Goal: Task Accomplishment & Management: Manage account settings

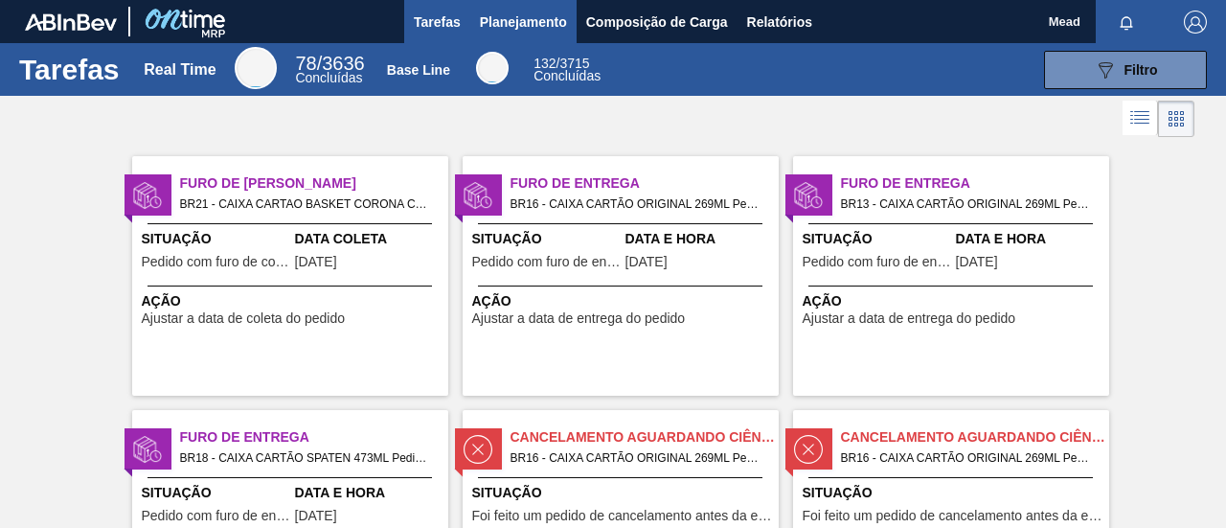
click at [546, 30] on span "Planejamento" at bounding box center [523, 22] width 87 height 23
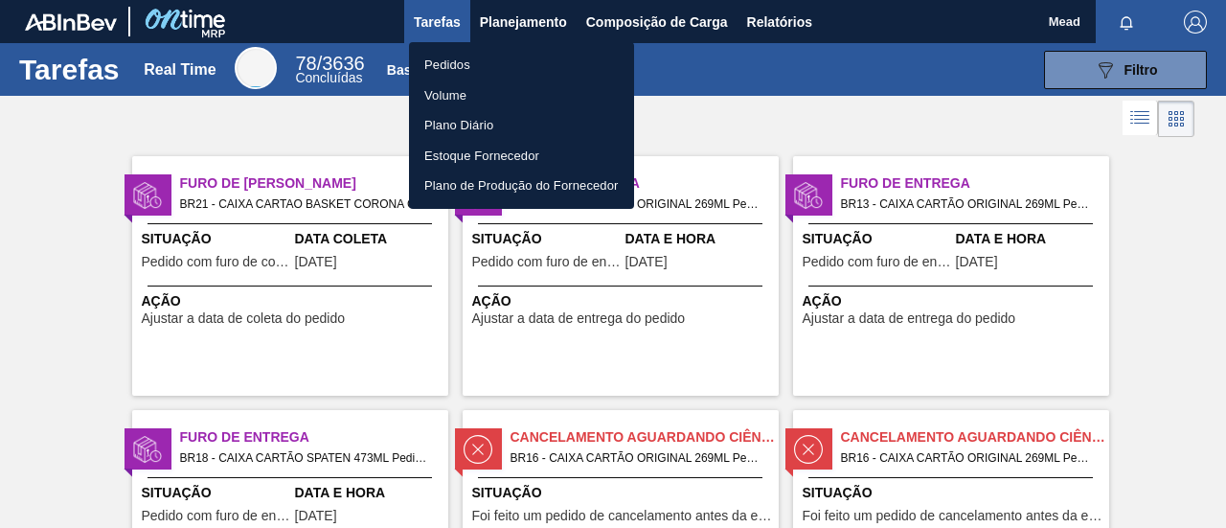
click at [475, 58] on li "Pedidos" at bounding box center [521, 65] width 225 height 31
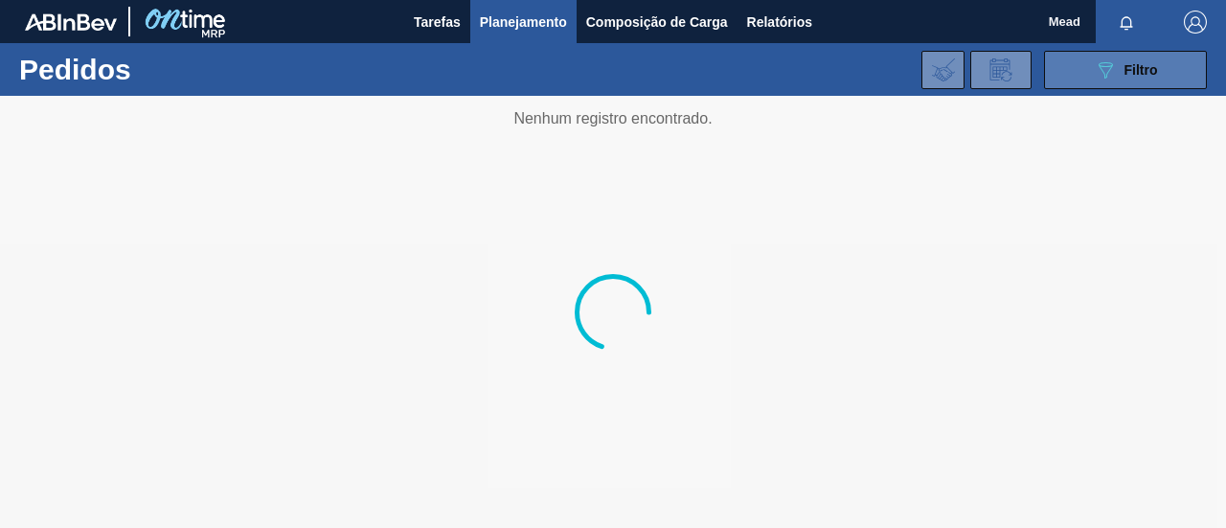
drag, startPoint x: 1111, startPoint y: 64, endPoint x: 1098, endPoint y: 85, distance: 25.0
click at [1111, 65] on icon at bounding box center [1106, 70] width 14 height 16
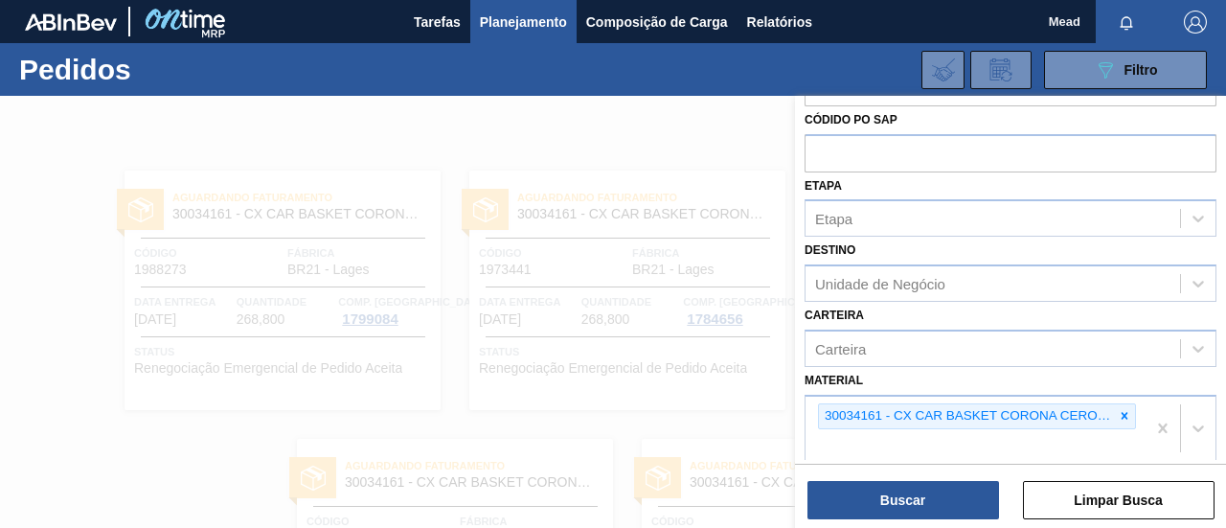
scroll to position [96, 0]
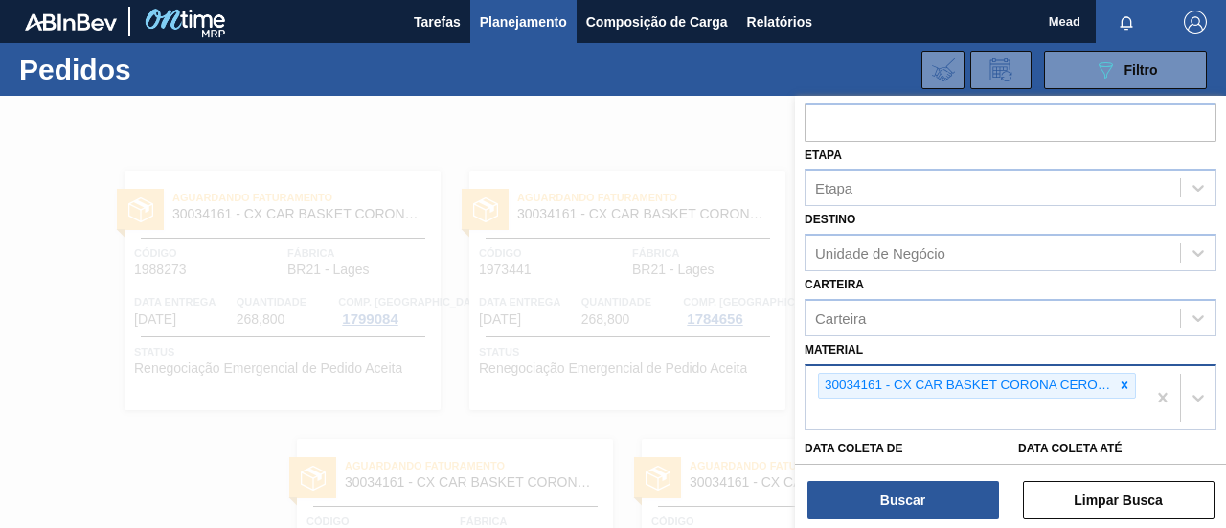
drag, startPoint x: 1127, startPoint y: 383, endPoint x: 1059, endPoint y: 392, distance: 68.6
click at [1118, 386] on icon at bounding box center [1124, 384] width 13 height 13
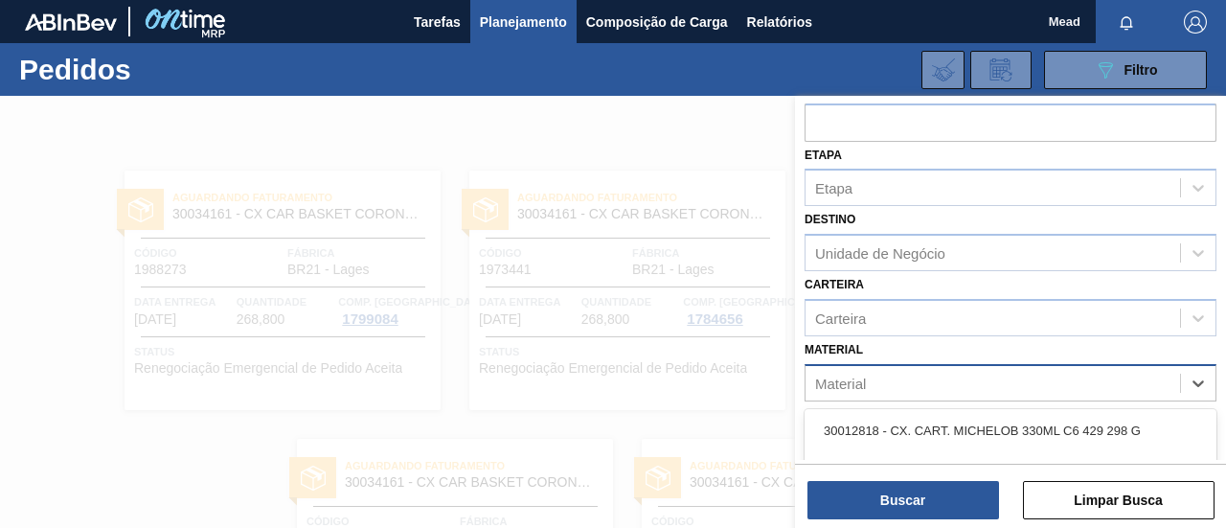
click at [981, 382] on div "Material" at bounding box center [993, 383] width 375 height 28
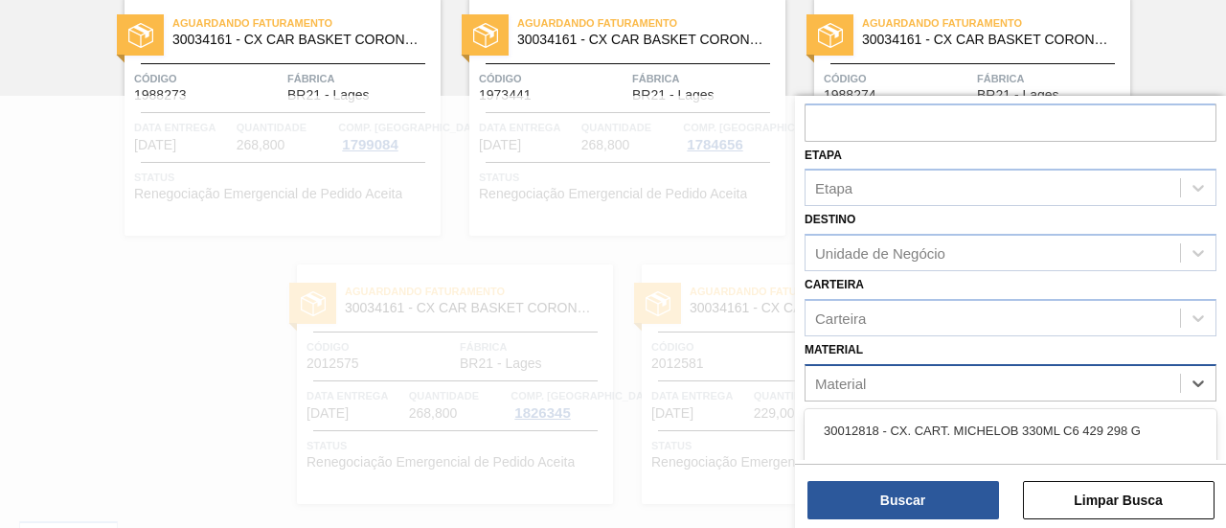
paste input "30034161"
type input "30034161"
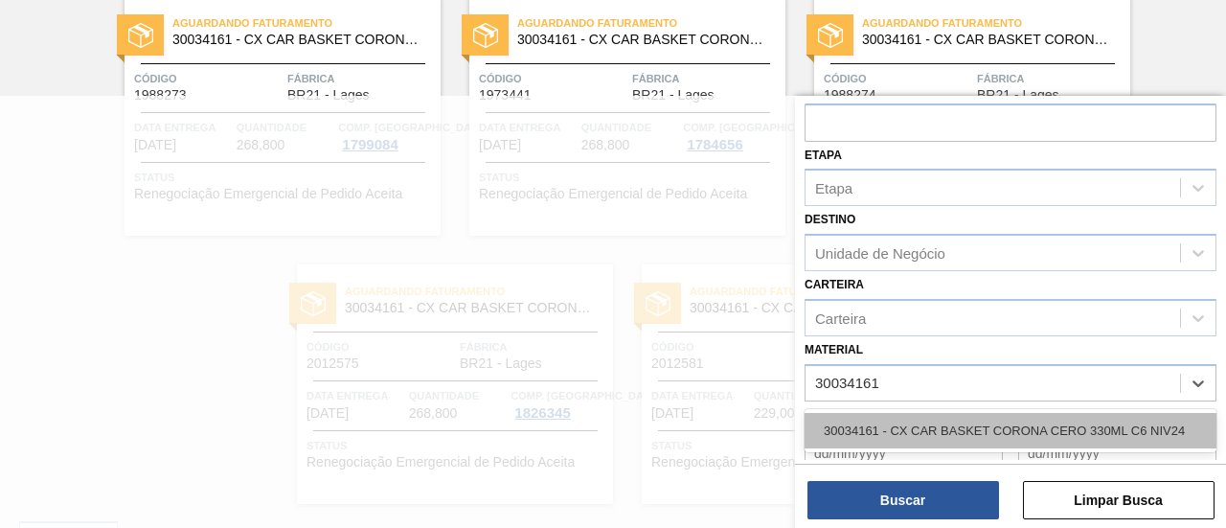
click at [951, 426] on div "30034161 - CX CAR BASKET CORONA CERO 330ML C6 NIV24" at bounding box center [1011, 430] width 412 height 35
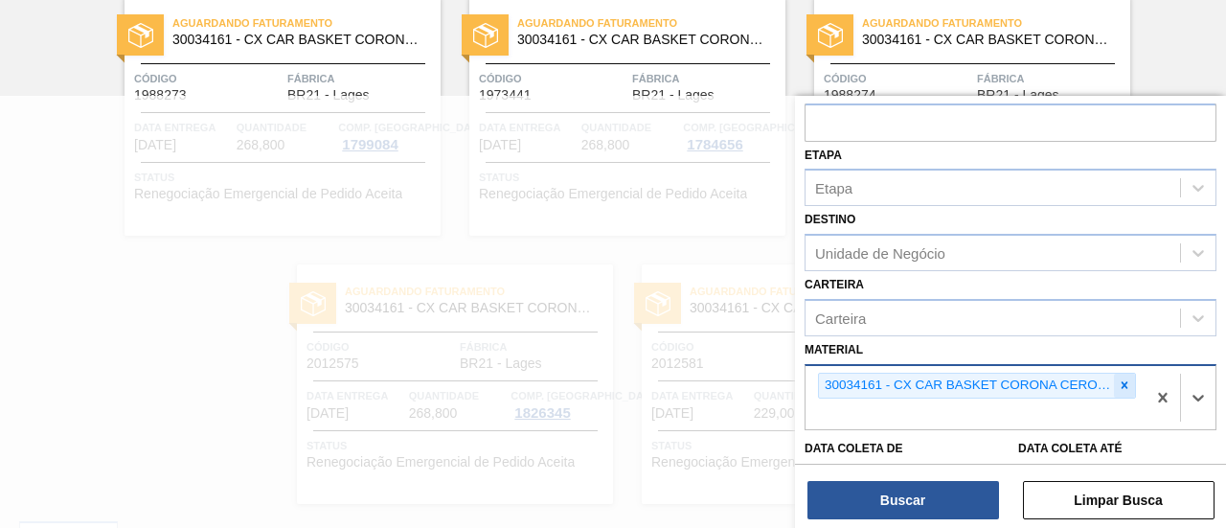
click at [1118, 382] on icon at bounding box center [1124, 384] width 13 height 13
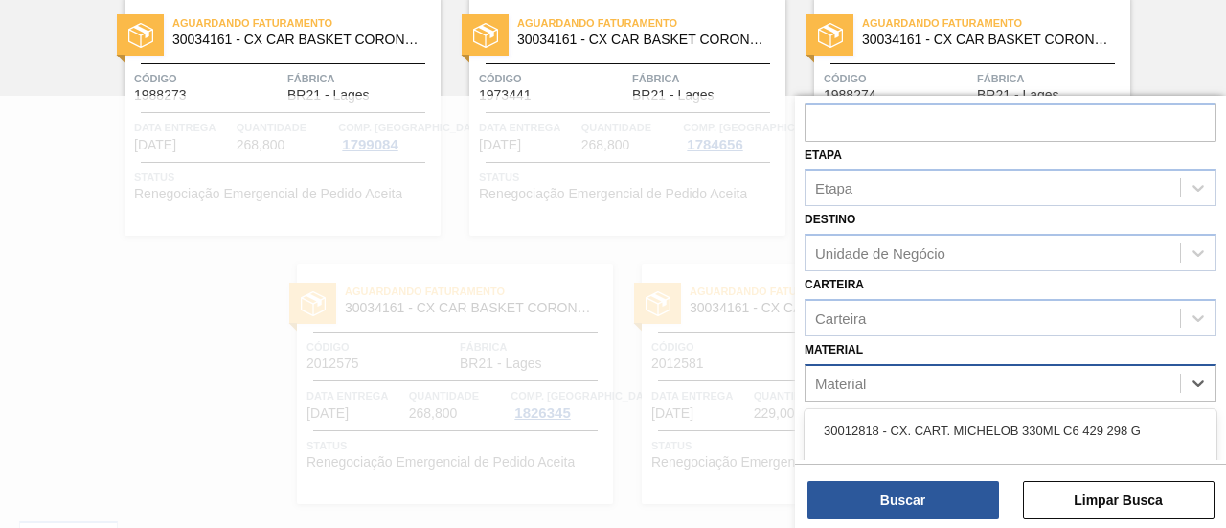
click at [883, 365] on div "Material" at bounding box center [1011, 382] width 412 height 37
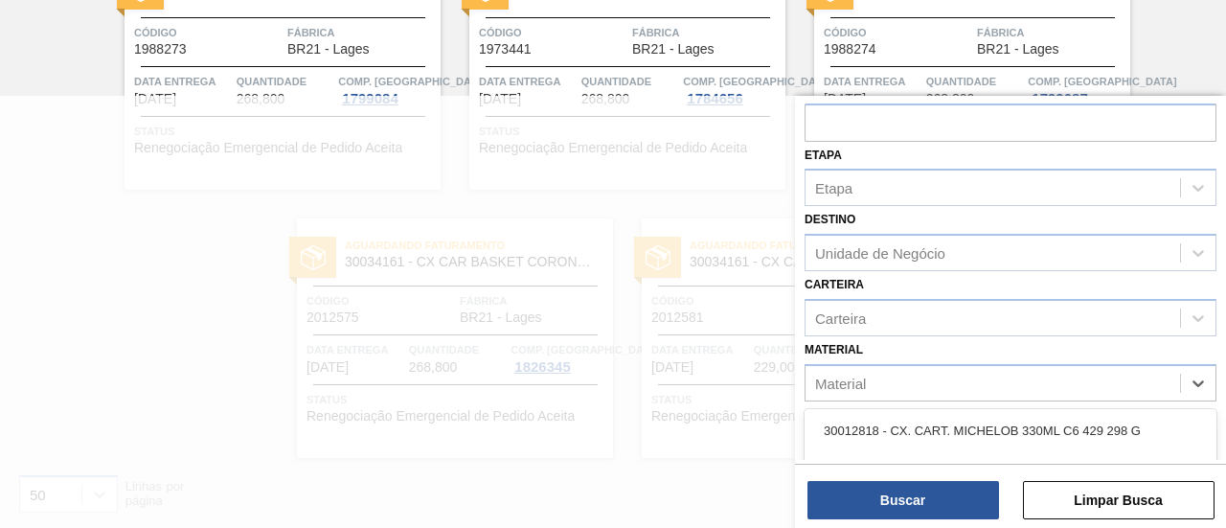
paste input "30018294"
type input "30018294"
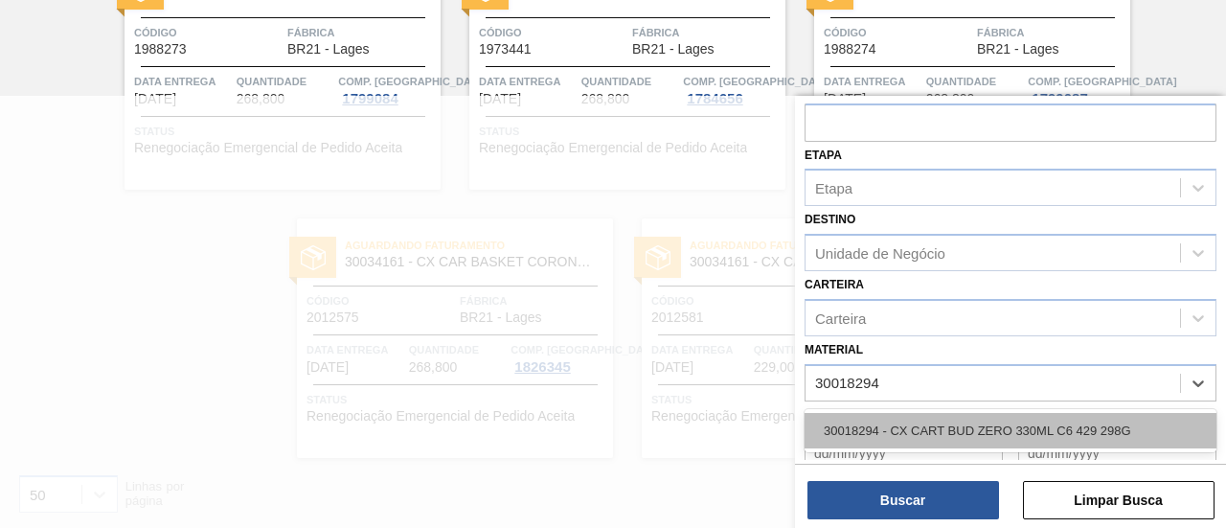
click at [927, 428] on div "30018294 - CX CART BUD ZERO 330ML C6 429 298G" at bounding box center [1011, 430] width 412 height 35
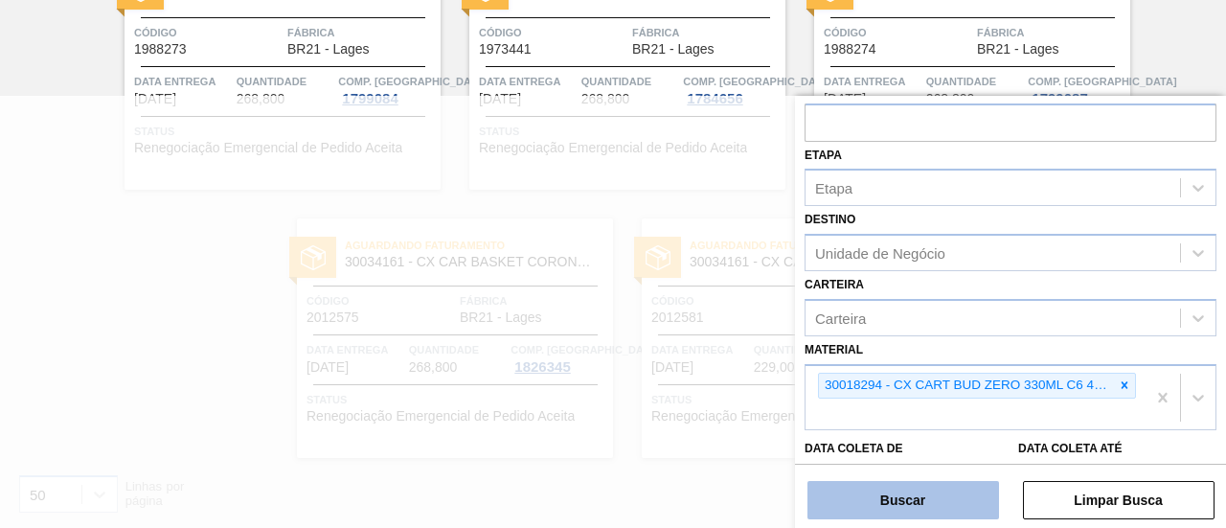
click at [916, 497] on button "Buscar" at bounding box center [904, 500] width 192 height 38
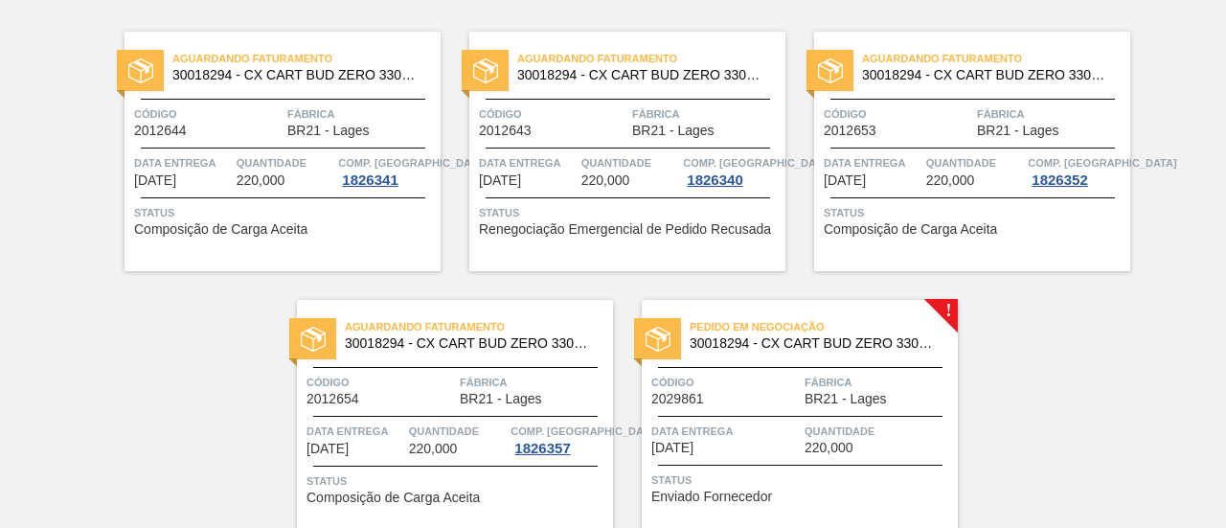
scroll to position [29, 0]
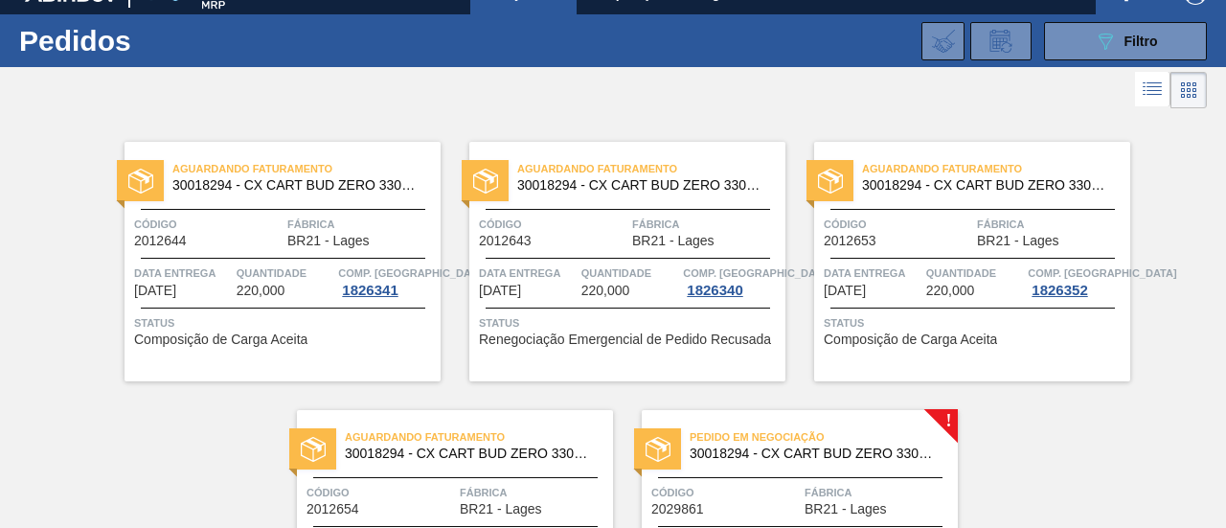
click at [298, 304] on div "Aguardando Faturamento 30018294 - CX CART BUD ZERO 330ML C6 429 298G Código 201…" at bounding box center [283, 262] width 316 height 240
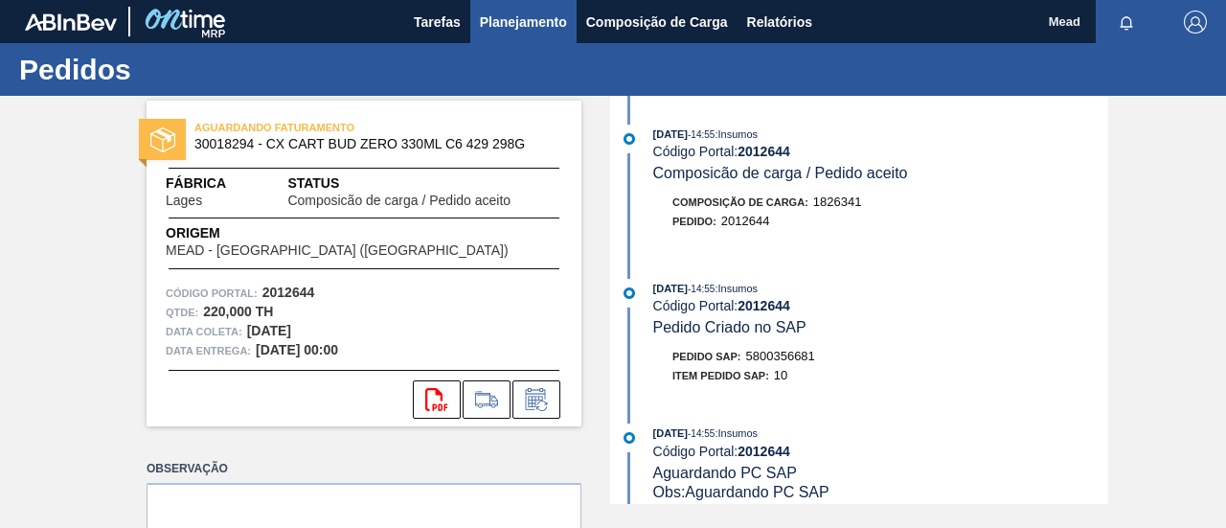
click at [520, 28] on span "Planejamento" at bounding box center [523, 22] width 87 height 23
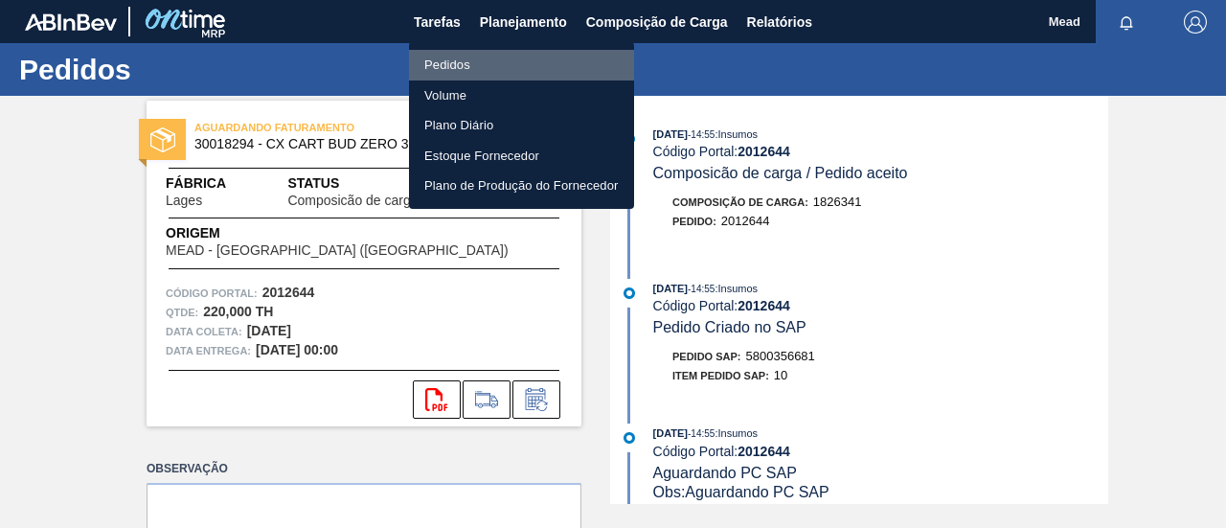
click at [452, 66] on li "Pedidos" at bounding box center [521, 65] width 225 height 31
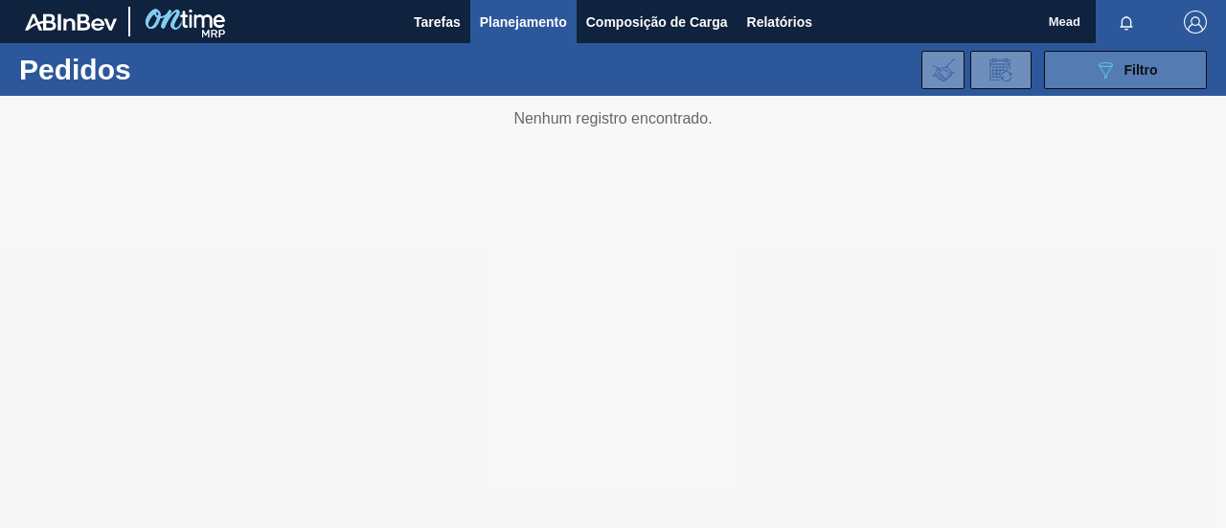
click at [1116, 73] on icon "089F7B8B-B2A5-4AFE-B5C0-19BA573D28AC" at bounding box center [1105, 69] width 23 height 23
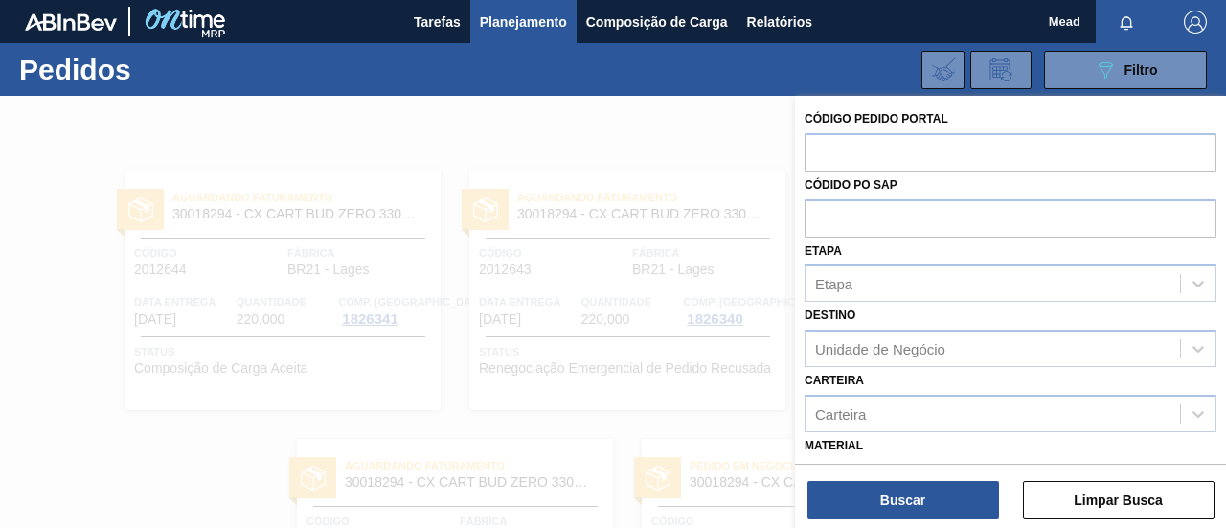
click at [912, 388] on div "Carteira Carteira" at bounding box center [1011, 399] width 412 height 65
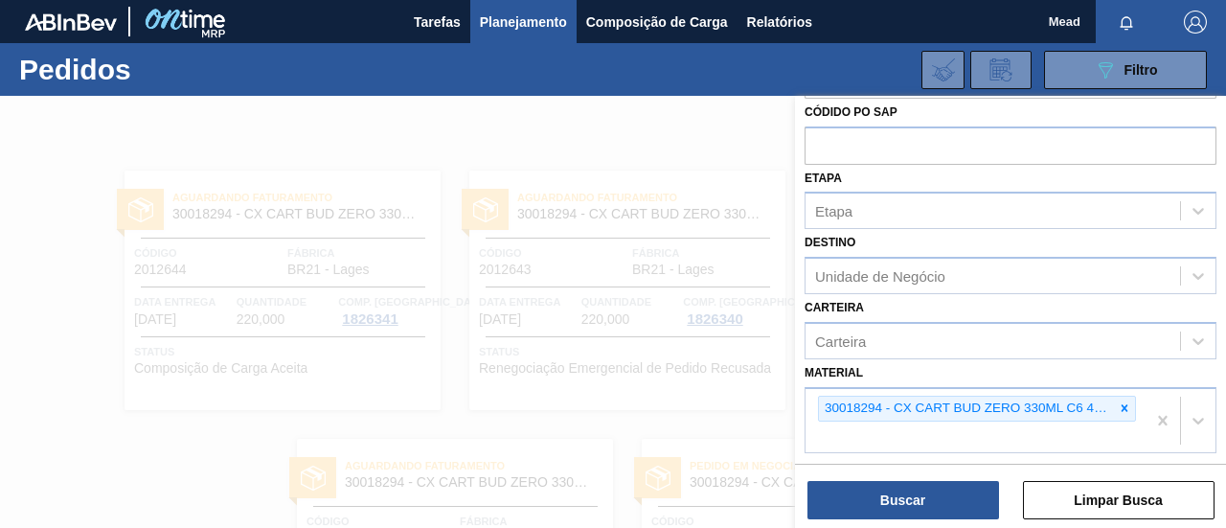
scroll to position [192, 0]
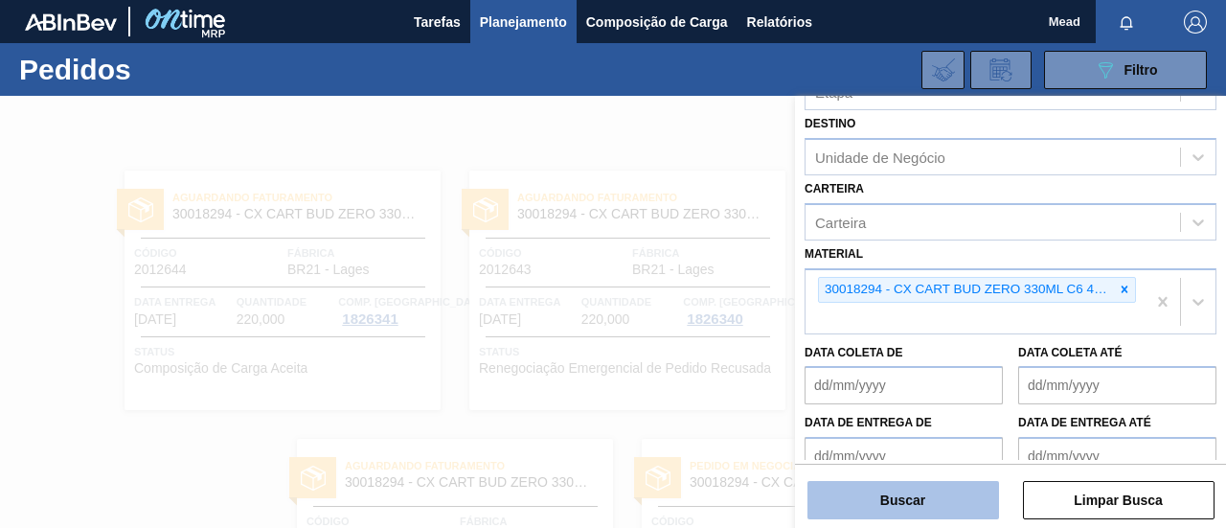
click at [928, 501] on button "Buscar" at bounding box center [904, 500] width 192 height 38
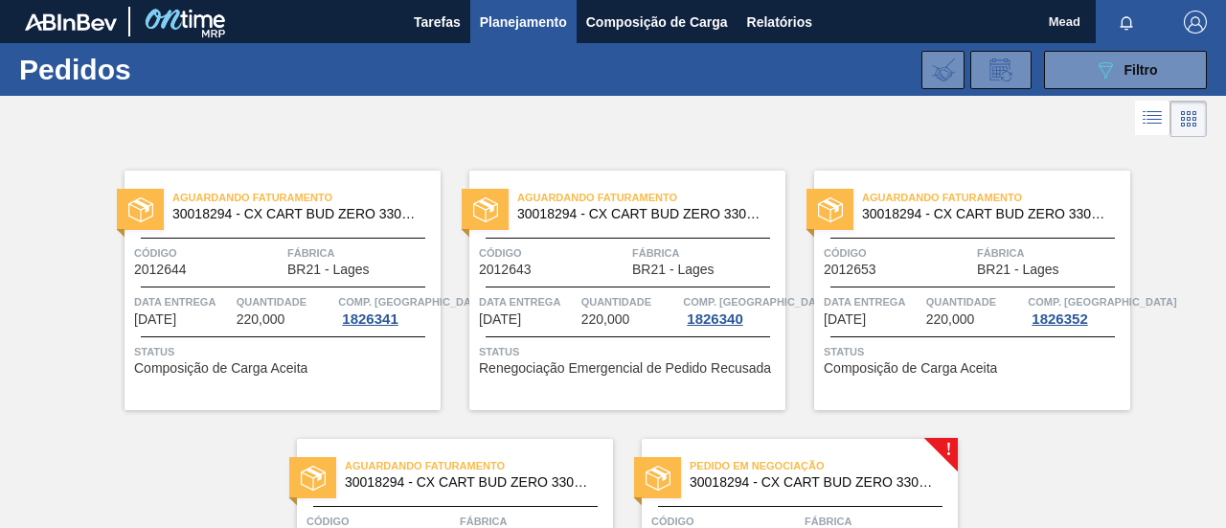
click at [573, 289] on div "Aguardando Faturamento 30018294 - CX CART BUD ZERO 330ML C6 429 298G Código 201…" at bounding box center [627, 291] width 316 height 240
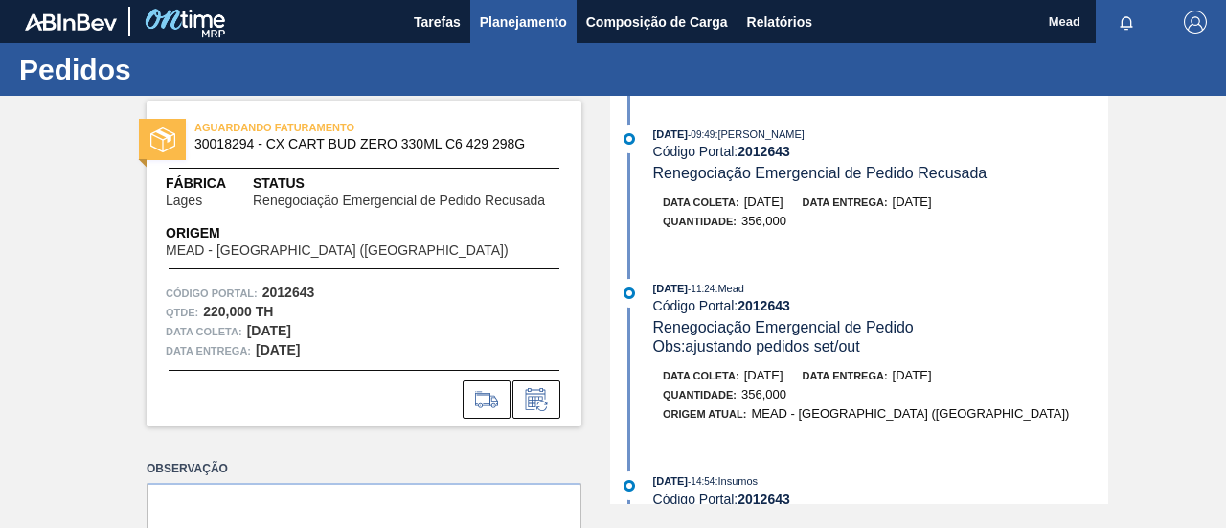
click at [507, 30] on span "Planejamento" at bounding box center [523, 22] width 87 height 23
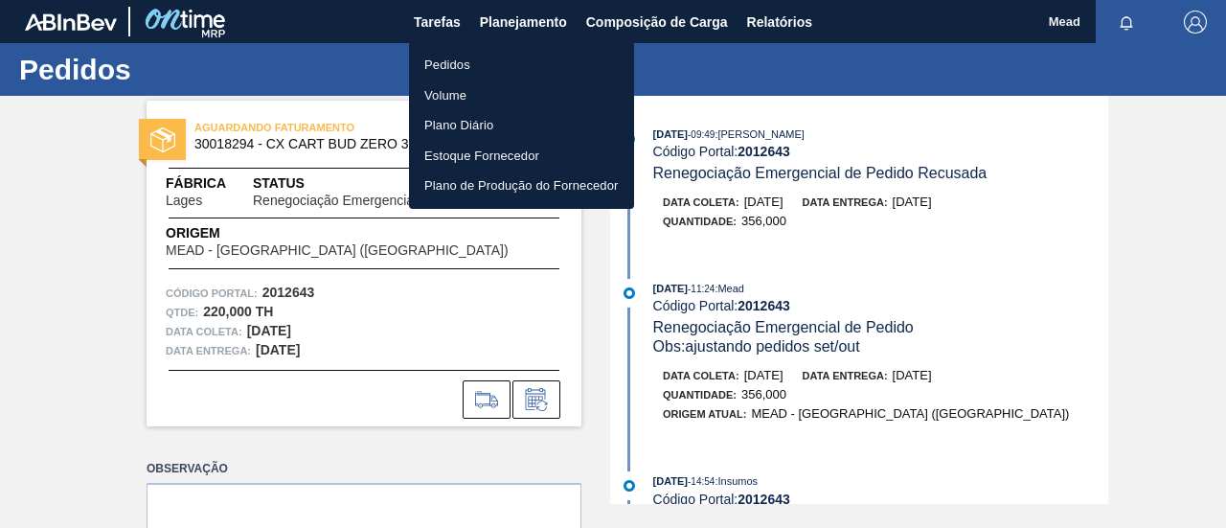
click at [452, 68] on li "Pedidos" at bounding box center [521, 65] width 225 height 31
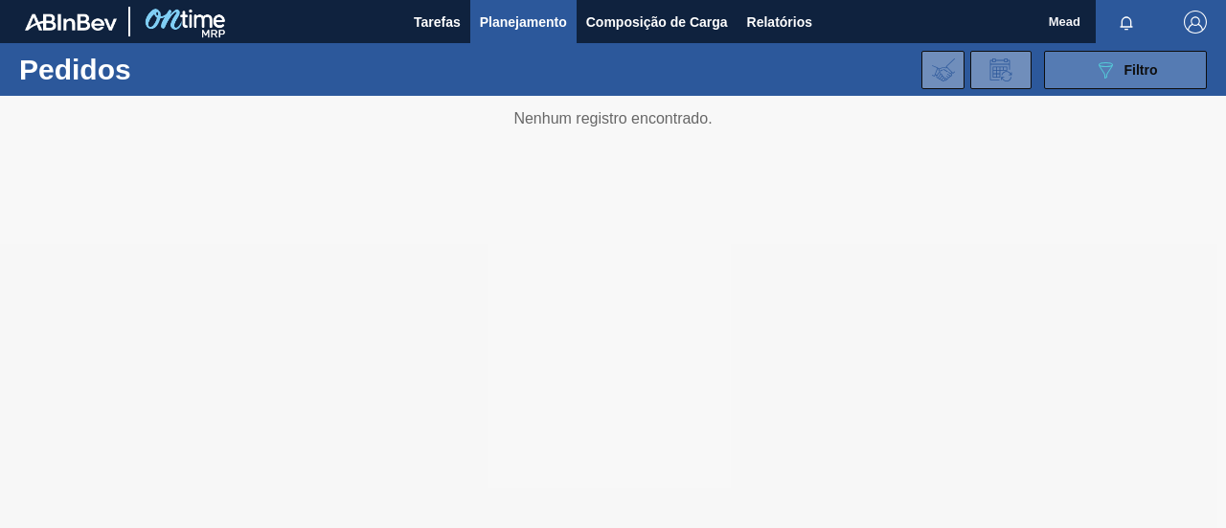
click at [1153, 69] on span "Filtro" at bounding box center [1142, 69] width 34 height 15
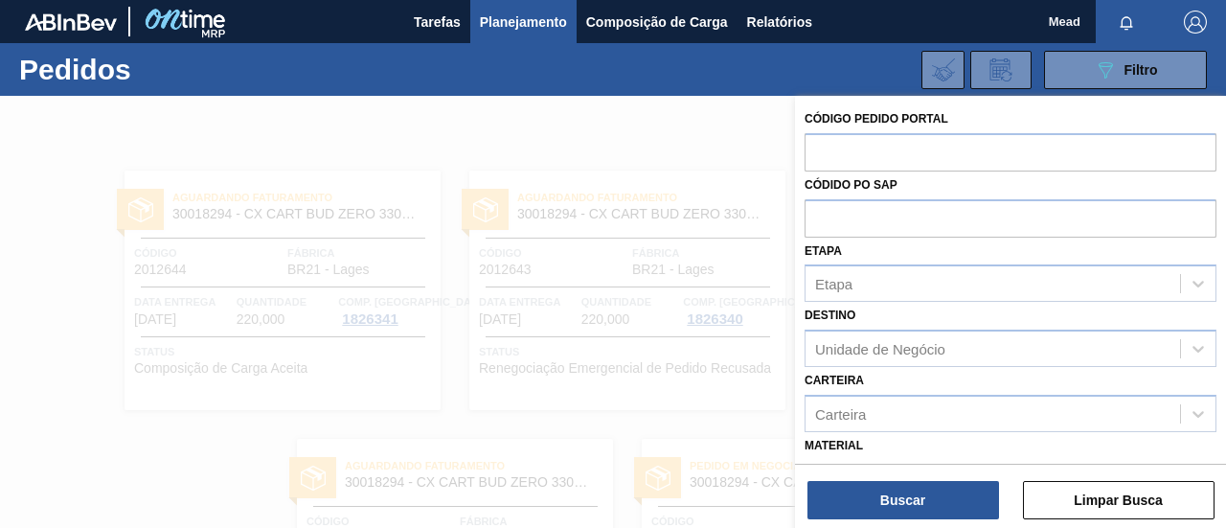
click at [479, 235] on div at bounding box center [613, 360] width 1226 height 528
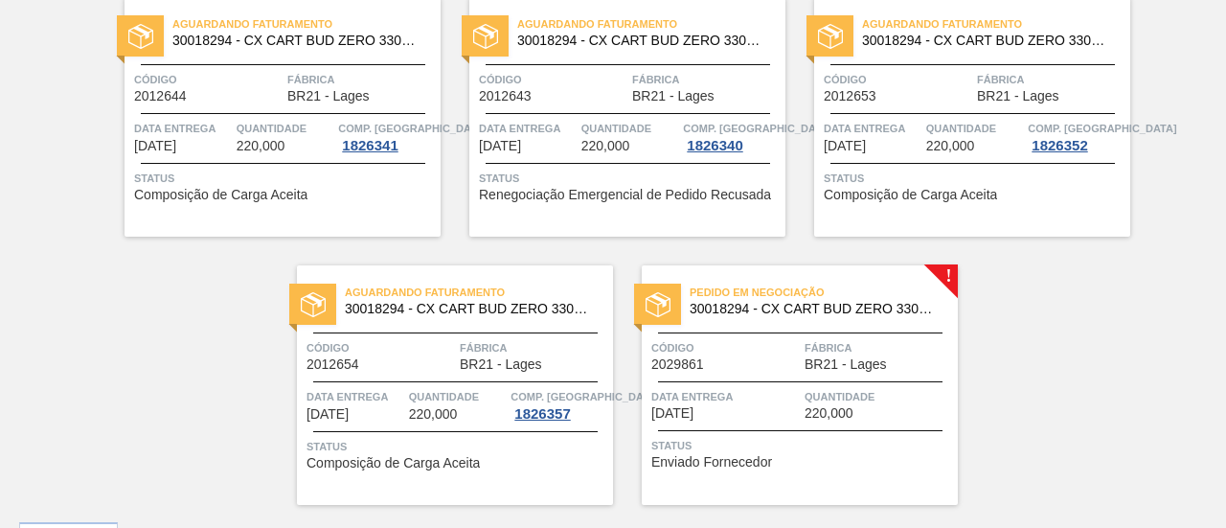
scroll to position [192, 0]
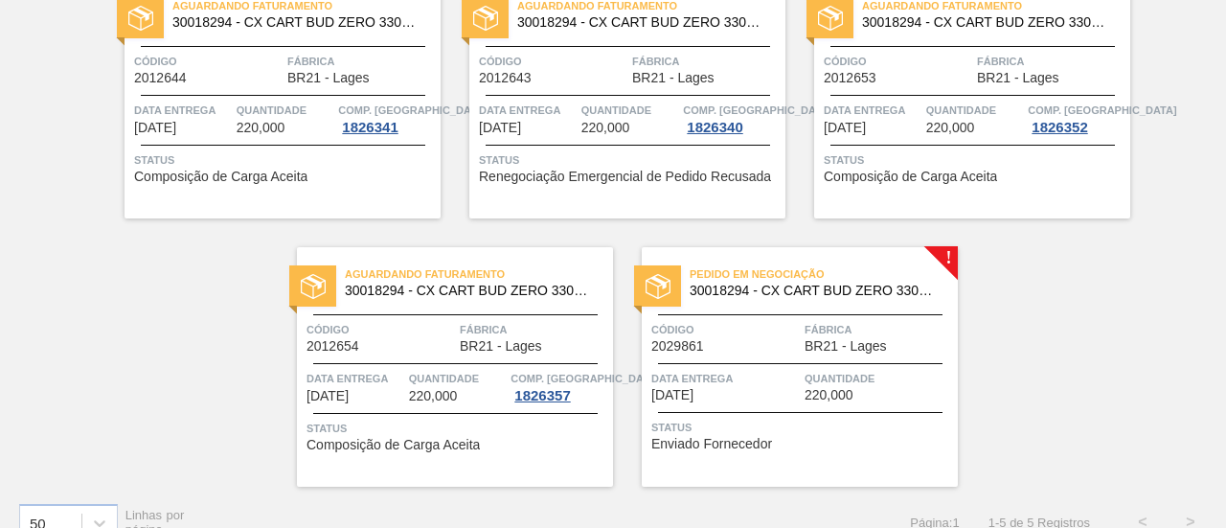
click at [672, 133] on div "Quantidade 220,000" at bounding box center [631, 118] width 98 height 34
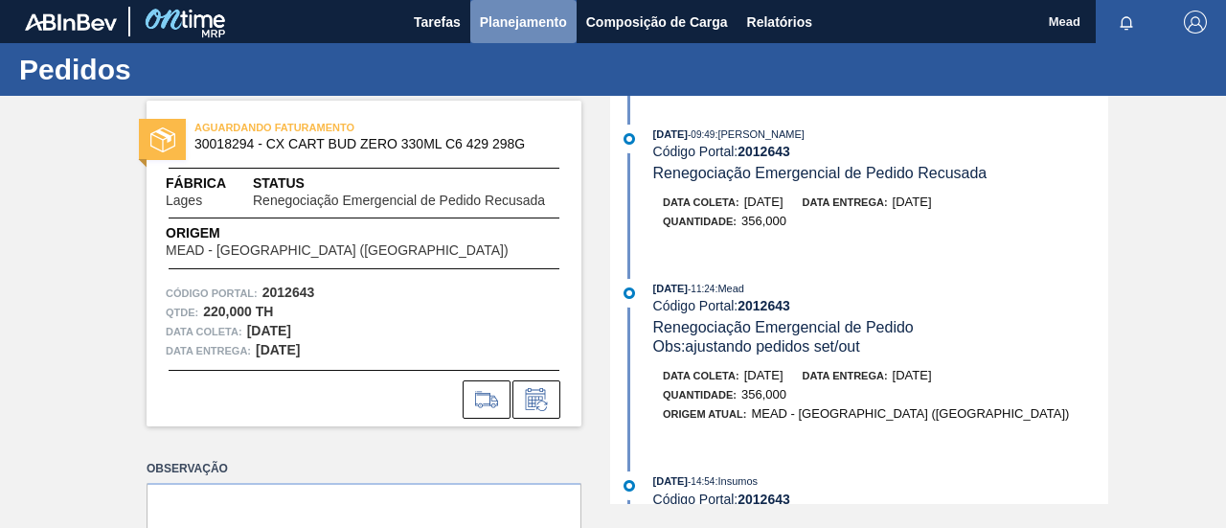
click at [532, 25] on span "Planejamento" at bounding box center [523, 22] width 87 height 23
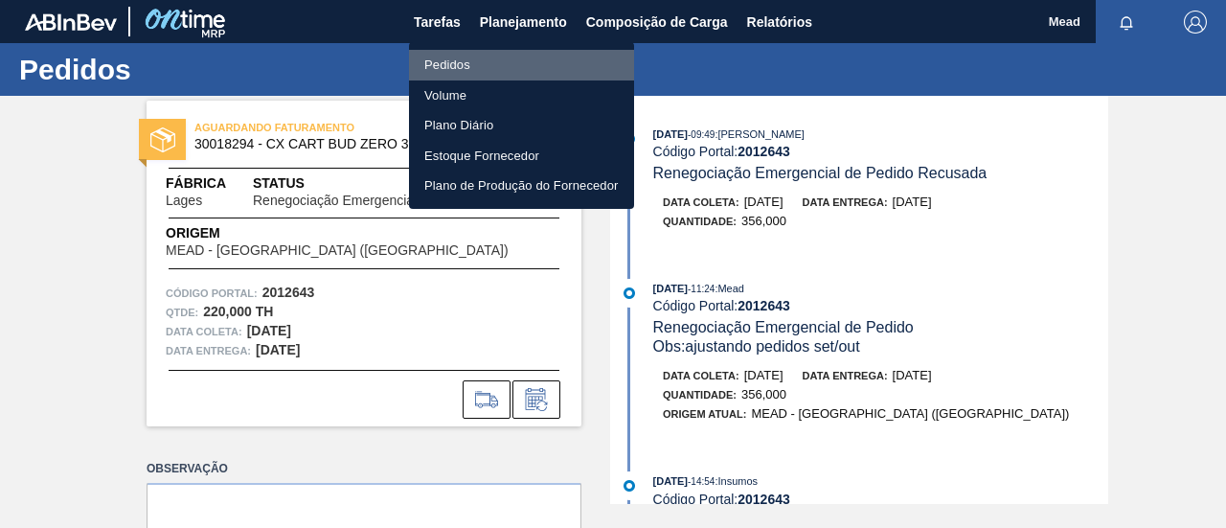
click at [460, 63] on li "Pedidos" at bounding box center [521, 65] width 225 height 31
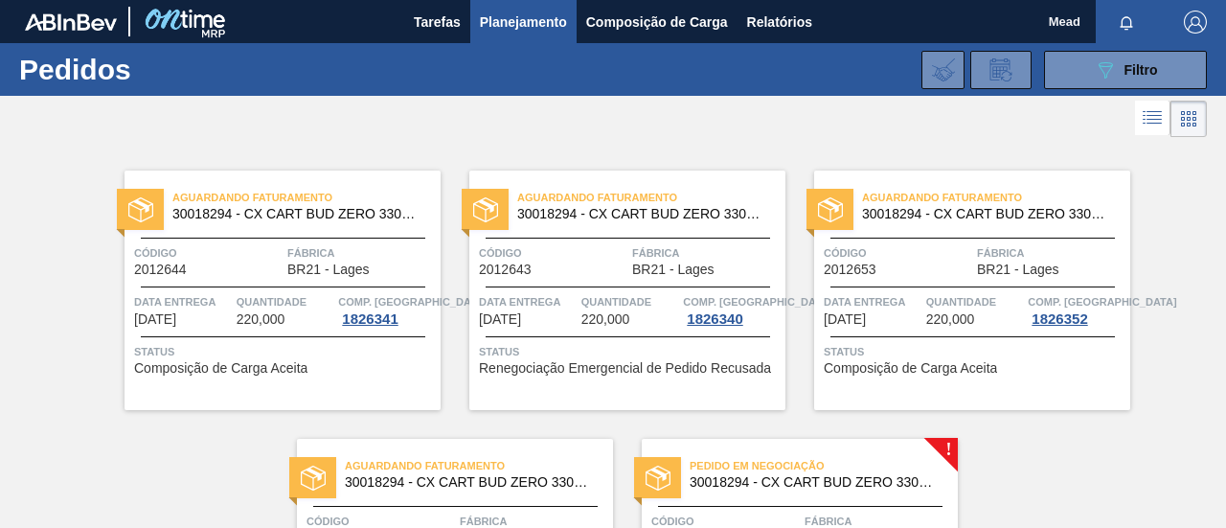
click at [988, 289] on div "Aguardando Faturamento 30018294 - CX CART BUD ZERO 330ML C6 429 298G Código 201…" at bounding box center [972, 291] width 316 height 240
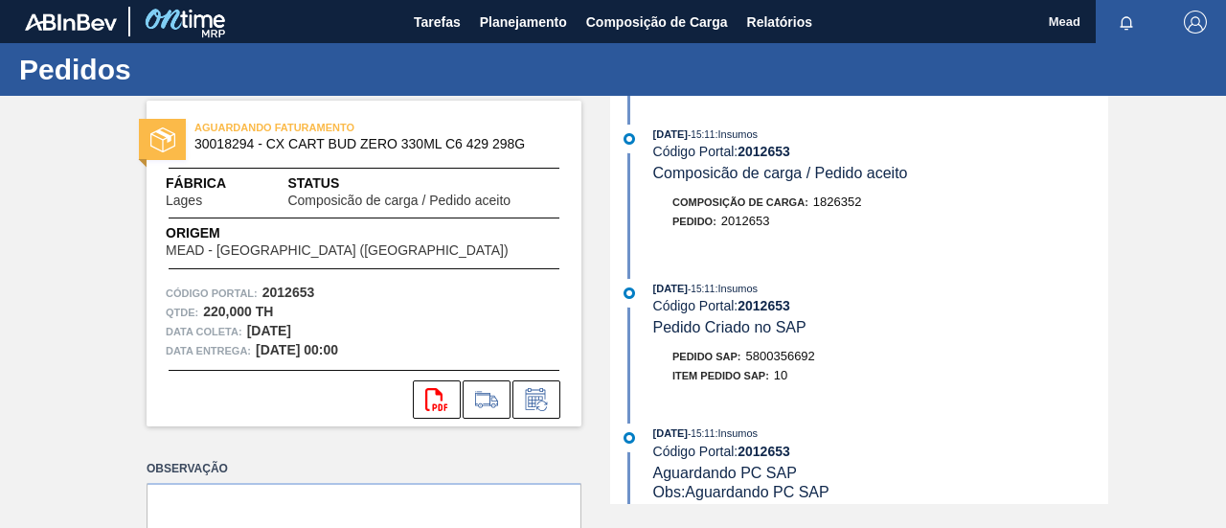
scroll to position [96, 0]
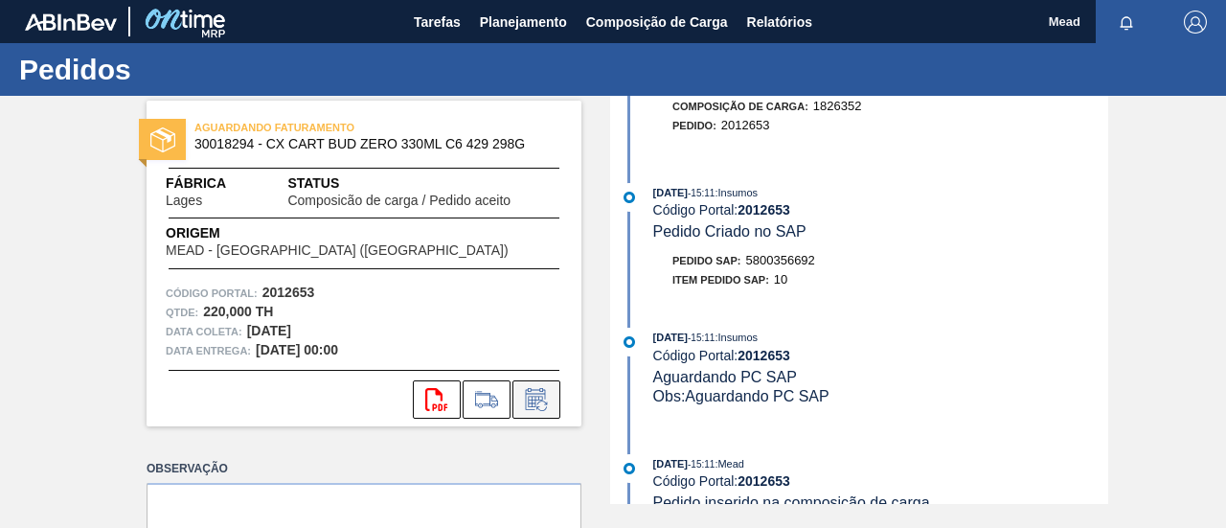
click at [532, 403] on icon at bounding box center [535, 401] width 14 height 11
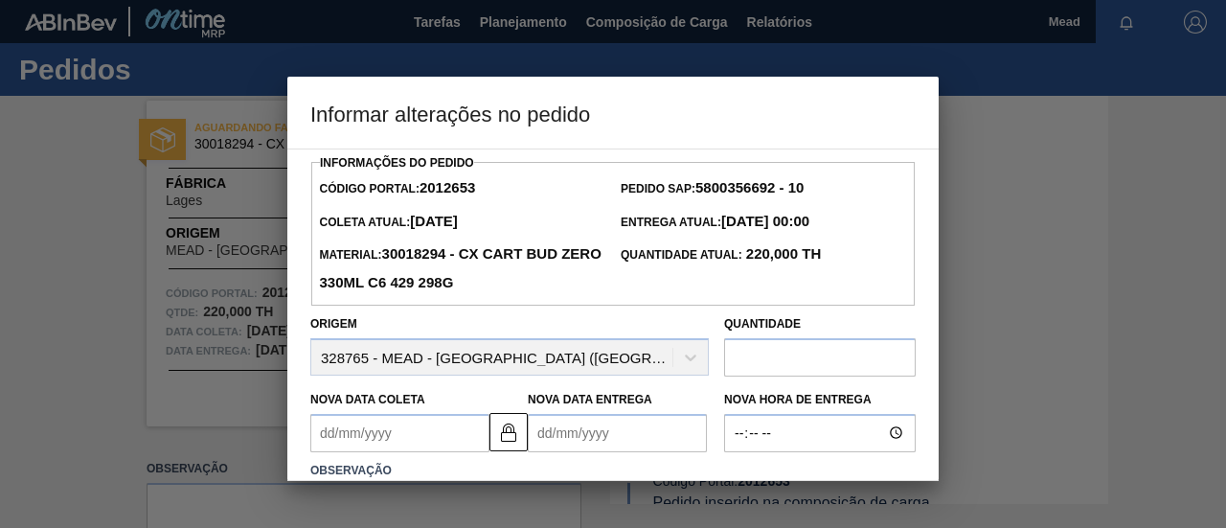
click at [782, 355] on input "text" at bounding box center [820, 357] width 192 height 38
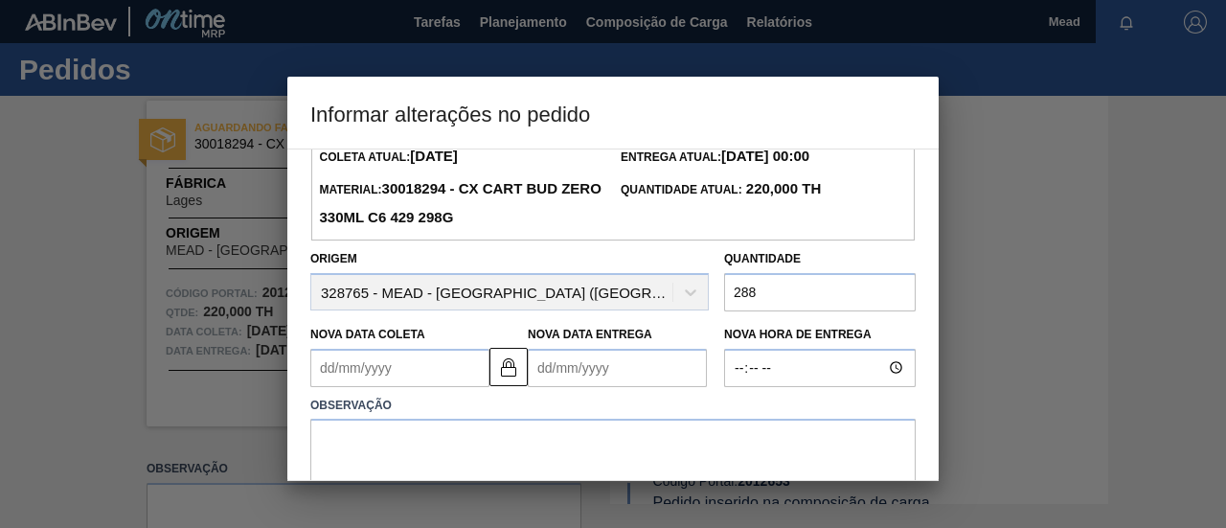
scroll to position [192, 0]
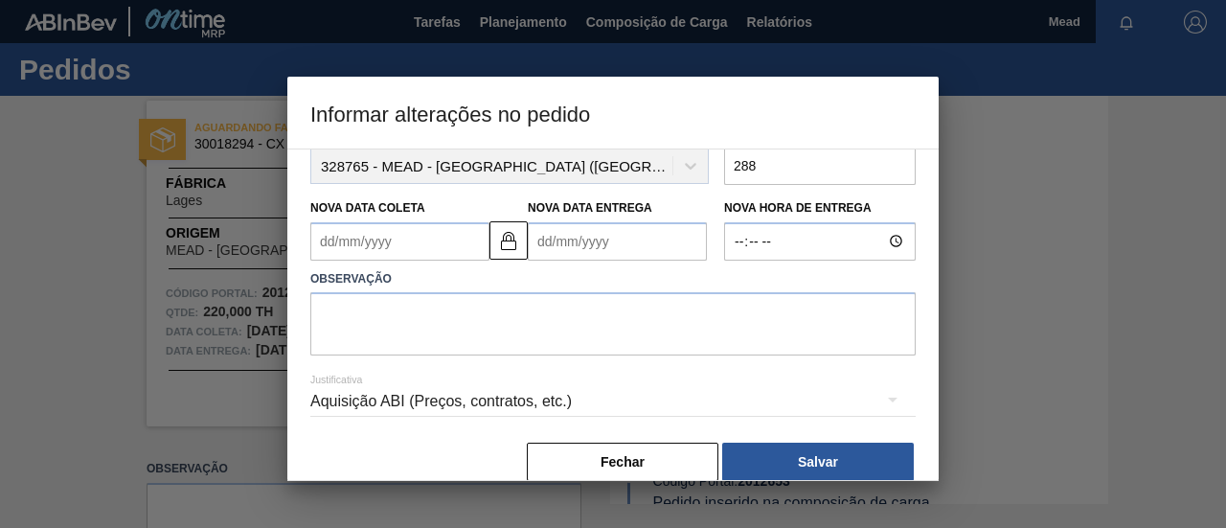
type input "288"
click at [551, 313] on textarea at bounding box center [612, 323] width 605 height 63
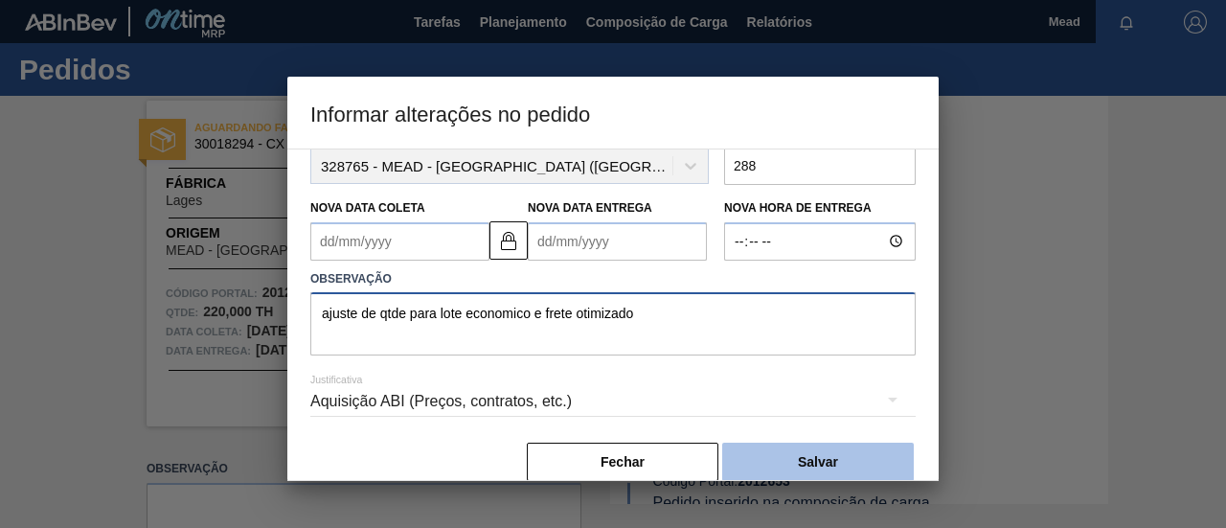
type textarea "ajuste de qtde para lote economico e frete otimizado"
click at [794, 452] on button "Salvar" at bounding box center [818, 462] width 192 height 38
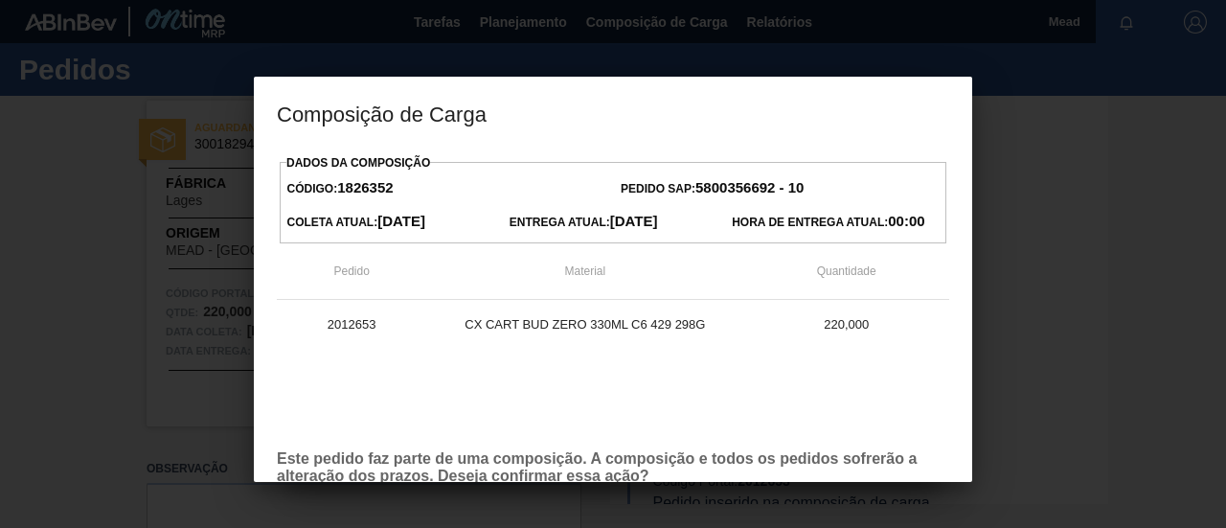
scroll to position [109, 0]
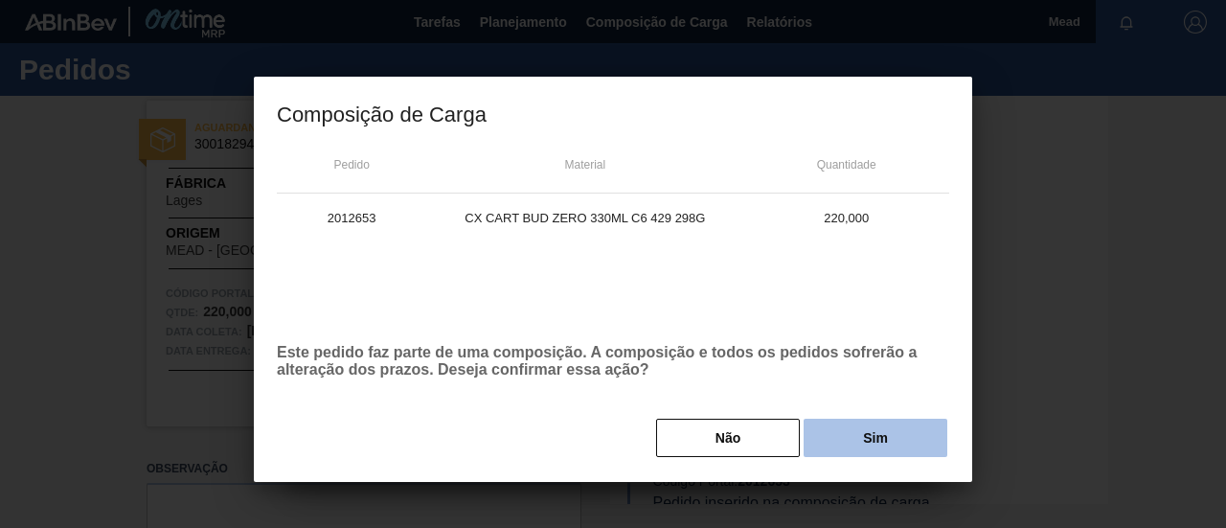
click at [929, 439] on button "Sim" at bounding box center [876, 438] width 144 height 38
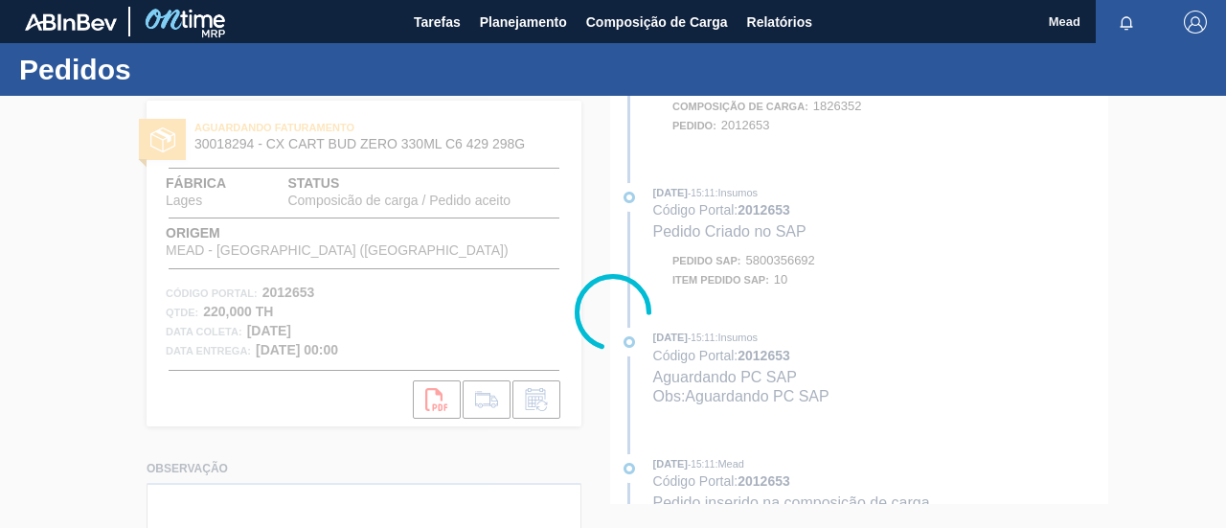
scroll to position [310, 0]
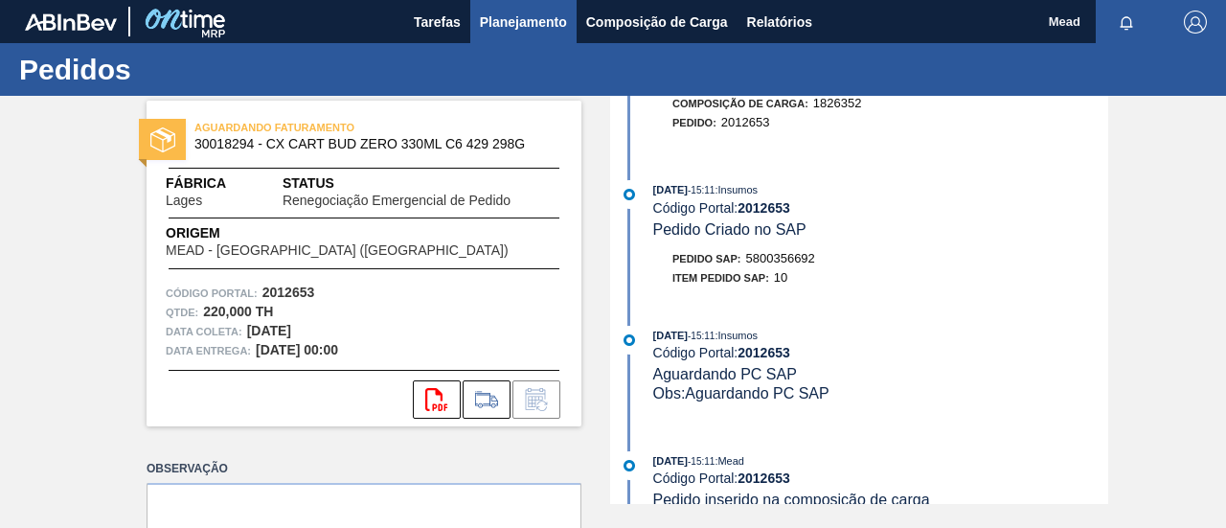
click at [533, 22] on span "Planejamento" at bounding box center [523, 22] width 87 height 23
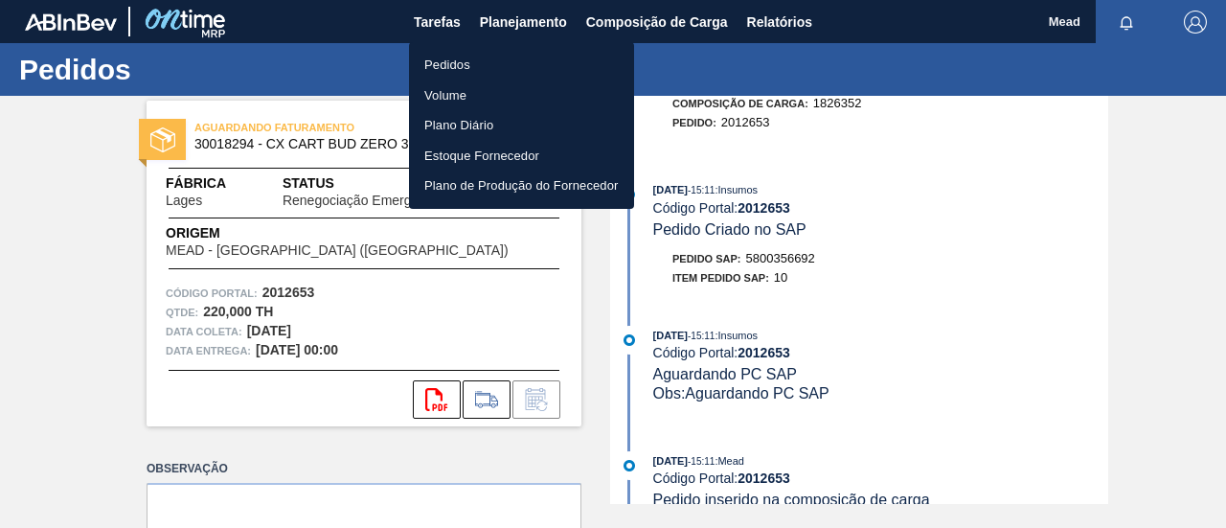
click at [463, 71] on li "Pedidos" at bounding box center [521, 65] width 225 height 31
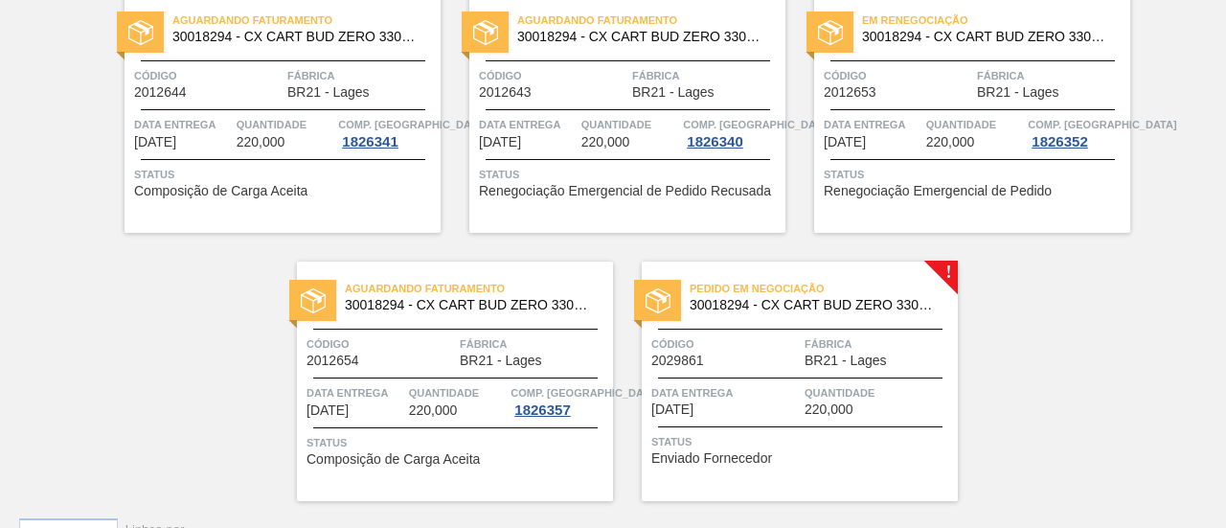
scroll to position [192, 0]
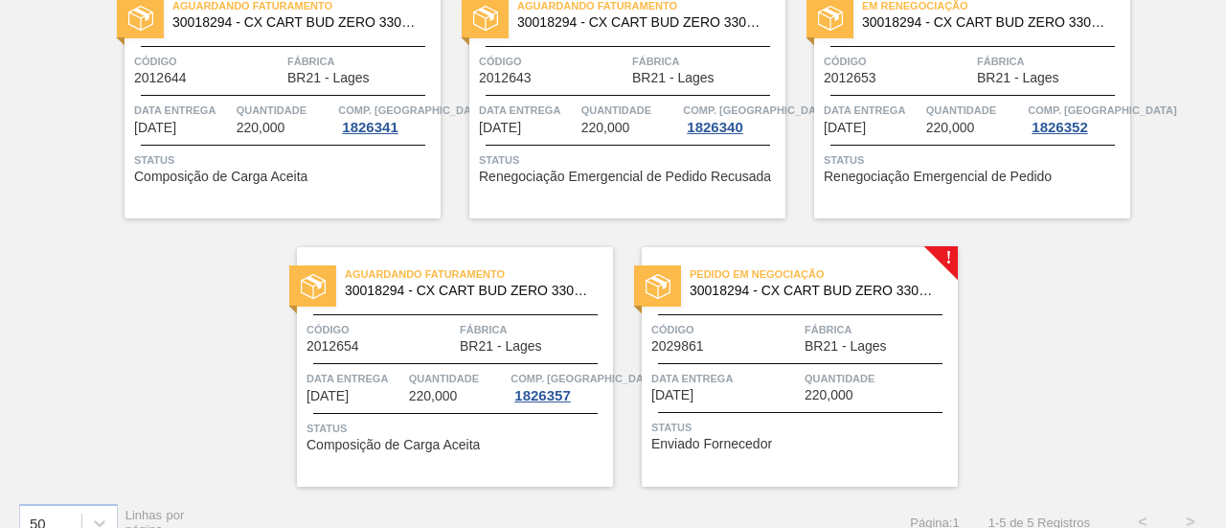
click at [479, 377] on span "Quantidade" at bounding box center [458, 378] width 98 height 19
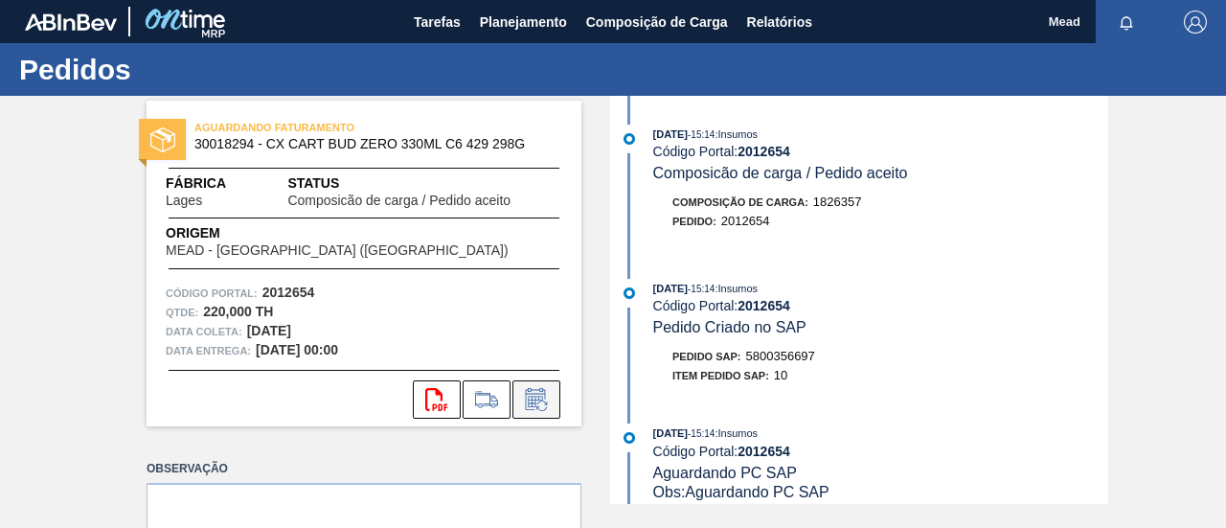
click at [528, 401] on icon at bounding box center [536, 399] width 31 height 23
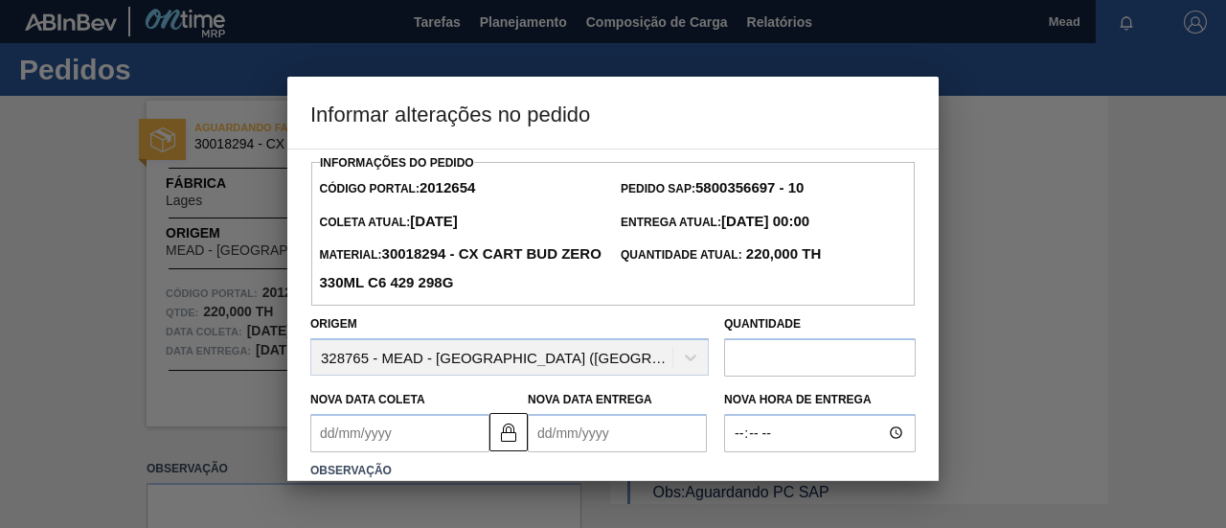
click at [774, 348] on input "text" at bounding box center [820, 357] width 192 height 38
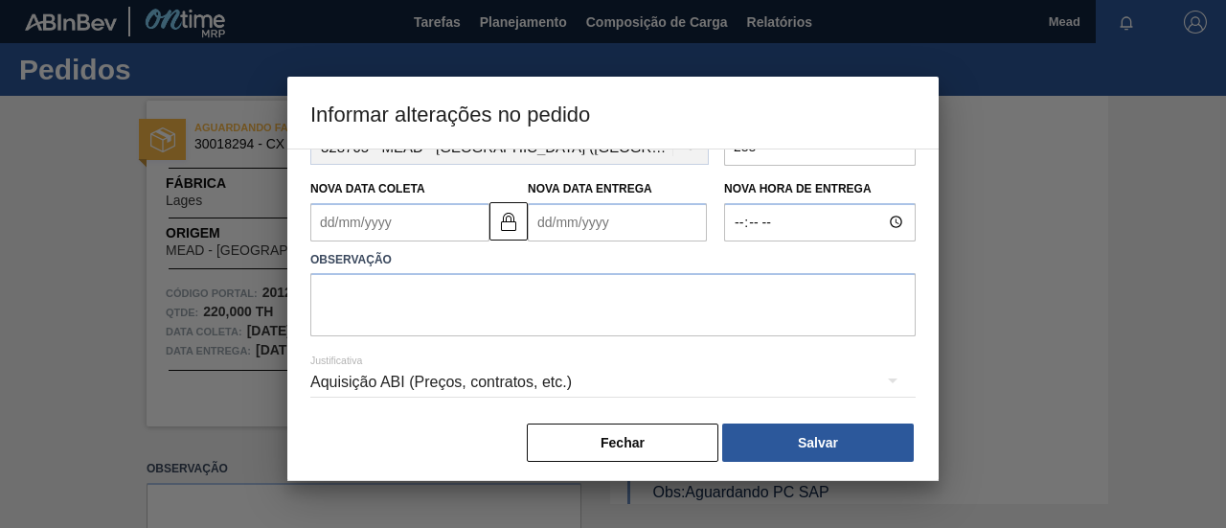
scroll to position [220, 0]
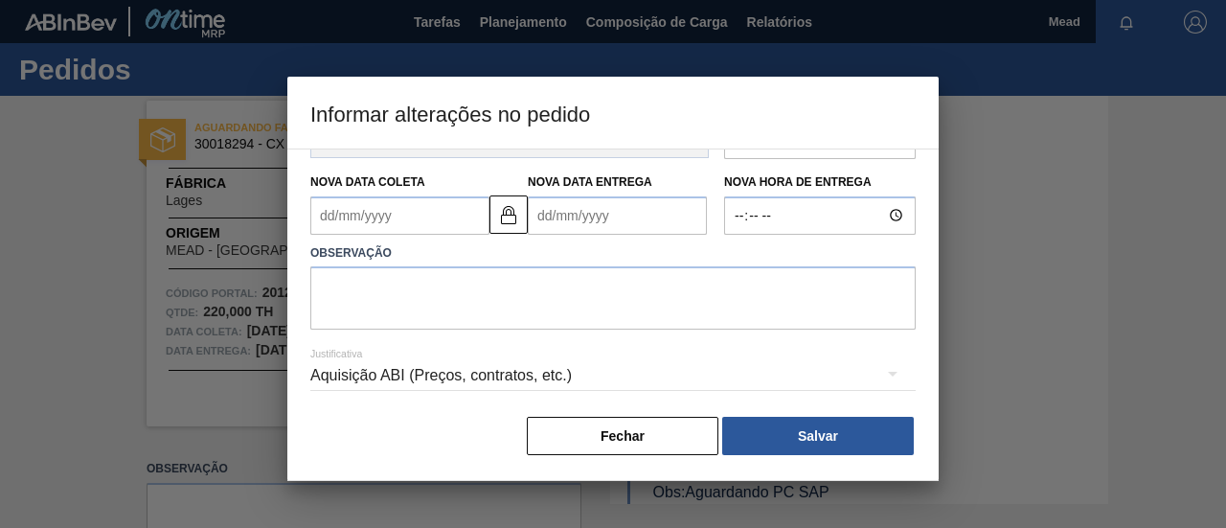
type input "288"
click at [456, 306] on textarea at bounding box center [612, 297] width 605 height 63
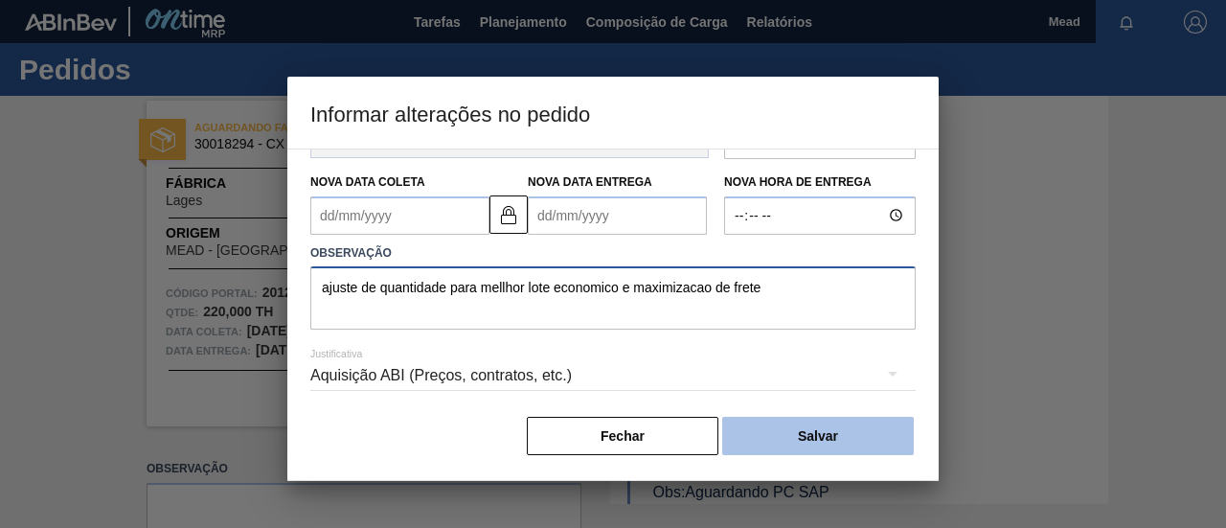
type textarea "ajuste de quantidade para mellhor lote economico e maximizacao de frete"
click at [802, 445] on button "Salvar" at bounding box center [818, 436] width 192 height 38
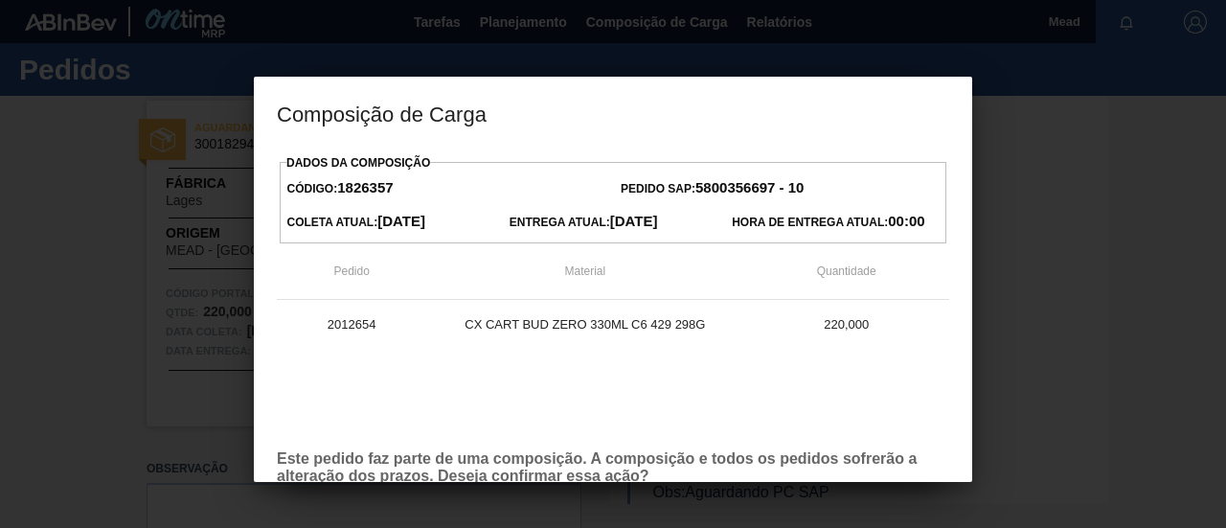
scroll to position [109, 0]
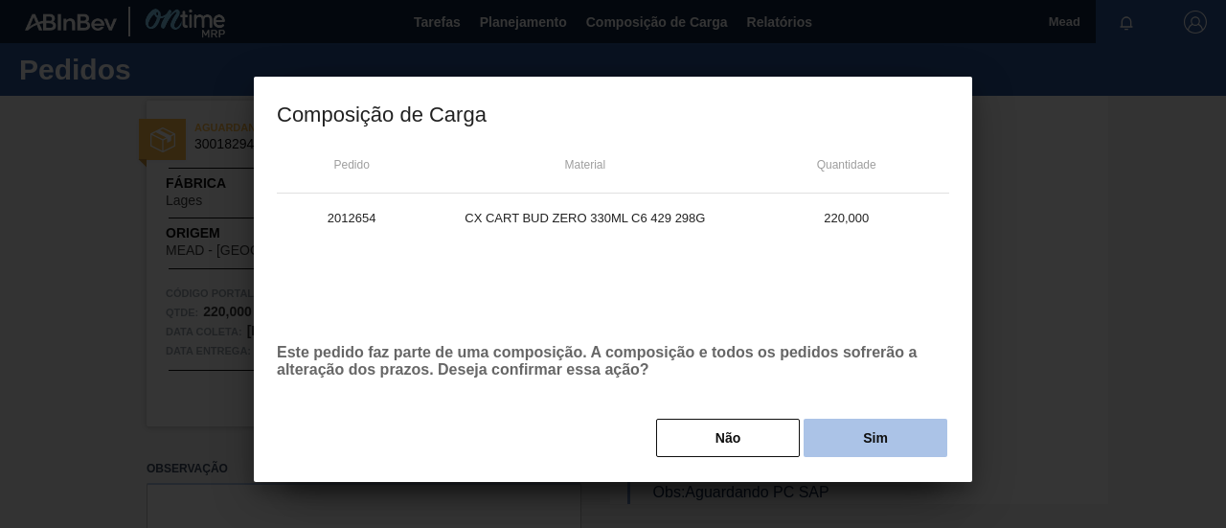
click at [865, 432] on button "Sim" at bounding box center [876, 438] width 144 height 38
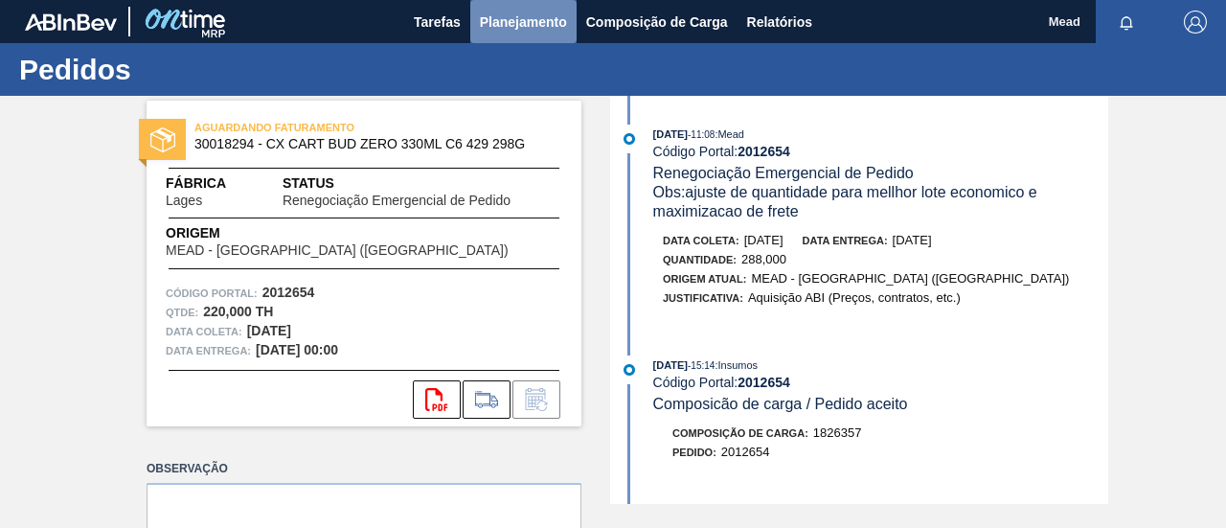
click at [525, 29] on span "Planejamento" at bounding box center [523, 22] width 87 height 23
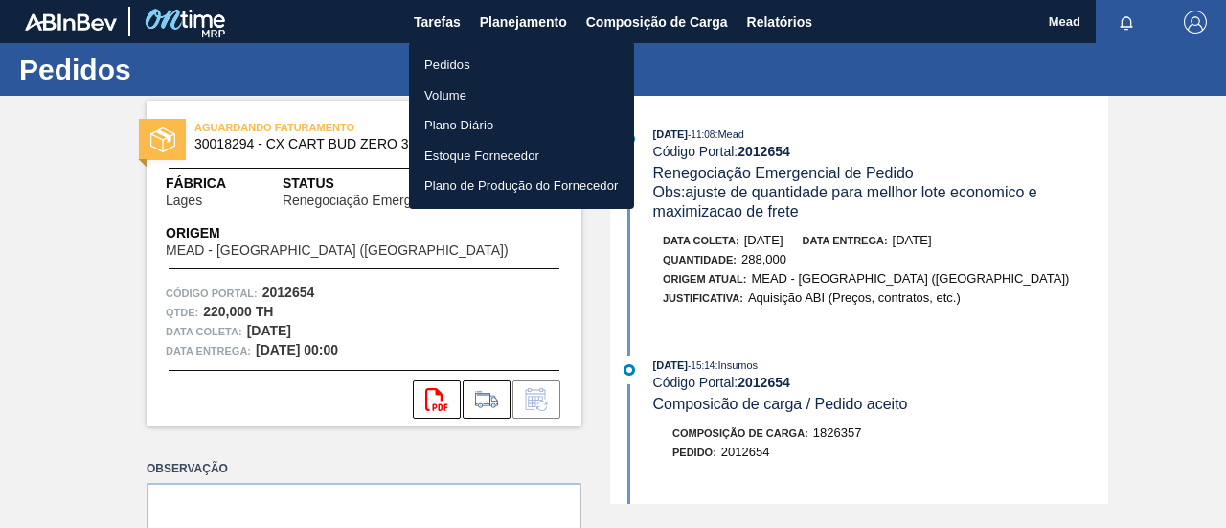
click at [457, 60] on li "Pedidos" at bounding box center [521, 65] width 225 height 31
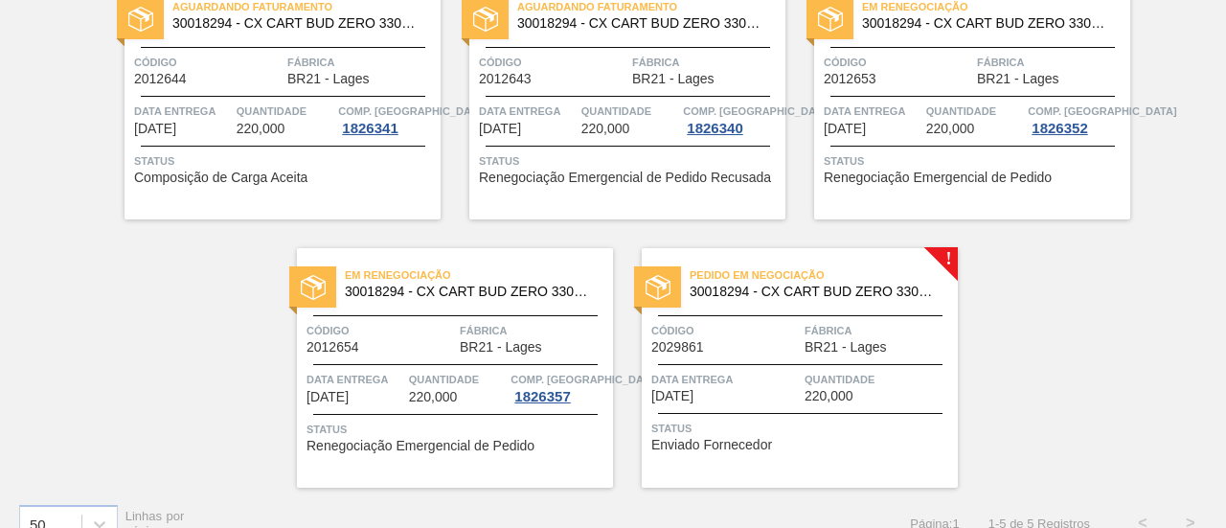
scroll to position [220, 0]
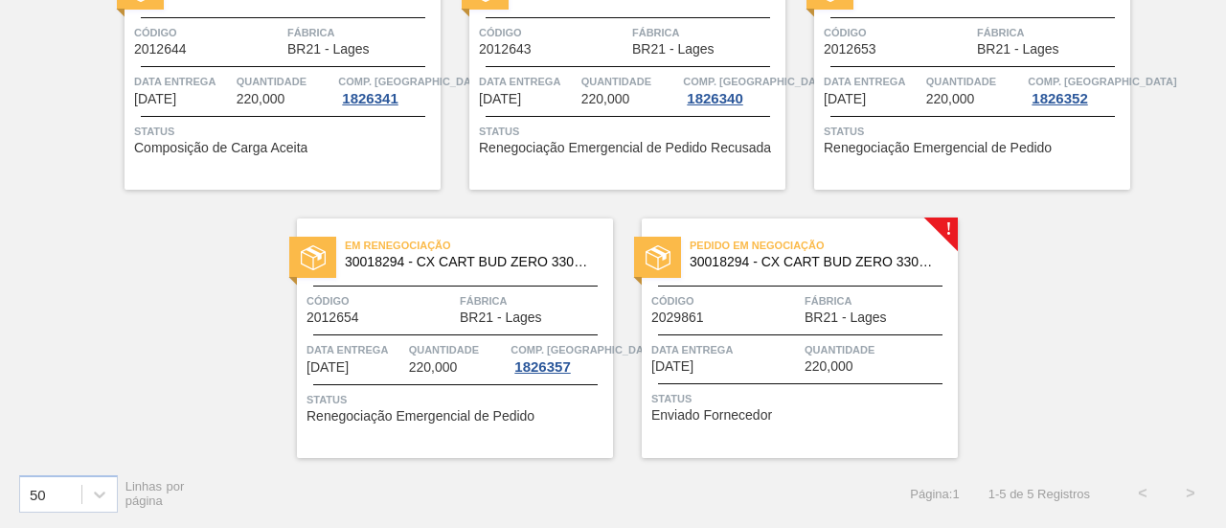
click at [856, 321] on span "BR21 - Lages" at bounding box center [846, 317] width 82 height 14
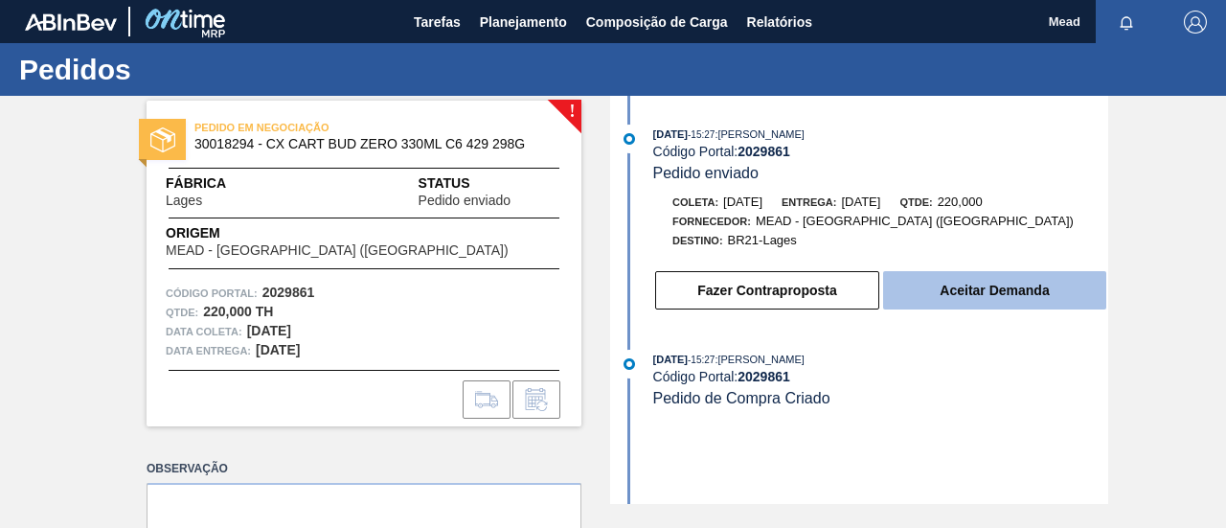
click at [919, 283] on button "Aceitar Demanda" at bounding box center [994, 290] width 223 height 38
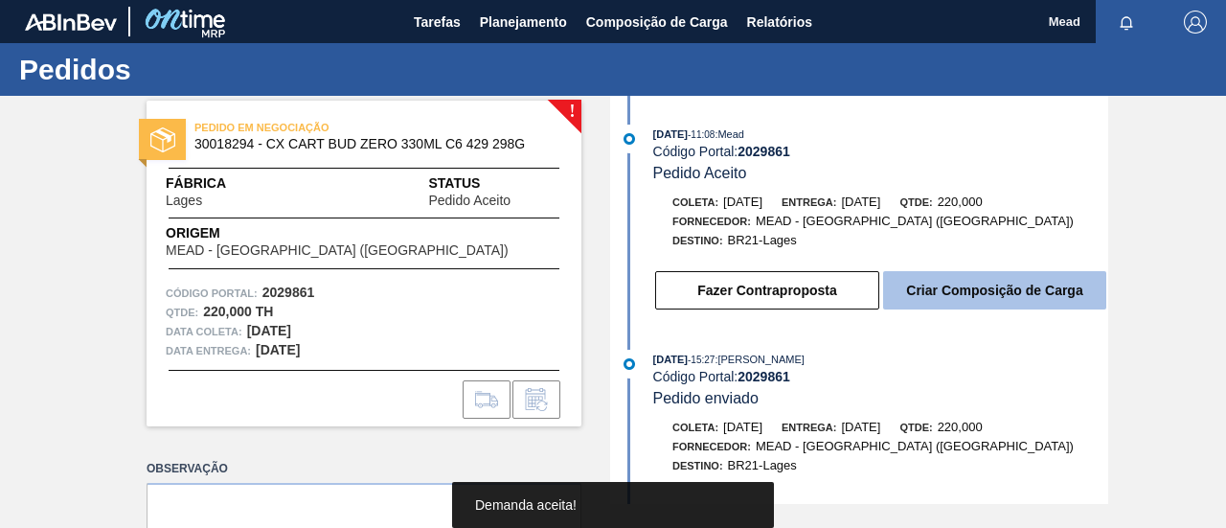
click at [919, 288] on button "Criar Composição de Carga" at bounding box center [994, 290] width 223 height 38
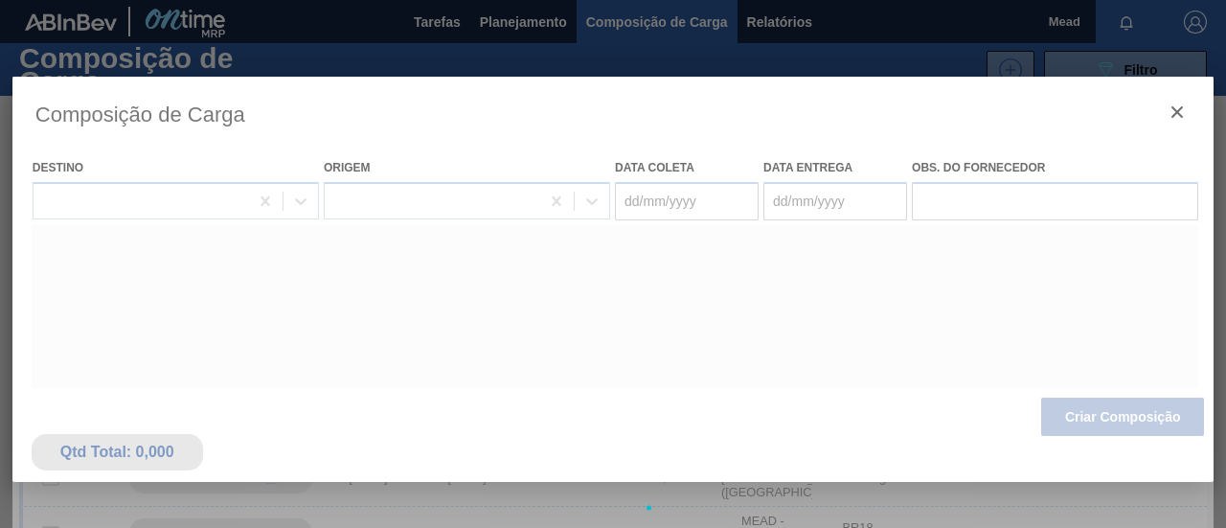
type coleta "09/11/2025"
type entrega "12/11/2025"
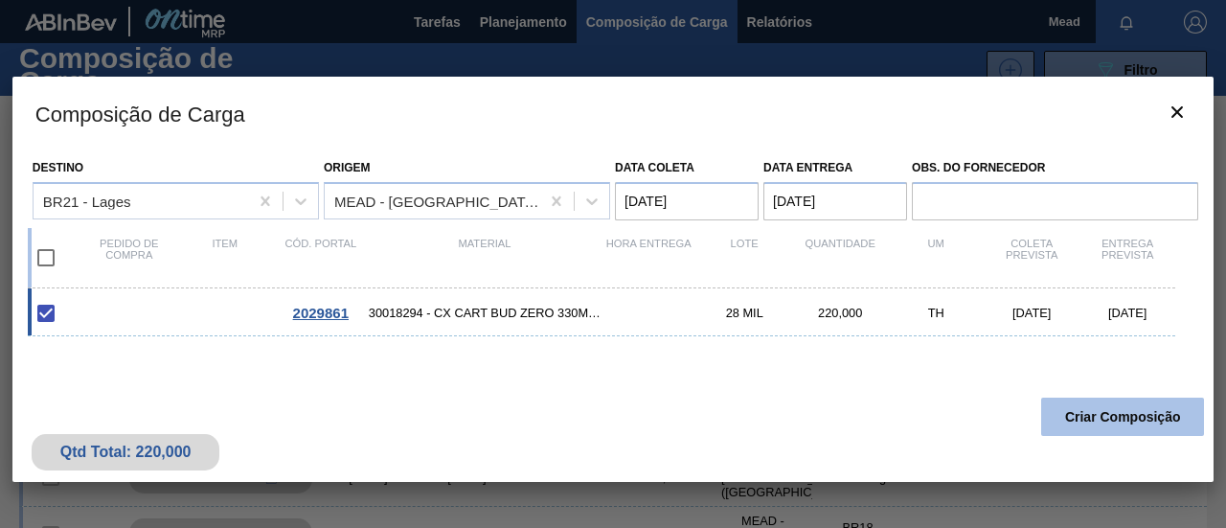
click at [1096, 407] on button "Criar Composição" at bounding box center [1122, 417] width 163 height 38
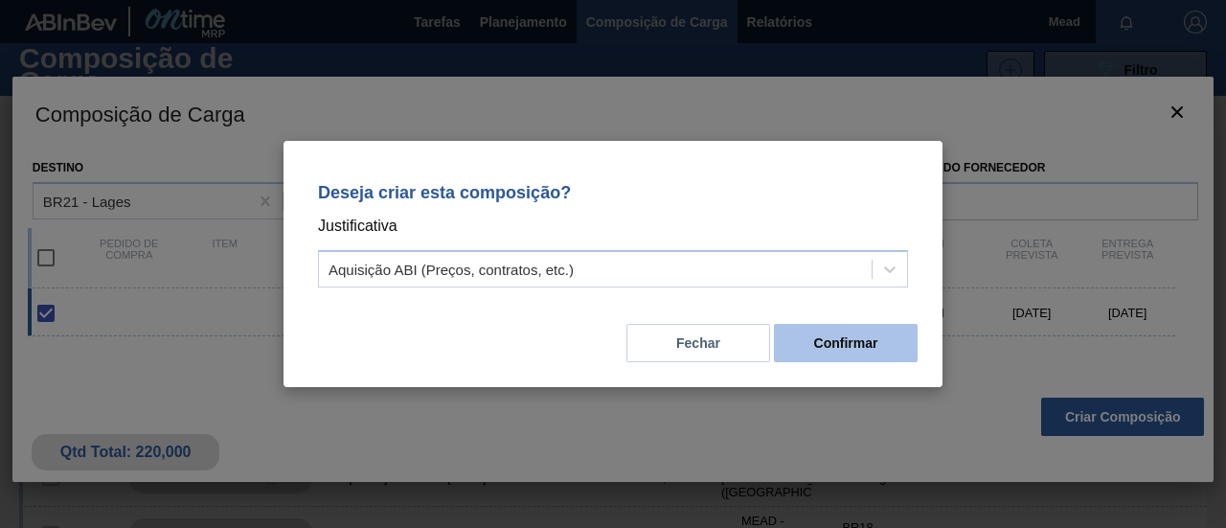
click at [840, 345] on button "Confirmar" at bounding box center [846, 343] width 144 height 38
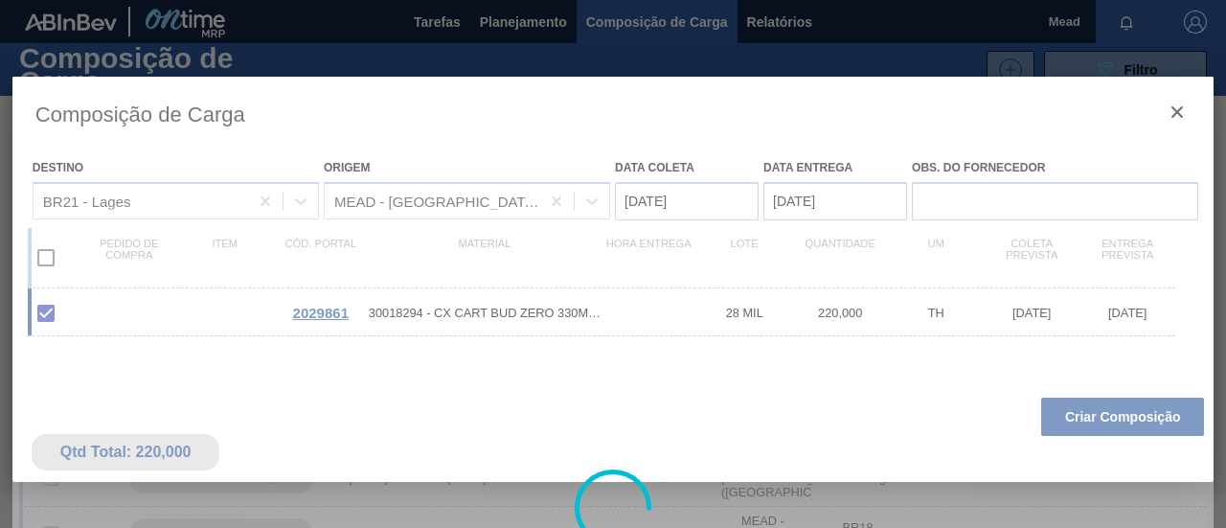
click at [811, 344] on div at bounding box center [612, 508] width 1201 height 862
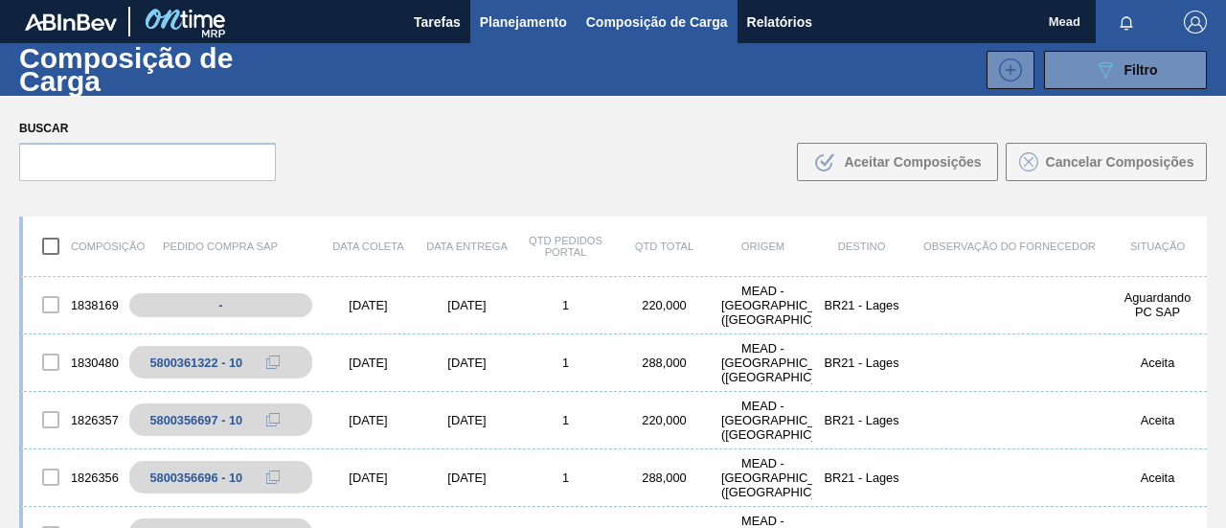
click at [519, 24] on span "Planejamento" at bounding box center [523, 22] width 87 height 23
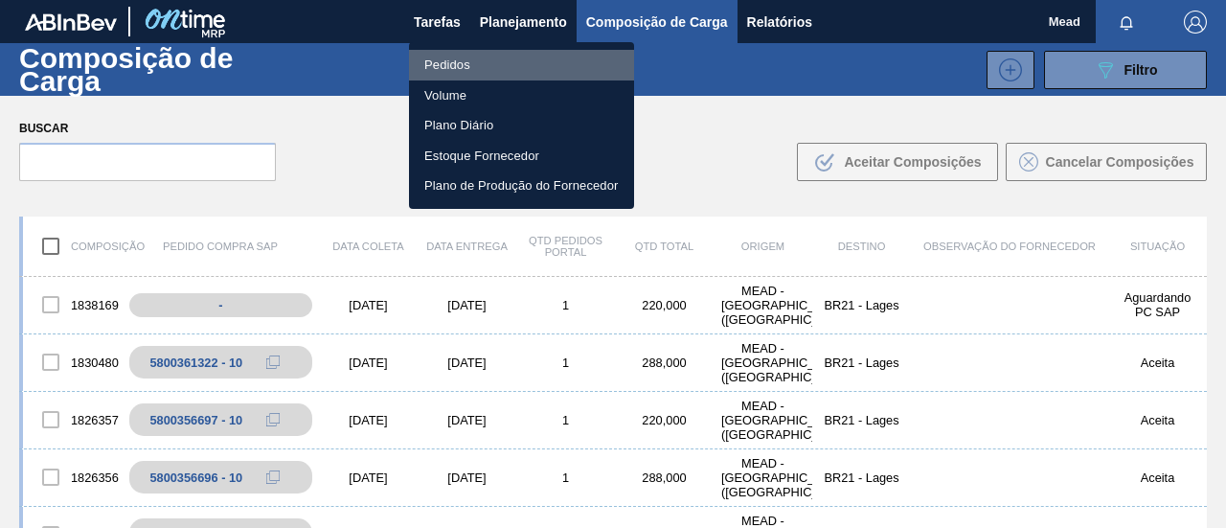
click at [442, 64] on li "Pedidos" at bounding box center [521, 65] width 225 height 31
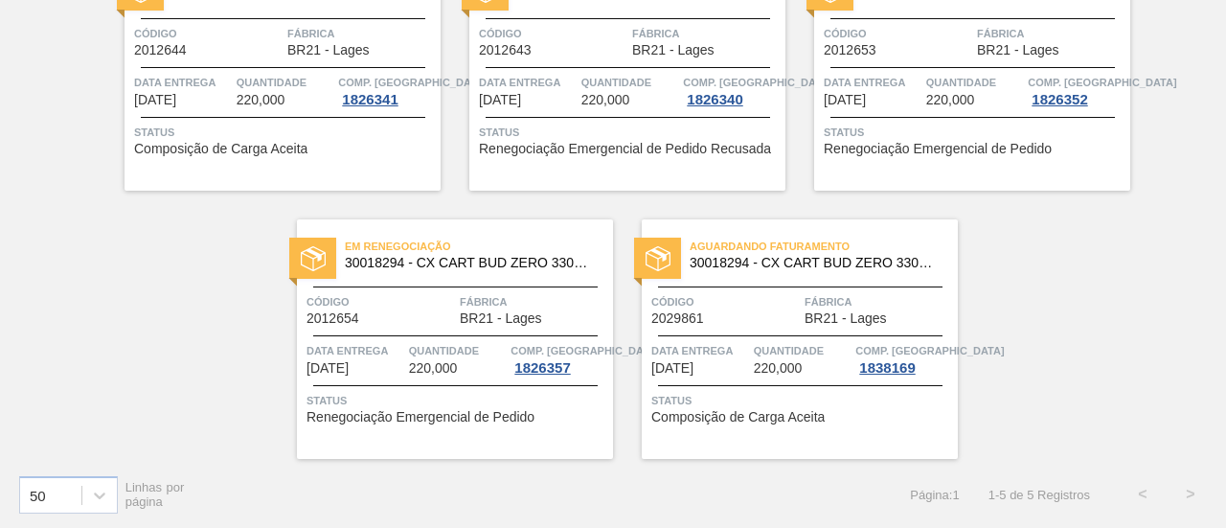
scroll to position [220, 0]
click at [811, 372] on div "Quantidade 220,000" at bounding box center [803, 357] width 98 height 34
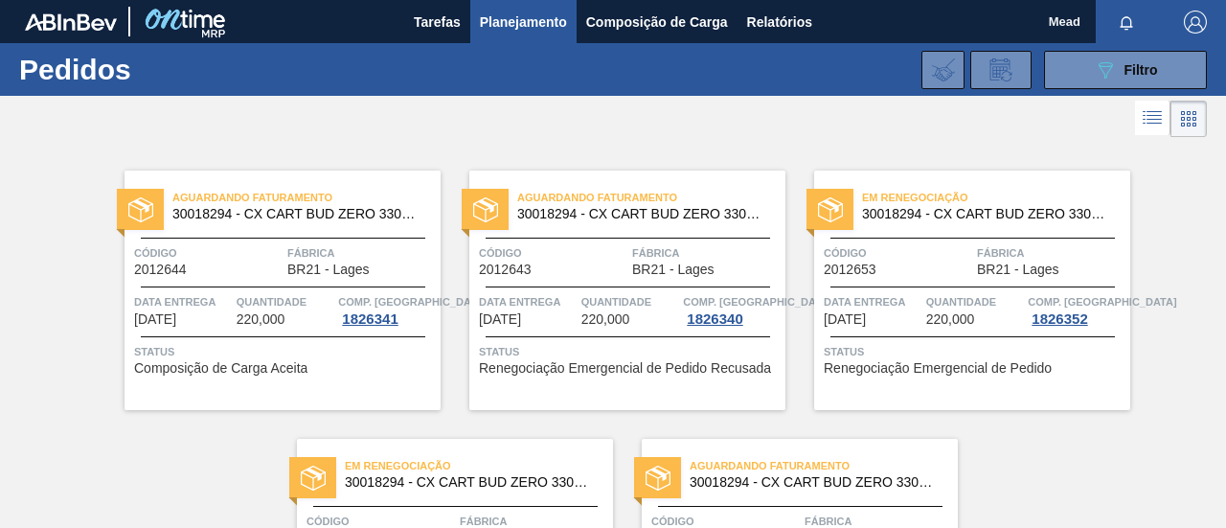
click at [491, 480] on span "30018294 - CX CART BUD ZERO 330ML C6 429 298G" at bounding box center [471, 482] width 253 height 14
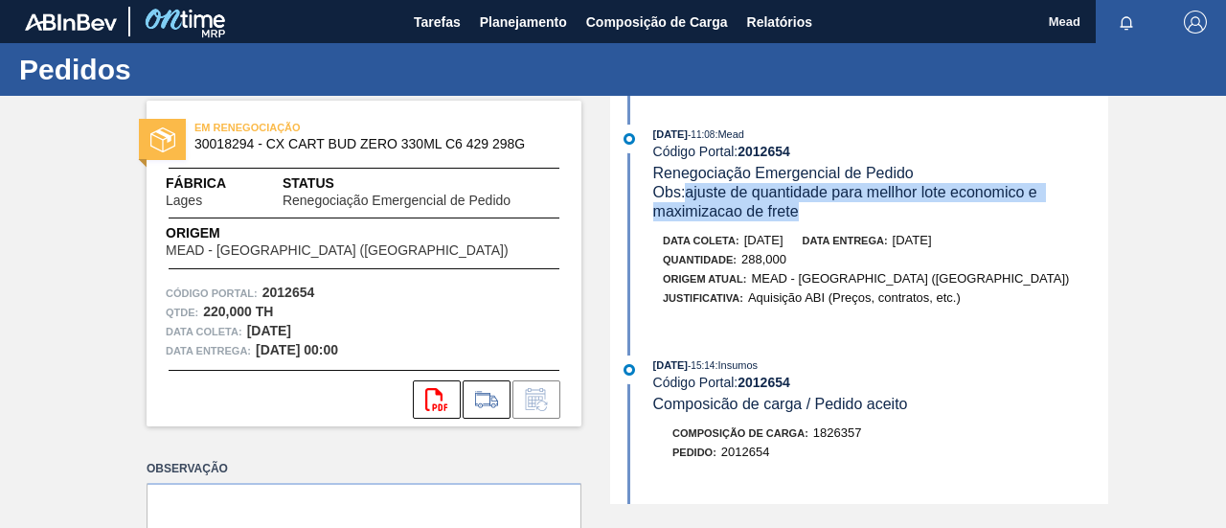
drag, startPoint x: 686, startPoint y: 197, endPoint x: 811, endPoint y: 215, distance: 126.7
click at [811, 215] on div "Obs: ajuste de quantidade para mellhor lote economico e maximizacao de frete" at bounding box center [880, 202] width 455 height 38
copy span "ajuste de quantidade para mellhor lote economico e maximizacao de frete"
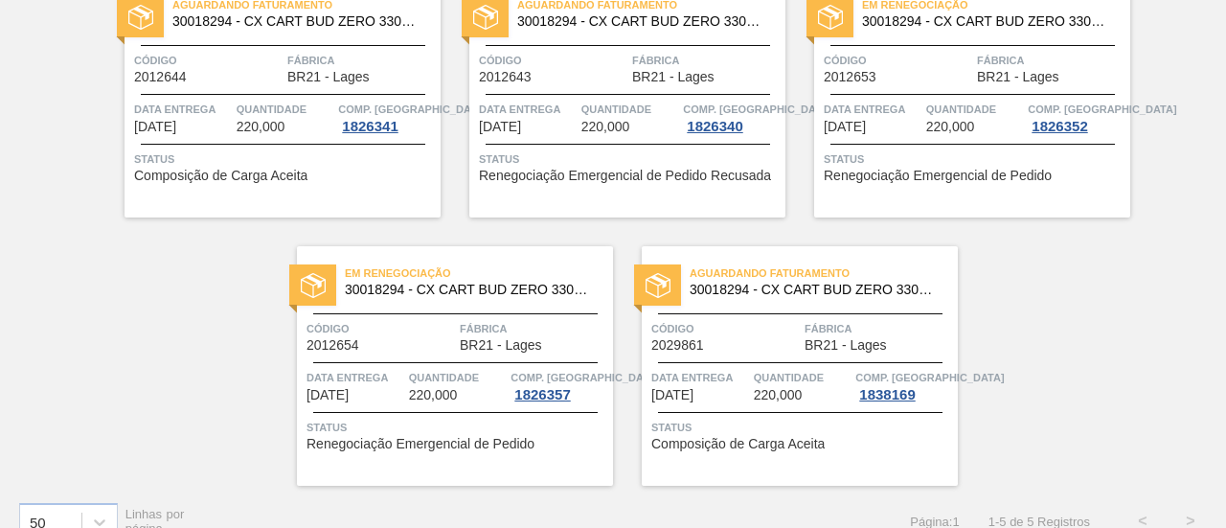
scroll to position [220, 0]
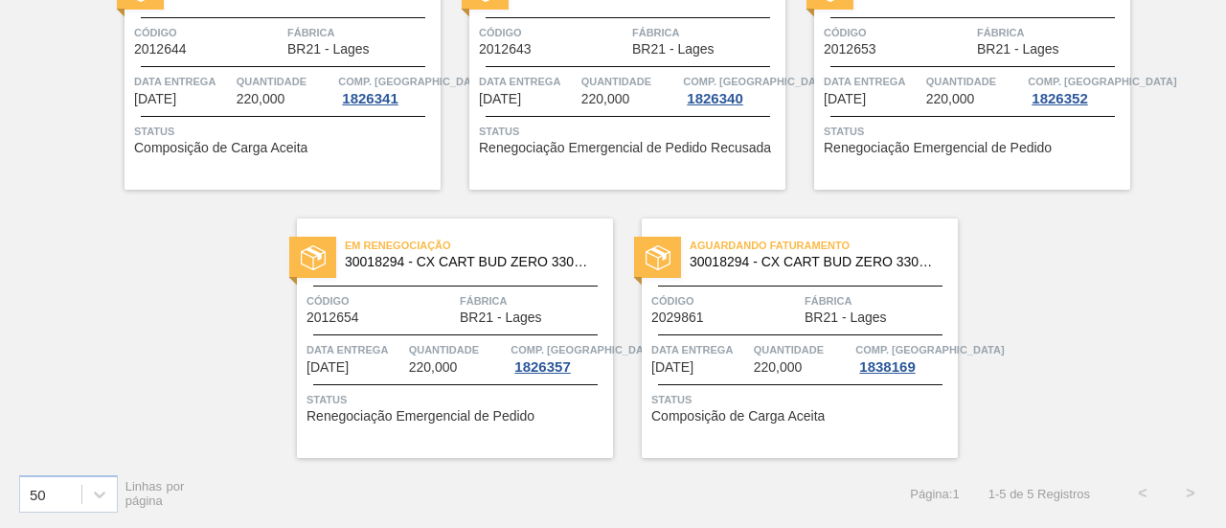
click at [713, 348] on span "Data entrega" at bounding box center [700, 349] width 98 height 19
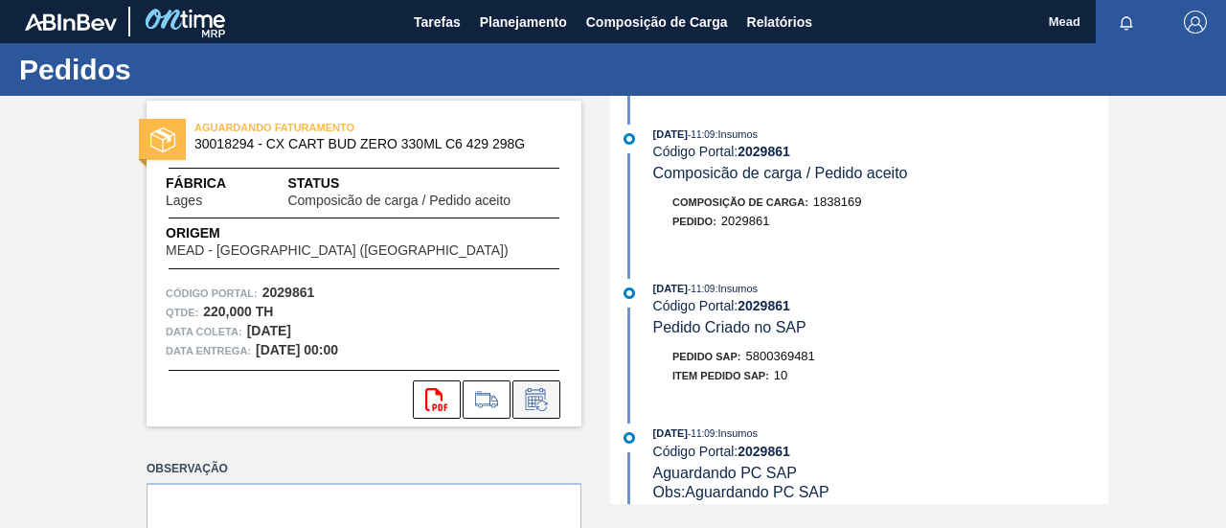
click at [528, 403] on icon at bounding box center [535, 401] width 14 height 11
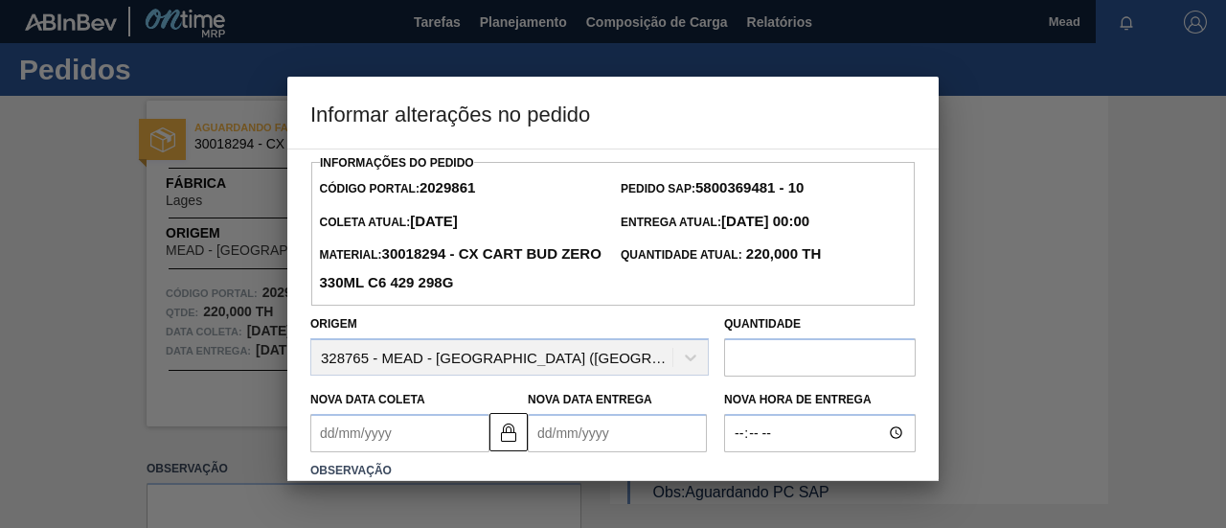
click at [793, 357] on input "text" at bounding box center [820, 357] width 192 height 38
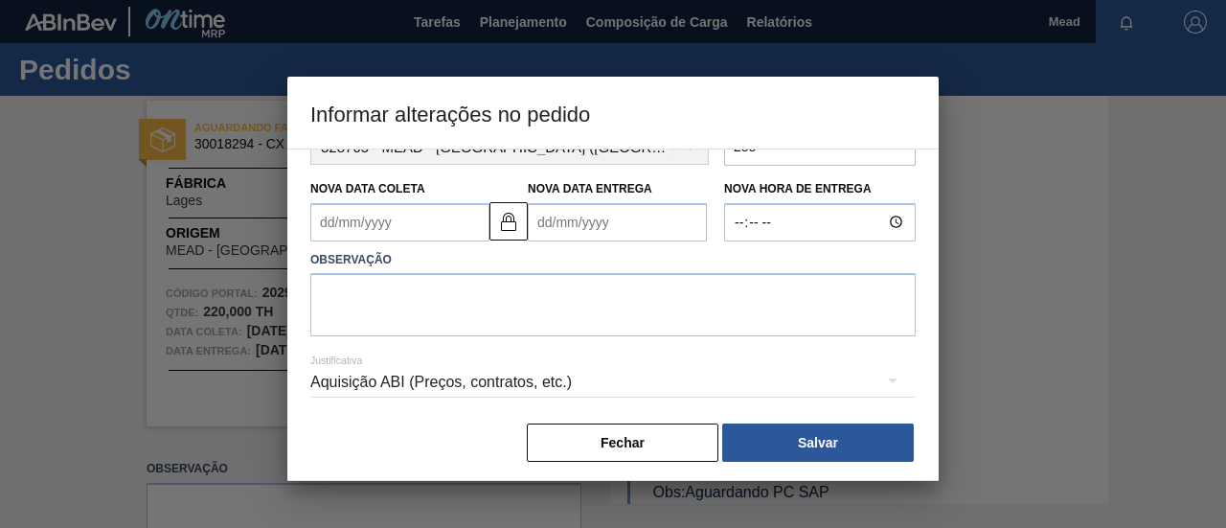
scroll to position [220, 0]
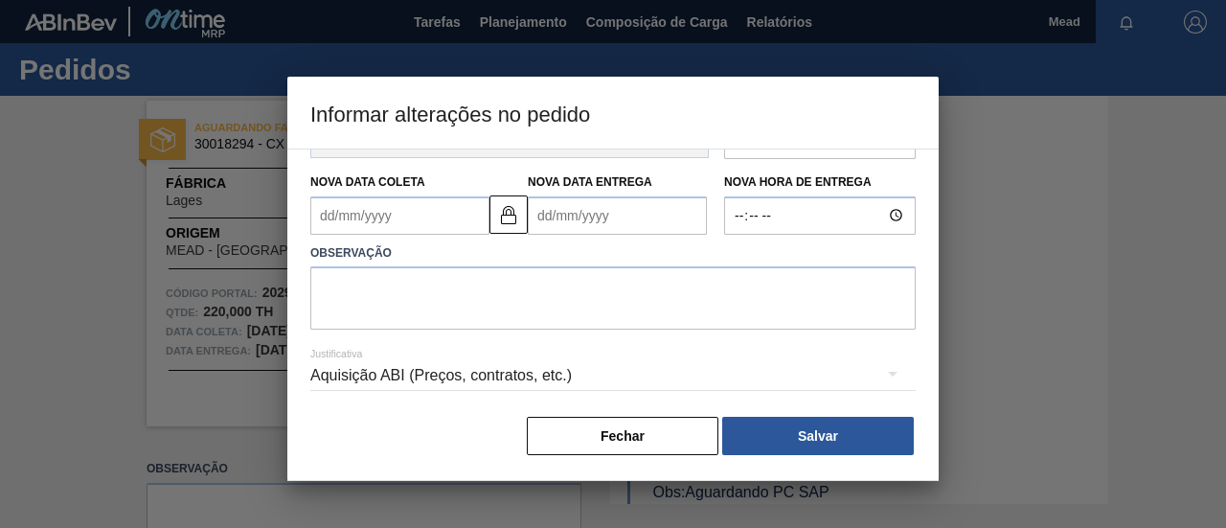
type input "288"
click at [689, 300] on textarea at bounding box center [612, 297] width 605 height 63
paste textarea "ajuste de quantidade para mellhor lote economico e maximizacao de frete"
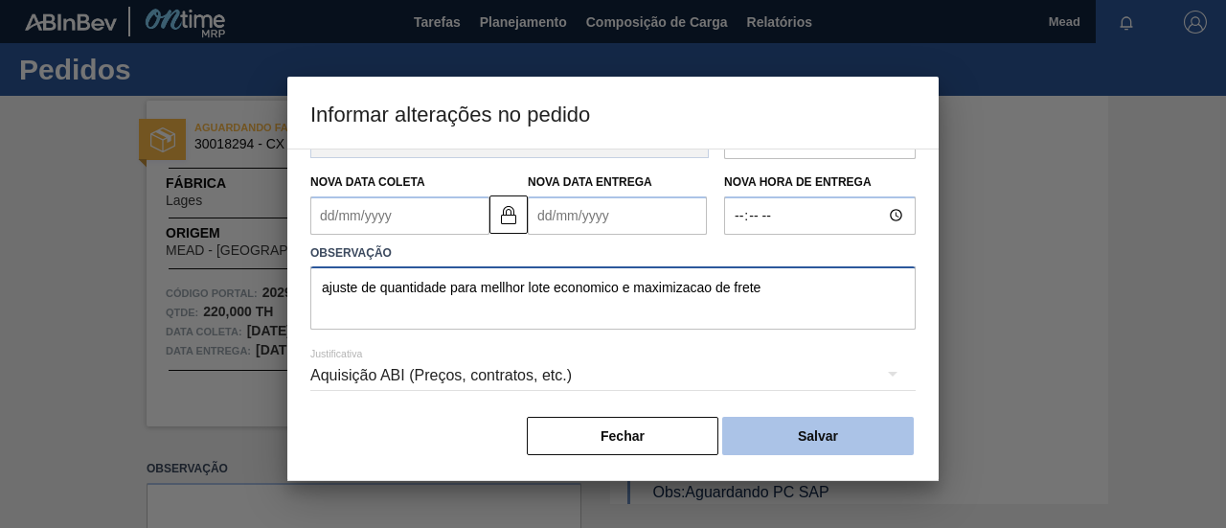
type textarea "ajuste de quantidade para mellhor lote economico e maximizacao de frete"
click at [835, 434] on button "Salvar" at bounding box center [818, 436] width 192 height 38
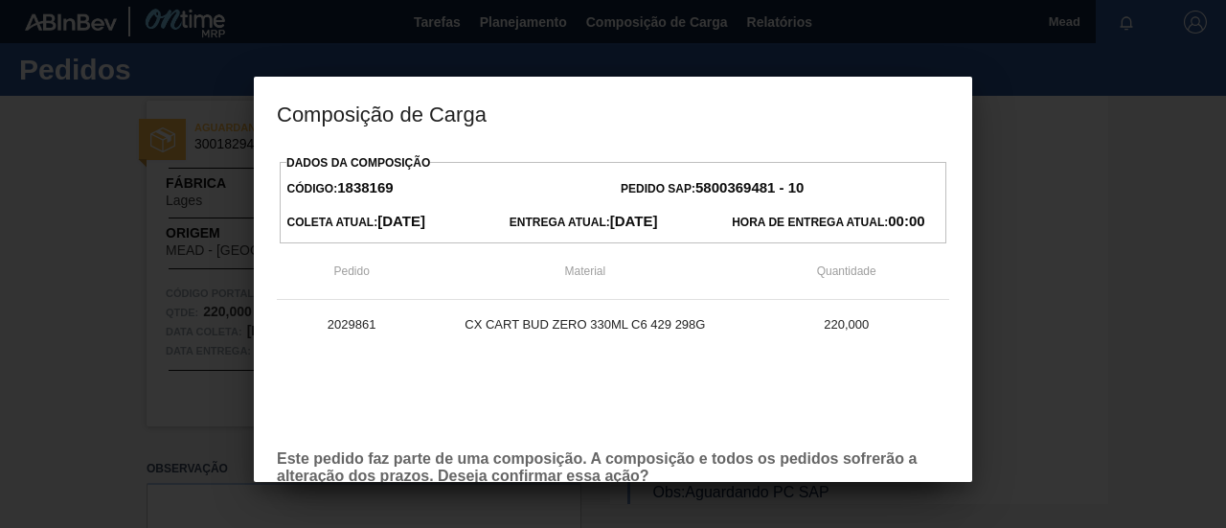
scroll to position [109, 0]
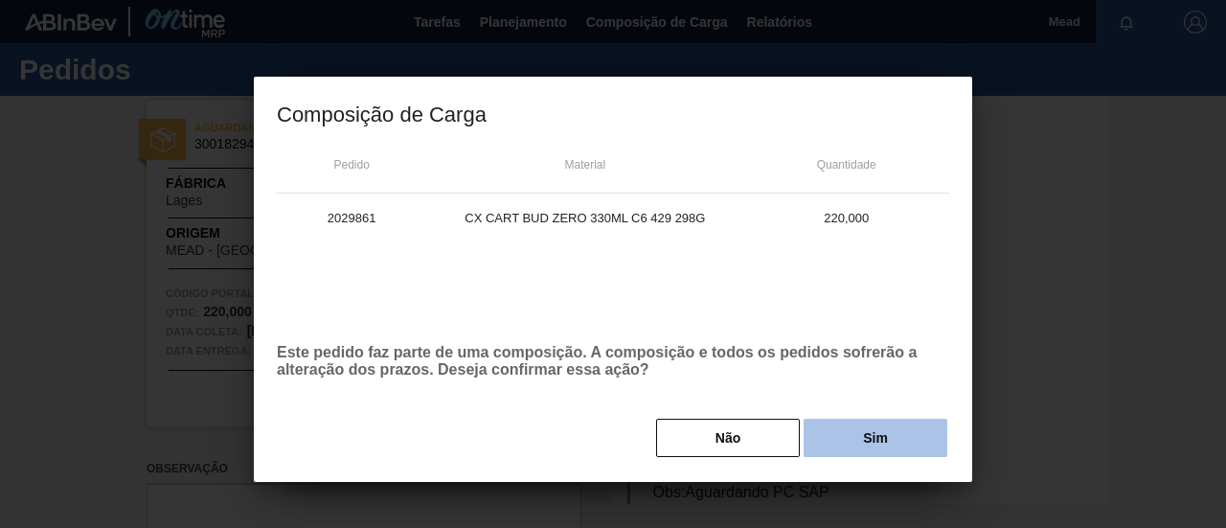
click at [847, 437] on button "Sim" at bounding box center [876, 438] width 144 height 38
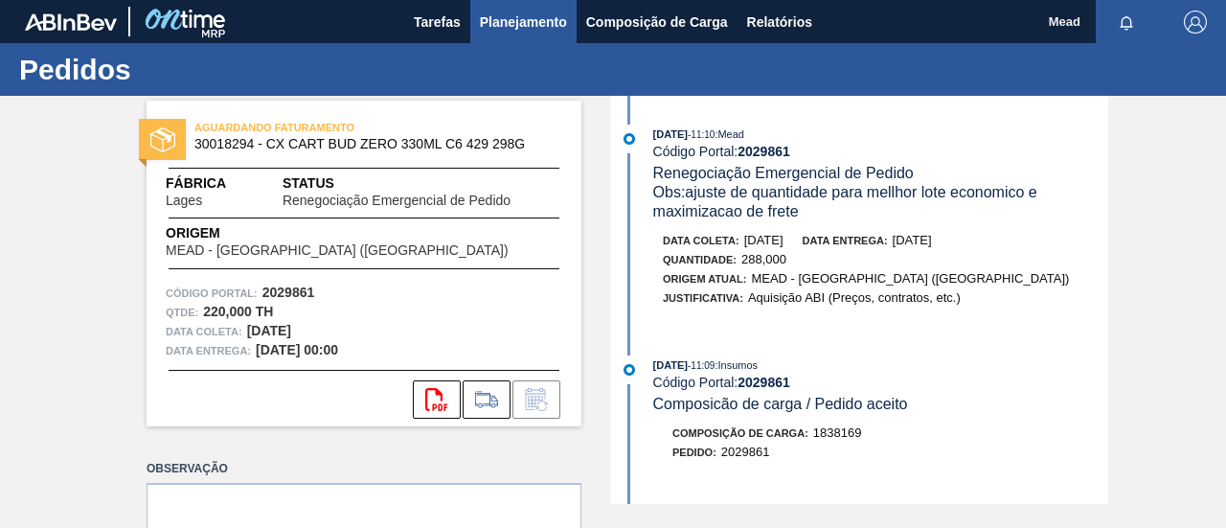
click at [500, 24] on span "Planejamento" at bounding box center [523, 22] width 87 height 23
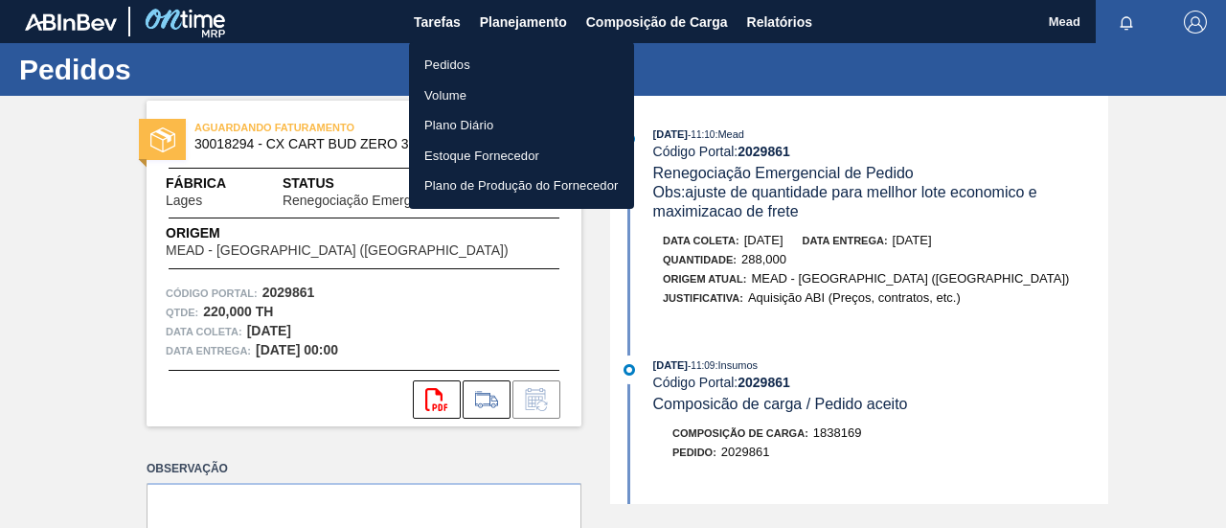
click at [452, 66] on li "Pedidos" at bounding box center [521, 65] width 225 height 31
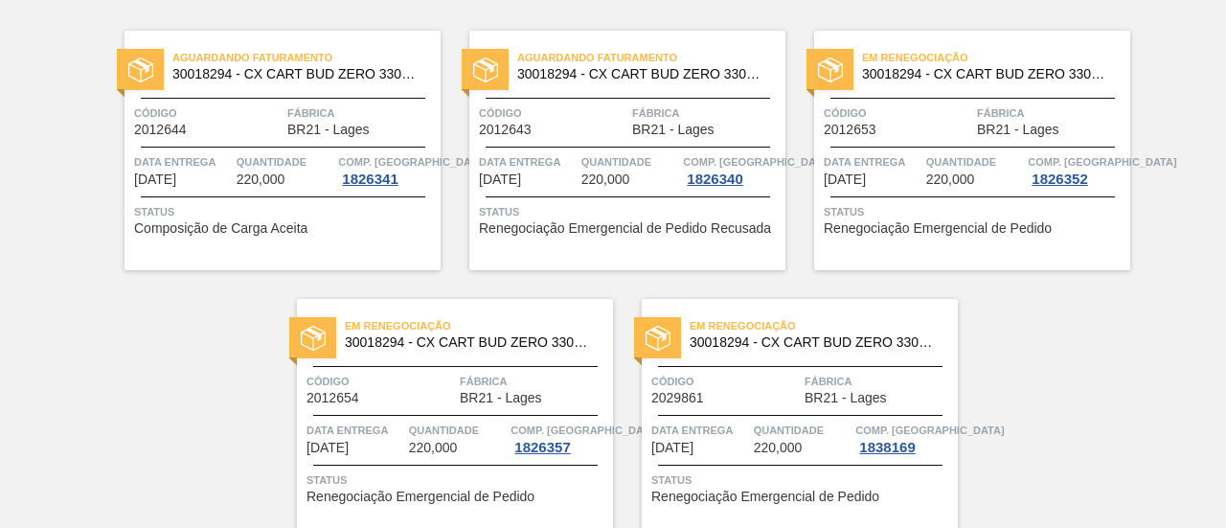
scroll to position [220, 0]
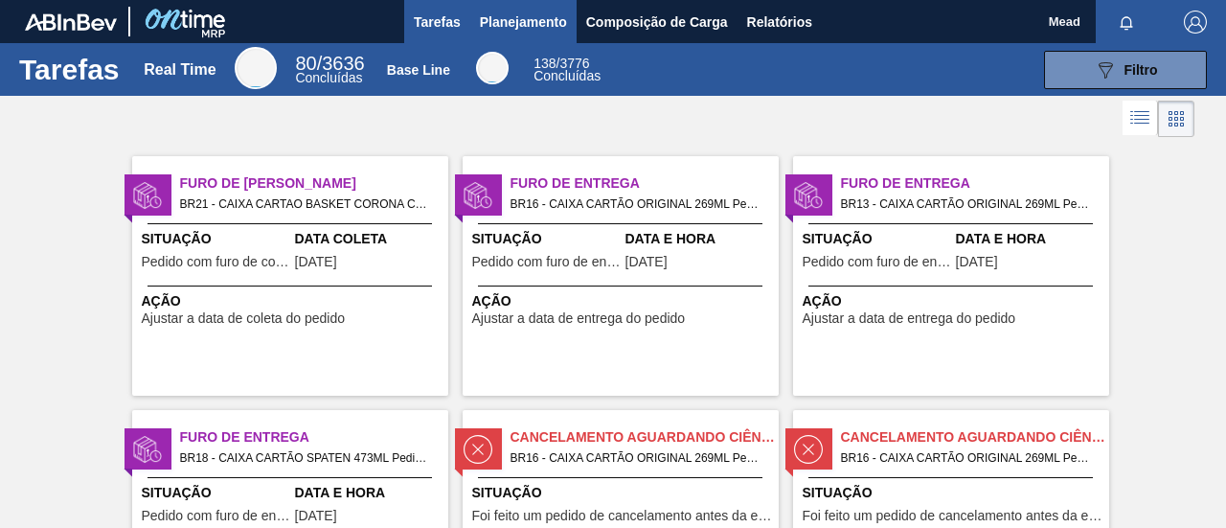
click at [526, 20] on span "Planejamento" at bounding box center [523, 22] width 87 height 23
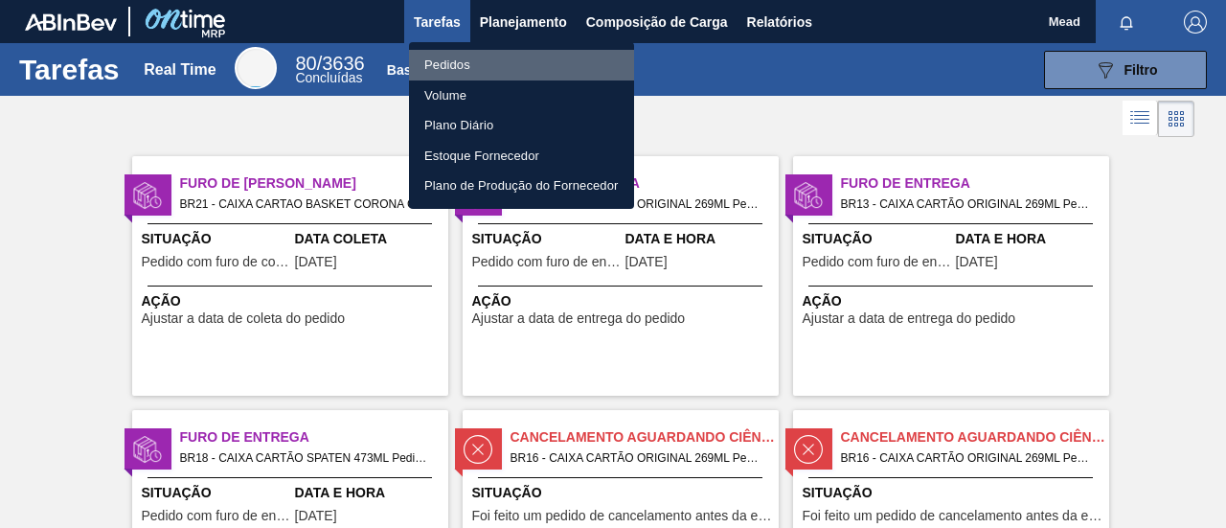
drag, startPoint x: 456, startPoint y: 60, endPoint x: 459, endPoint y: 84, distance: 24.1
click at [456, 61] on li "Pedidos" at bounding box center [521, 65] width 225 height 31
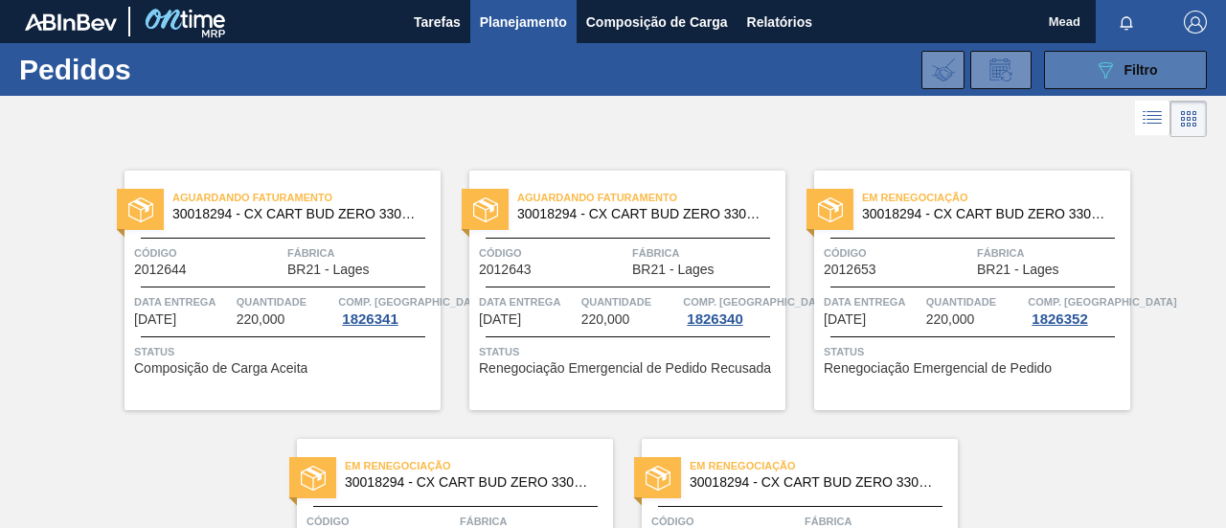
drag, startPoint x: 1122, startPoint y: 66, endPoint x: 1122, endPoint y: 80, distance: 13.4
click at [1125, 76] on span "Filtro" at bounding box center [1142, 69] width 34 height 15
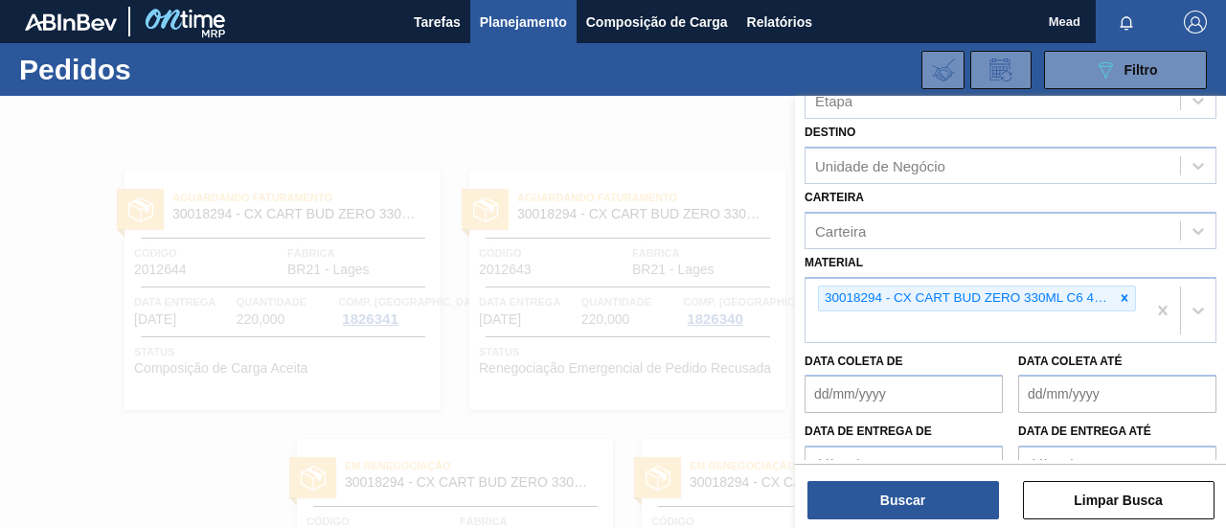
scroll to position [192, 0]
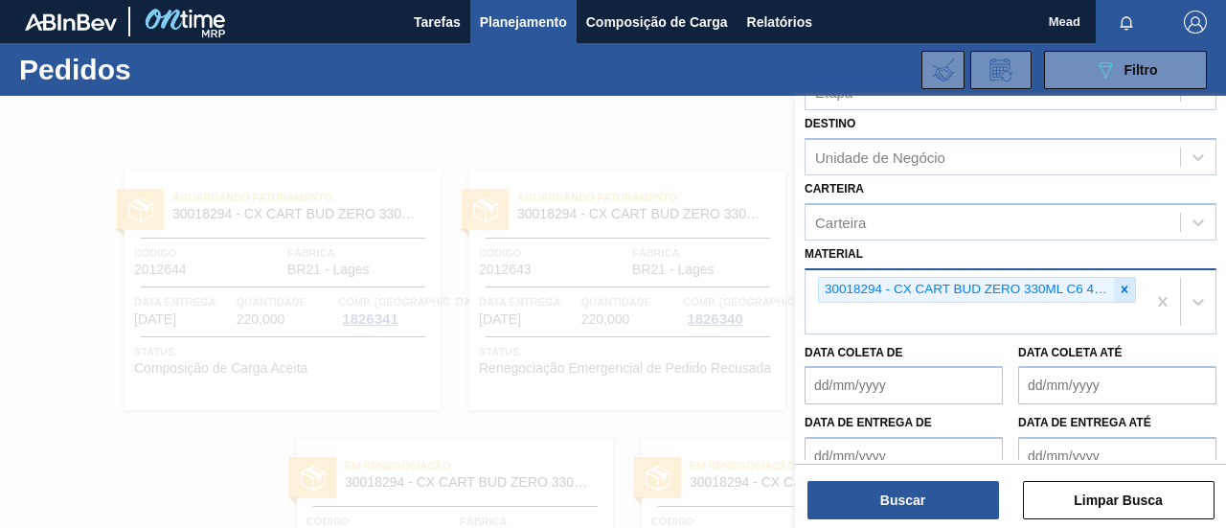
click at [1124, 288] on icon at bounding box center [1125, 289] width 7 height 7
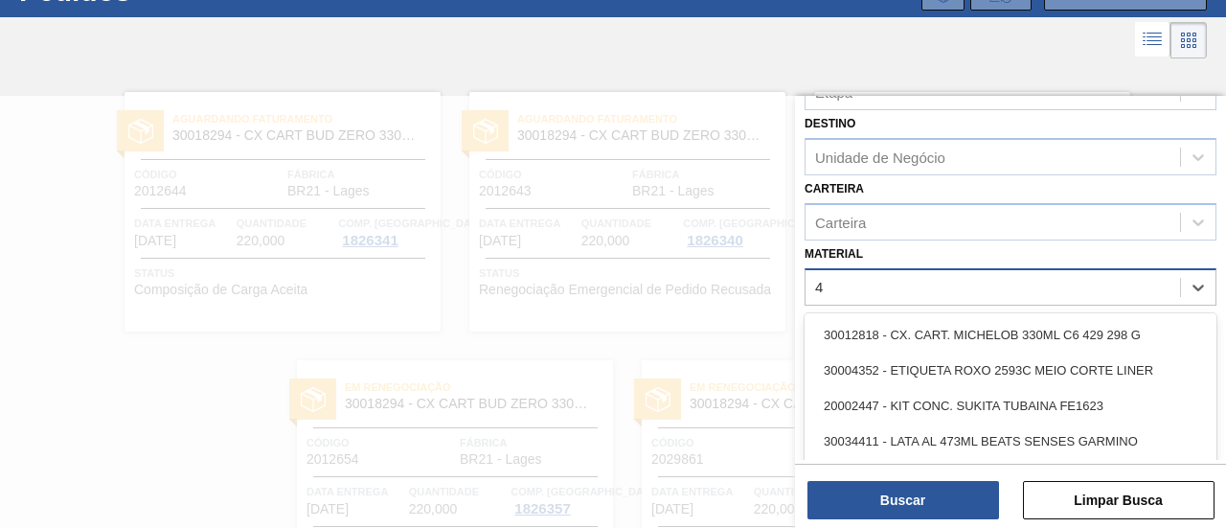
scroll to position [79, 0]
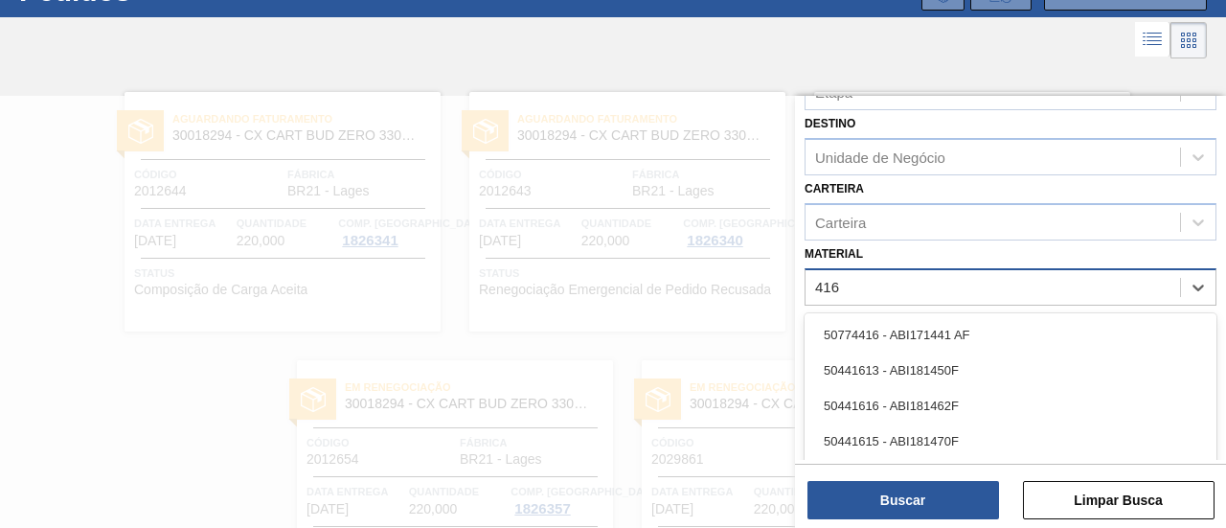
type input "4161"
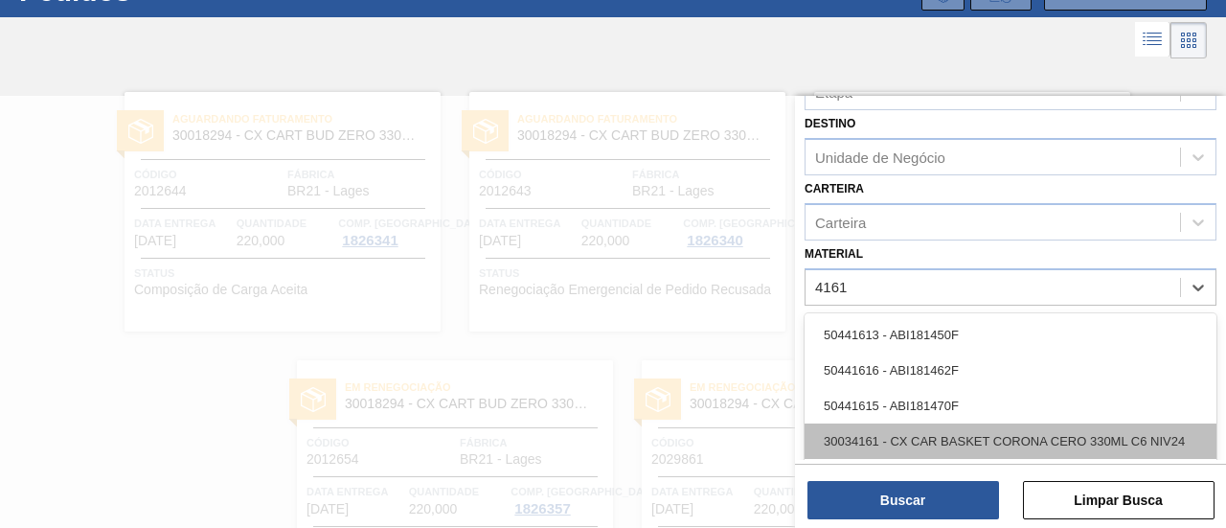
click at [1000, 432] on div "30034161 - CX CAR BASKET CORONA CERO 330ML C6 NIV24" at bounding box center [1011, 440] width 412 height 35
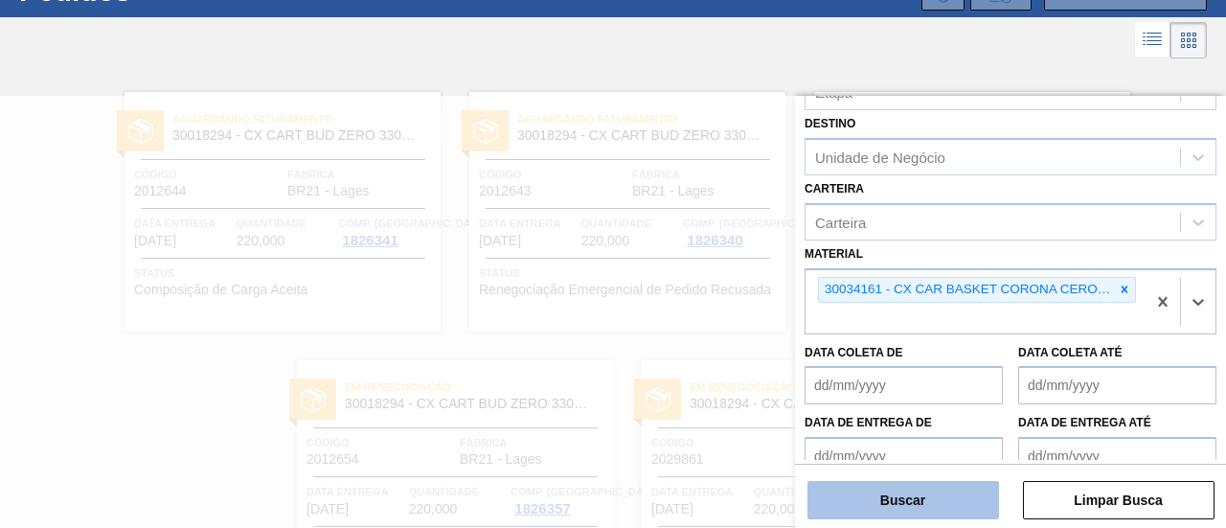
click at [952, 497] on button "Buscar" at bounding box center [904, 500] width 192 height 38
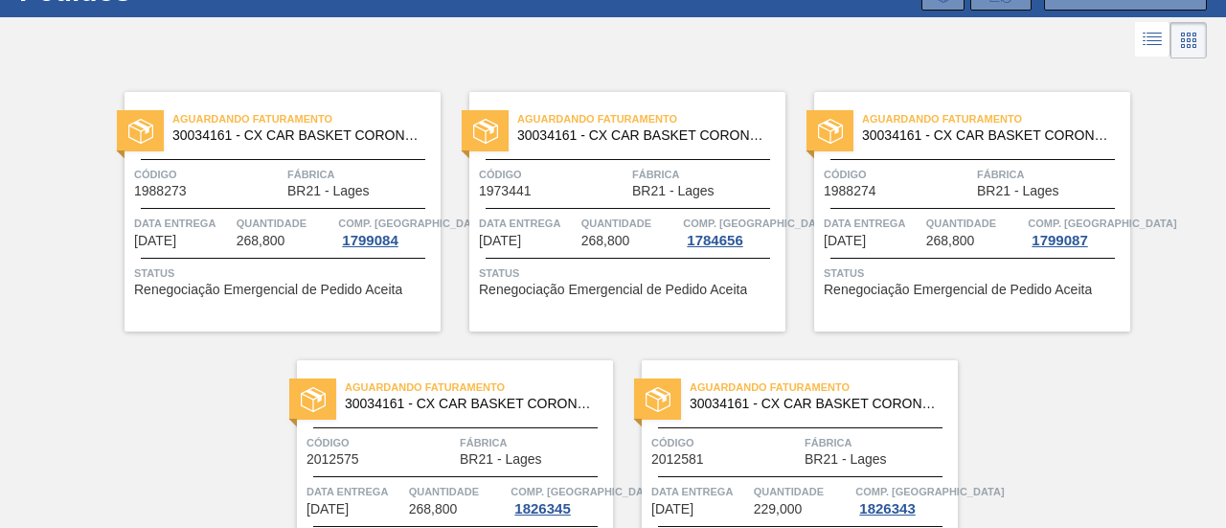
click at [495, 427] on div "Aguardando Faturamento 30034161 - CX CAR BASKET CORONA CERO 330ML C6 NIV24 Códi…" at bounding box center [455, 480] width 316 height 240
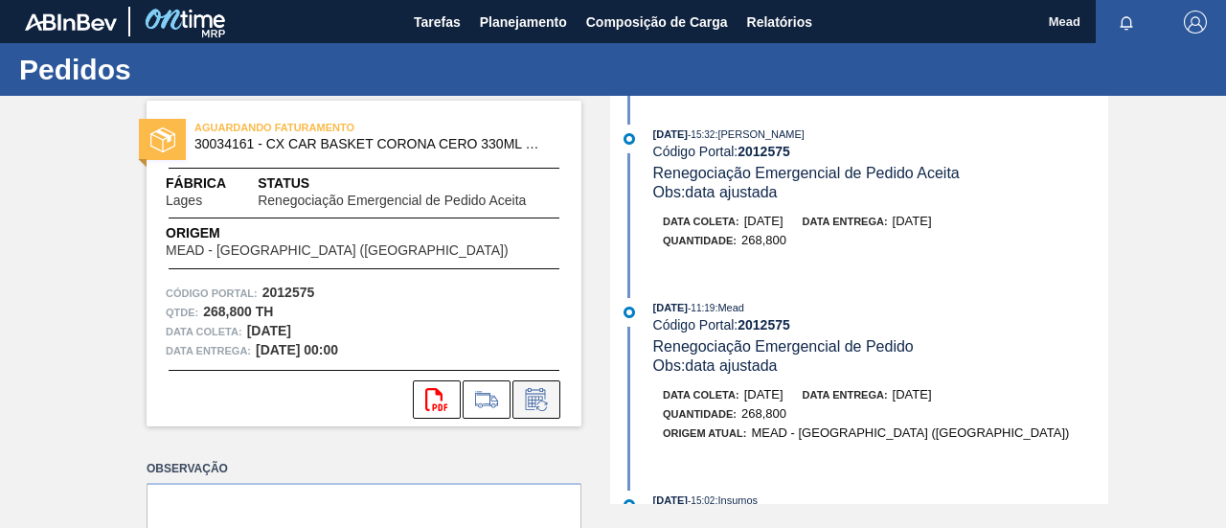
click at [535, 399] on icon at bounding box center [535, 401] width 14 height 11
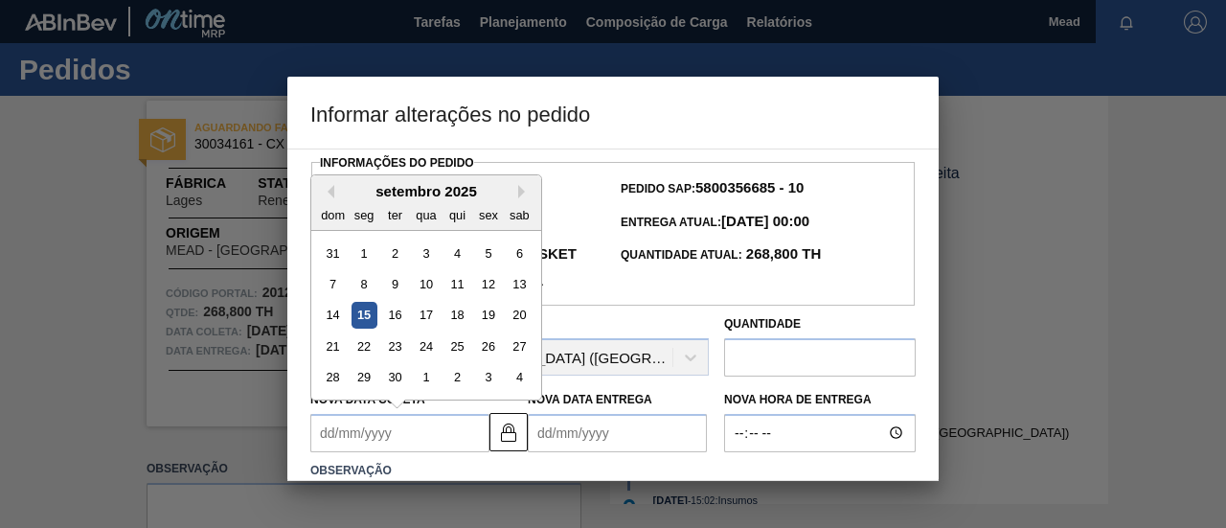
click at [439, 452] on Coleta2012575 "Nova Data Coleta" at bounding box center [399, 433] width 179 height 38
click at [518, 199] on div "setembro 2025" at bounding box center [426, 191] width 230 height 16
click at [366, 359] on div "22" at bounding box center [365, 346] width 26 height 26
type Coleta2012575 "22/09/2025"
type Entrega2012575 "25/09/2025"
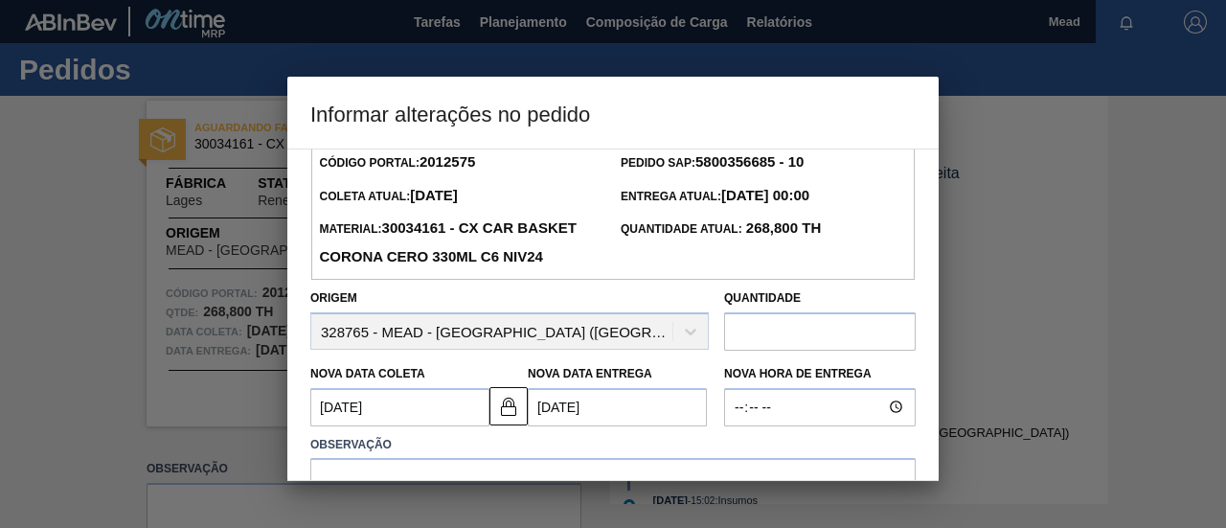
scroll to position [96, 0]
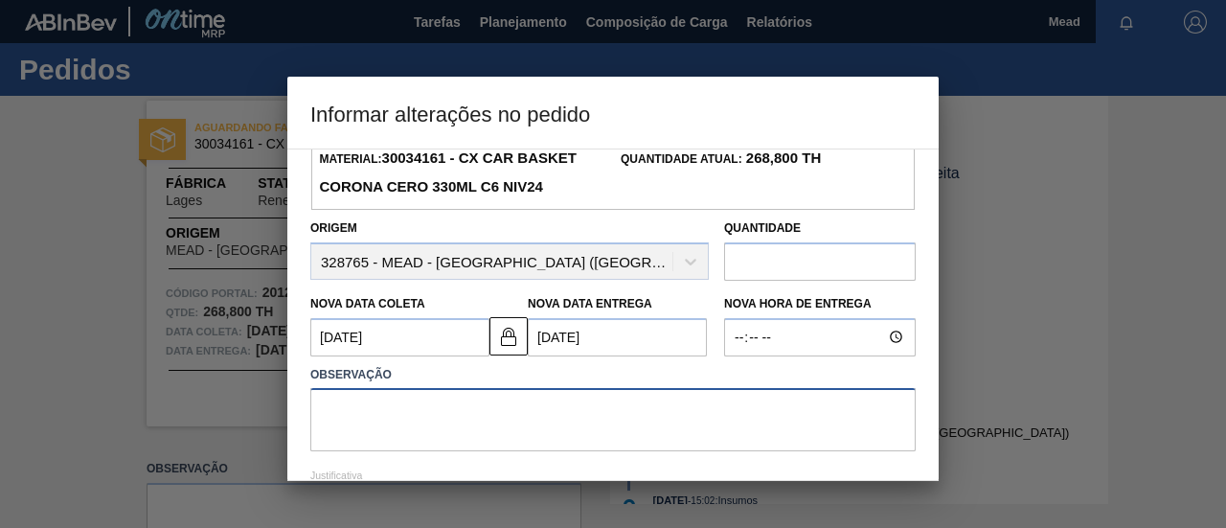
click at [622, 445] on textarea at bounding box center [612, 419] width 605 height 63
type textarea "ajuste de data"
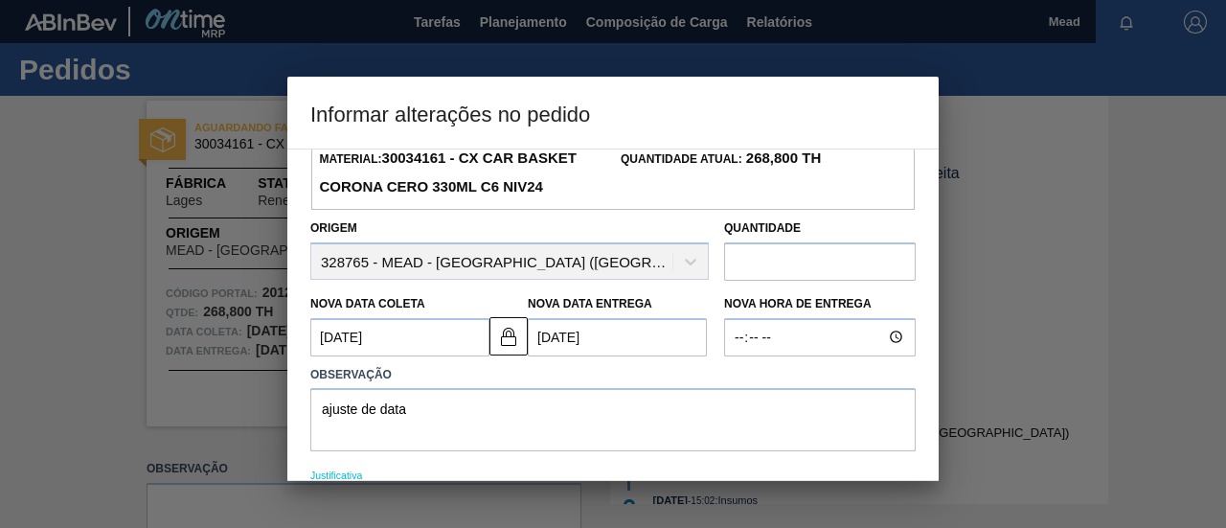
scroll to position [249, 0]
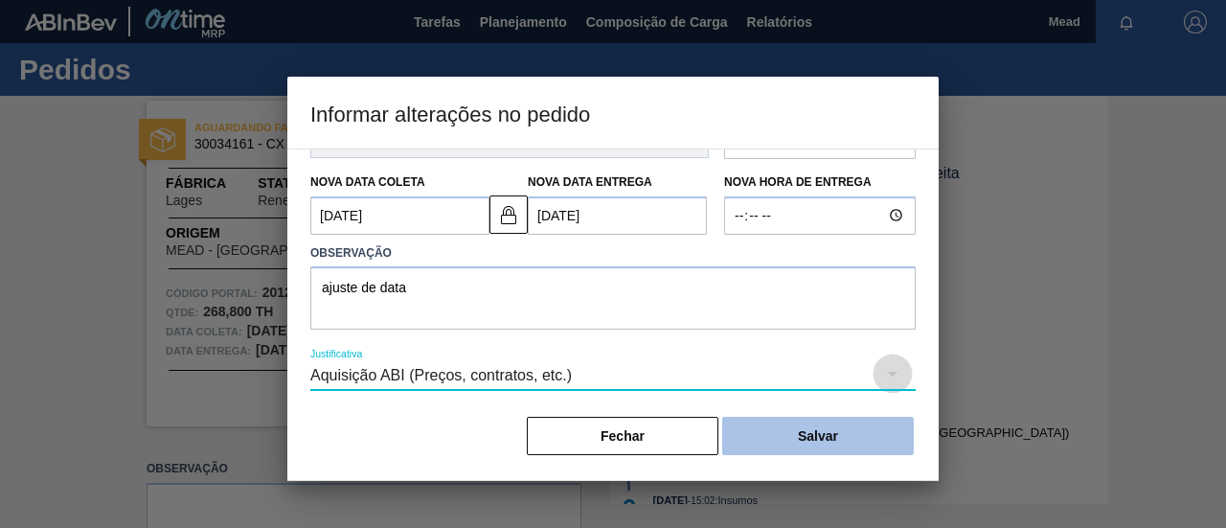
click at [741, 428] on button "Salvar" at bounding box center [818, 436] width 192 height 38
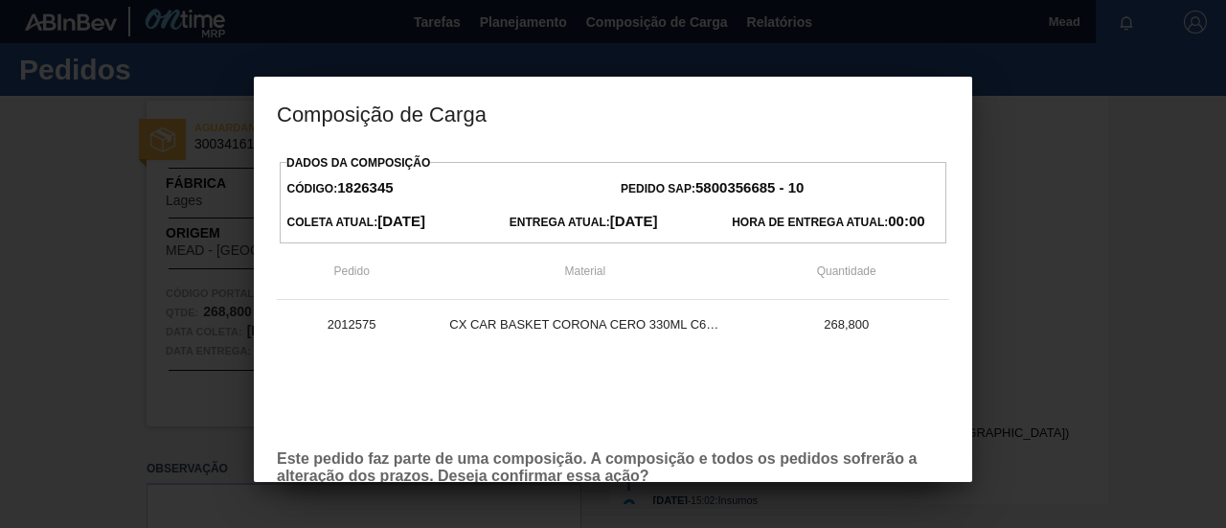
scroll to position [109, 0]
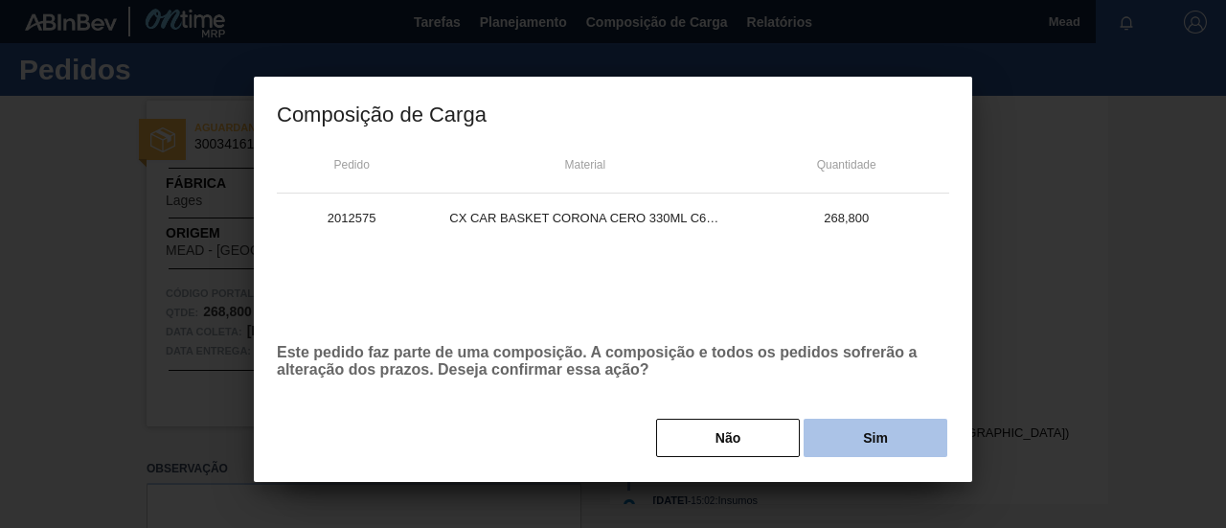
click at [866, 434] on button "Sim" at bounding box center [876, 438] width 144 height 38
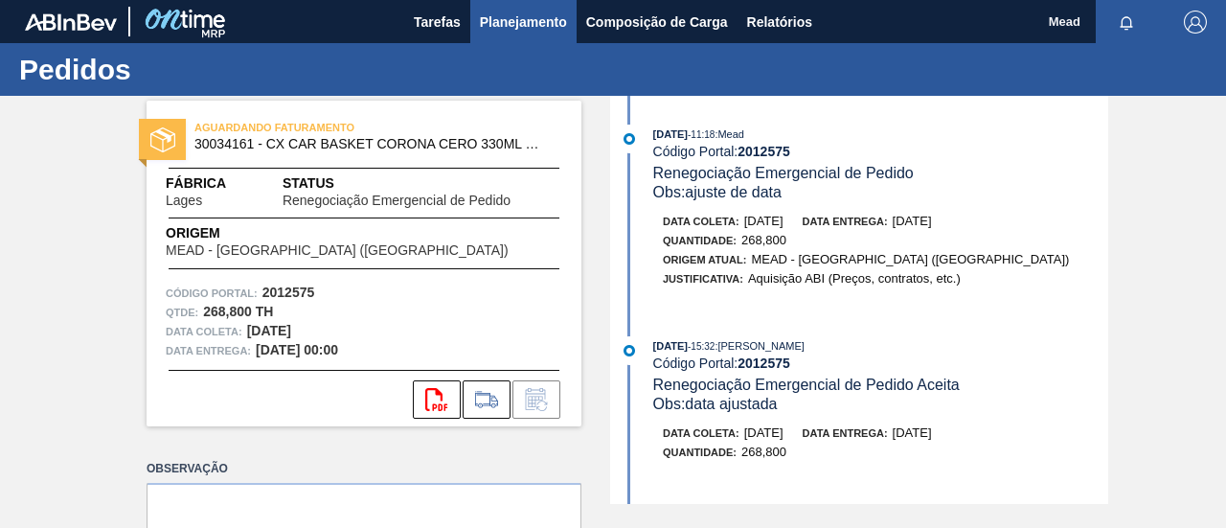
click at [500, 28] on span "Planejamento" at bounding box center [523, 22] width 87 height 23
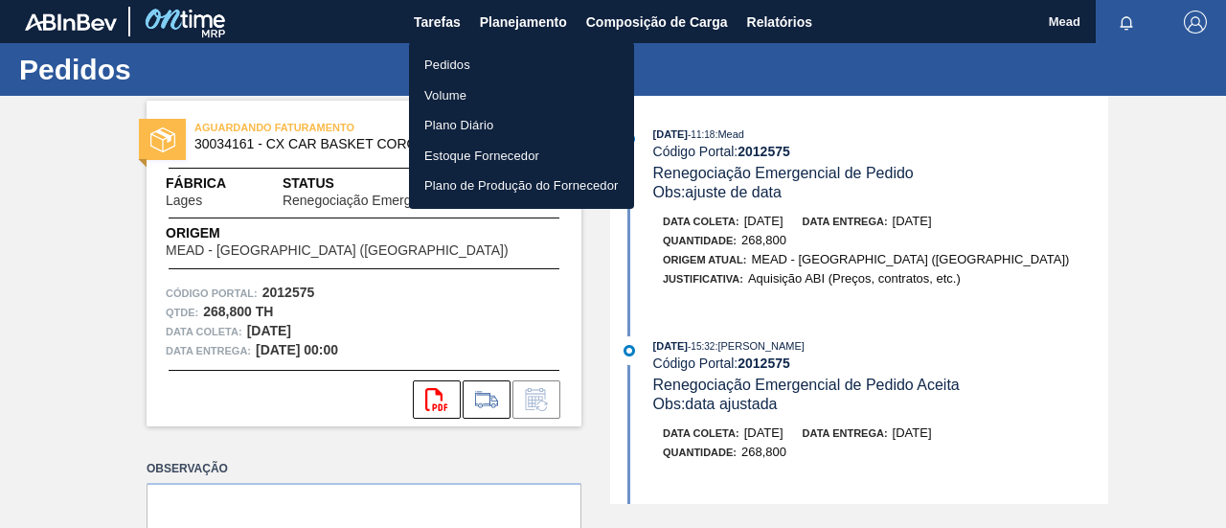
click at [433, 67] on li "Pedidos" at bounding box center [521, 65] width 225 height 31
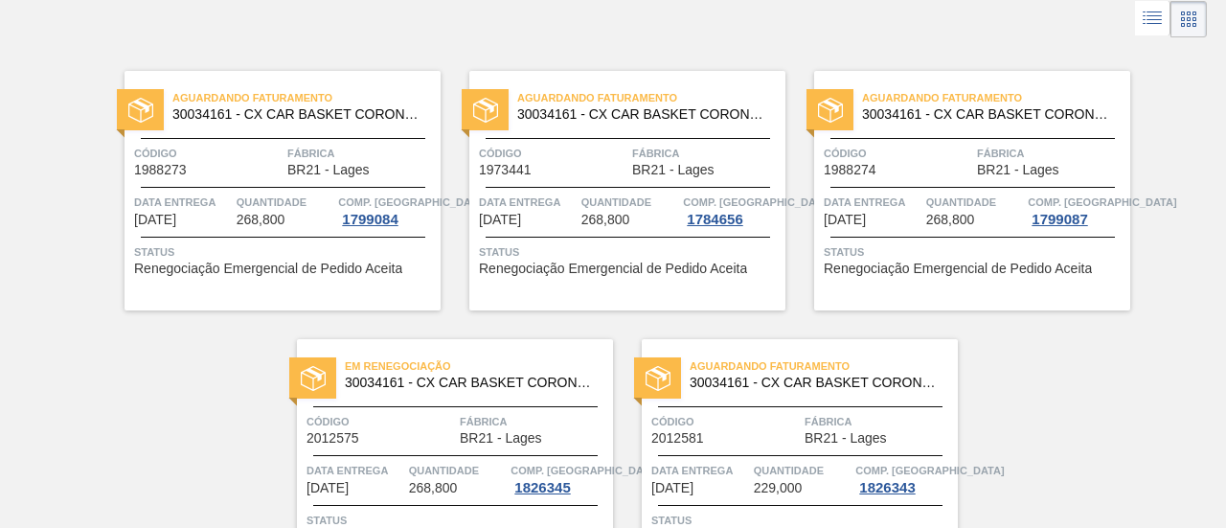
scroll to position [220, 0]
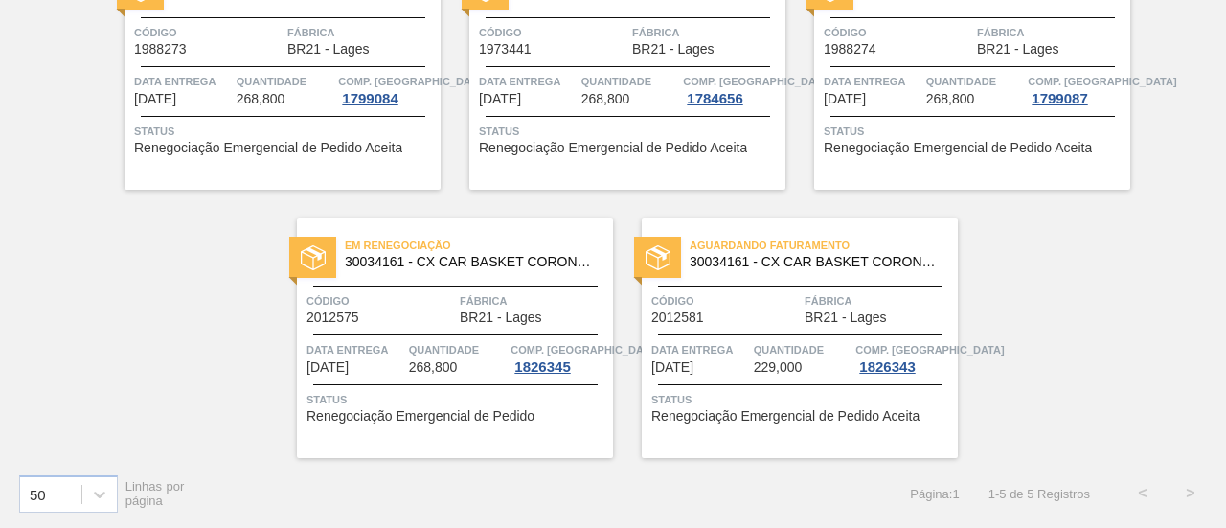
click at [734, 368] on div "Data entrega 16/10/2025" at bounding box center [700, 357] width 98 height 34
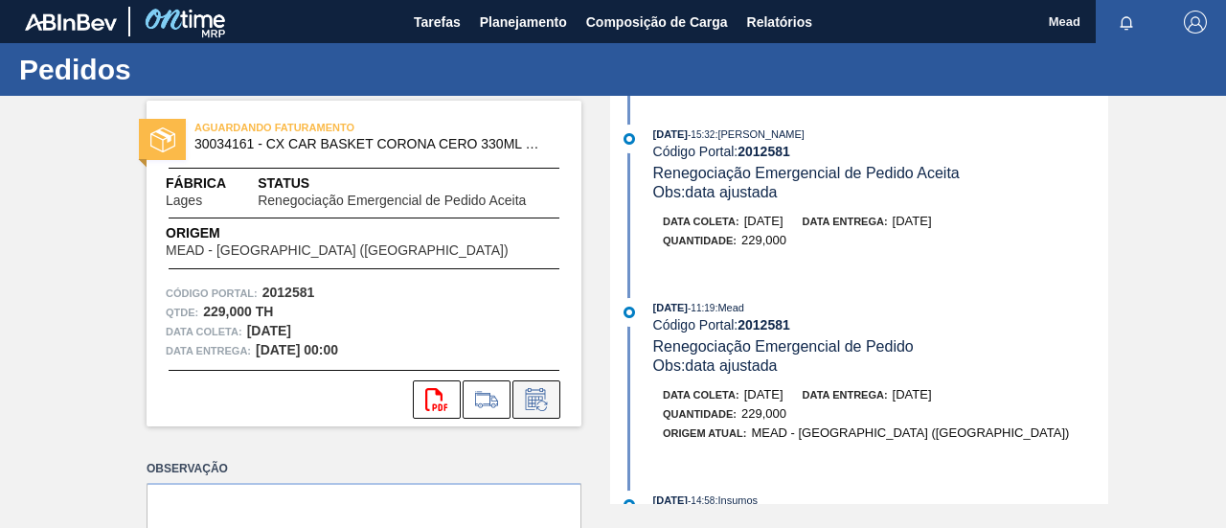
click at [542, 399] on icon at bounding box center [536, 399] width 31 height 23
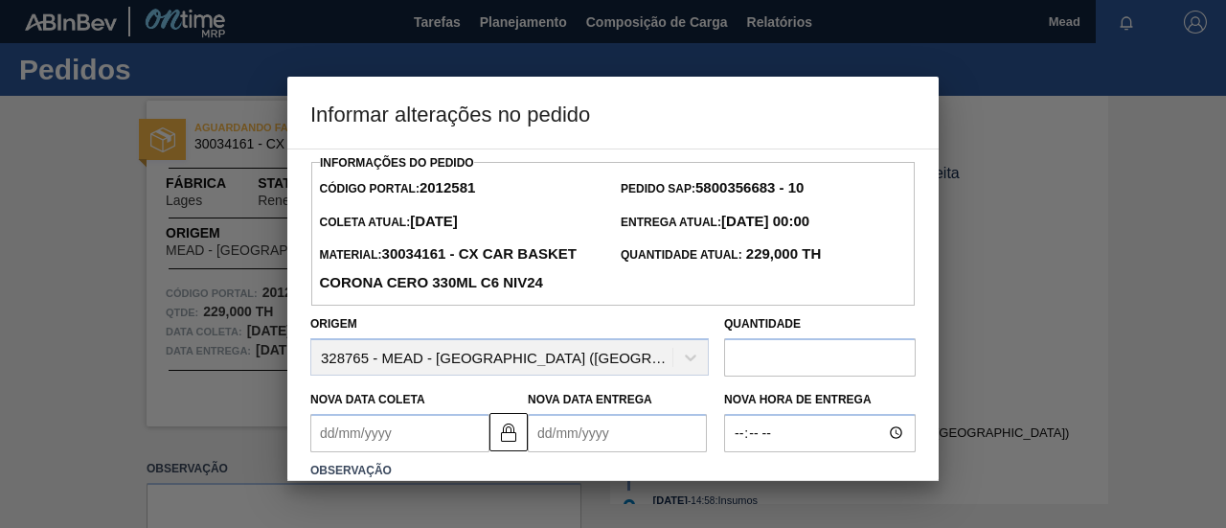
scroll to position [178, 0]
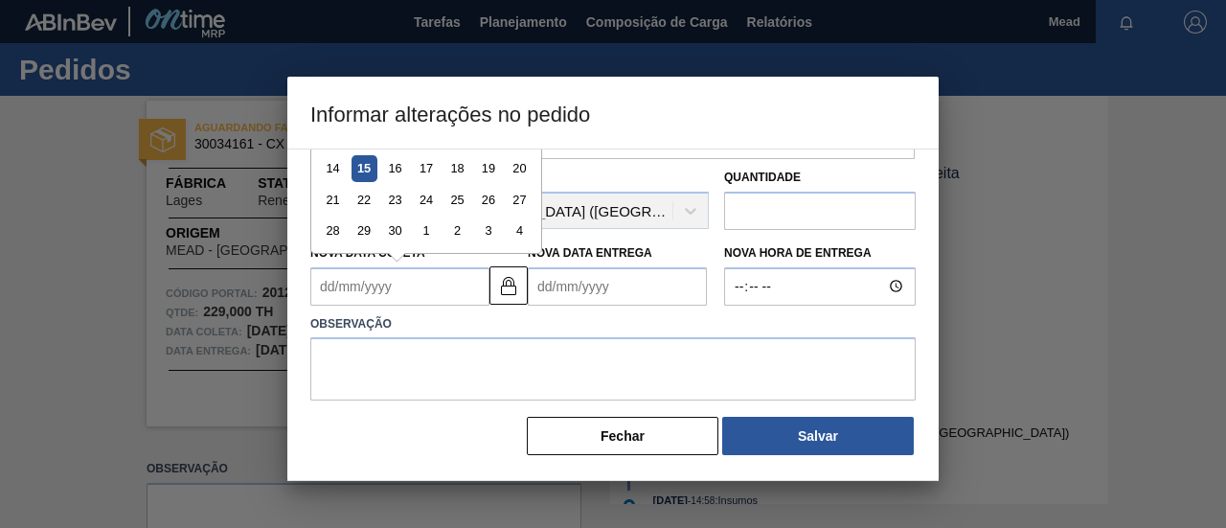
click at [431, 278] on Coleta2012581 "Nova Data Coleta" at bounding box center [399, 286] width 179 height 38
click at [363, 236] on div "29" at bounding box center [365, 230] width 26 height 26
type Coleta2012581 "29/09/2025"
type Entrega2012581 "02/10/2025"
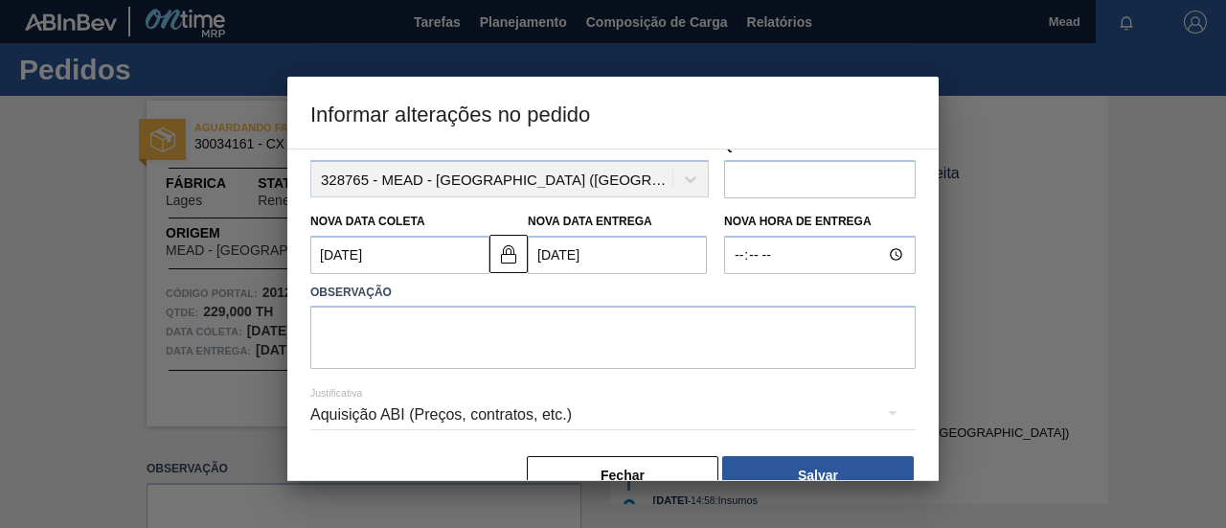
click at [383, 274] on Coleta2012581 "29/09/2025" at bounding box center [399, 255] width 179 height 38
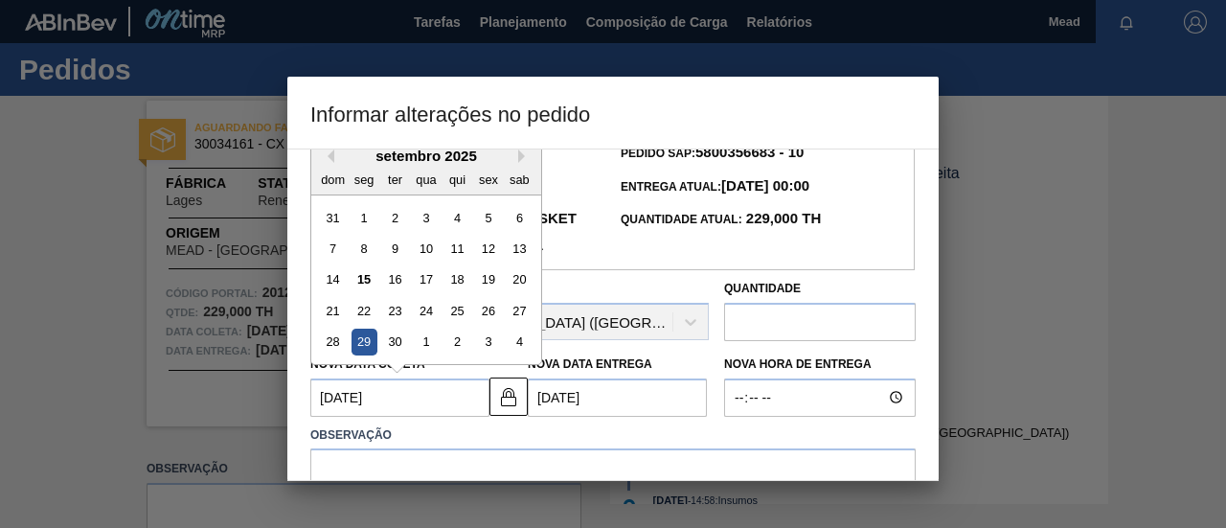
scroll to position [0, 0]
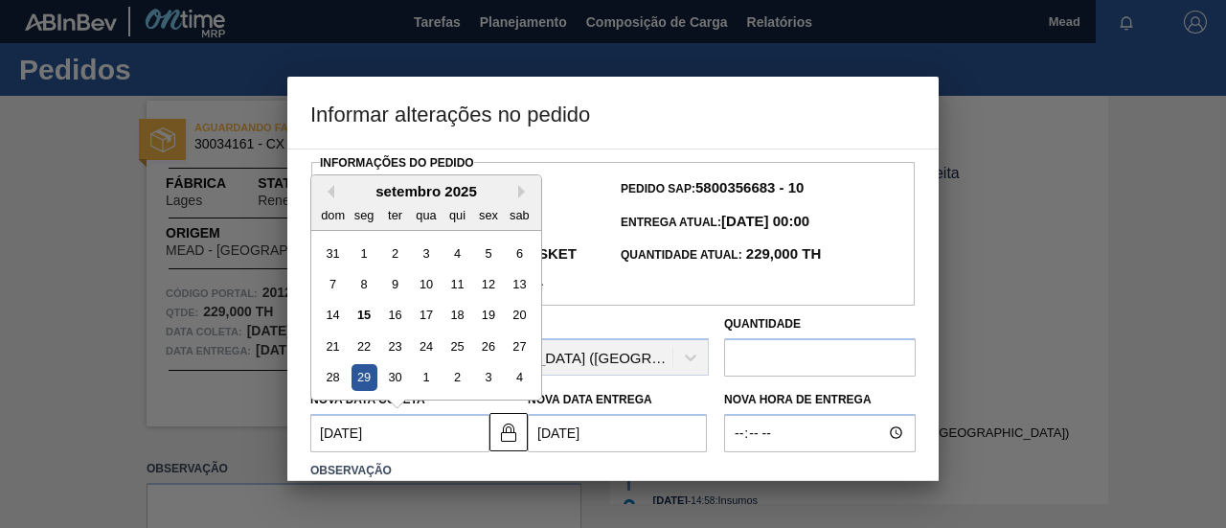
click at [515, 199] on div "setembro 2025" at bounding box center [426, 191] width 230 height 16
click at [524, 198] on button "Next Month" at bounding box center [524, 191] width 13 height 13
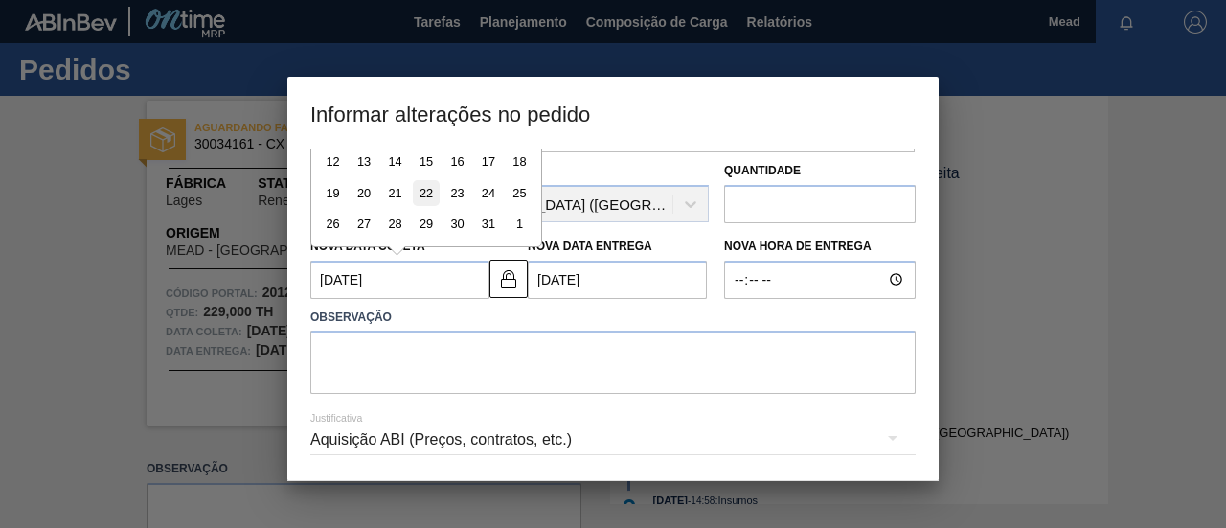
scroll to position [57, 0]
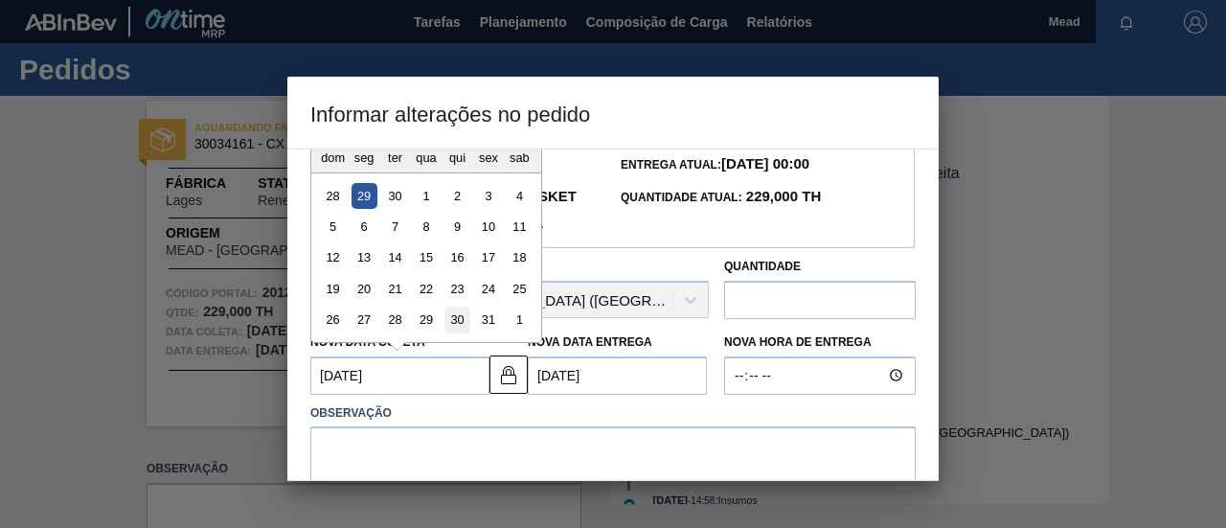
click at [462, 332] on div "30" at bounding box center [458, 320] width 26 height 26
type Coleta2012581 "30/10/2025"
type Entrega2012581 "02/11/2025"
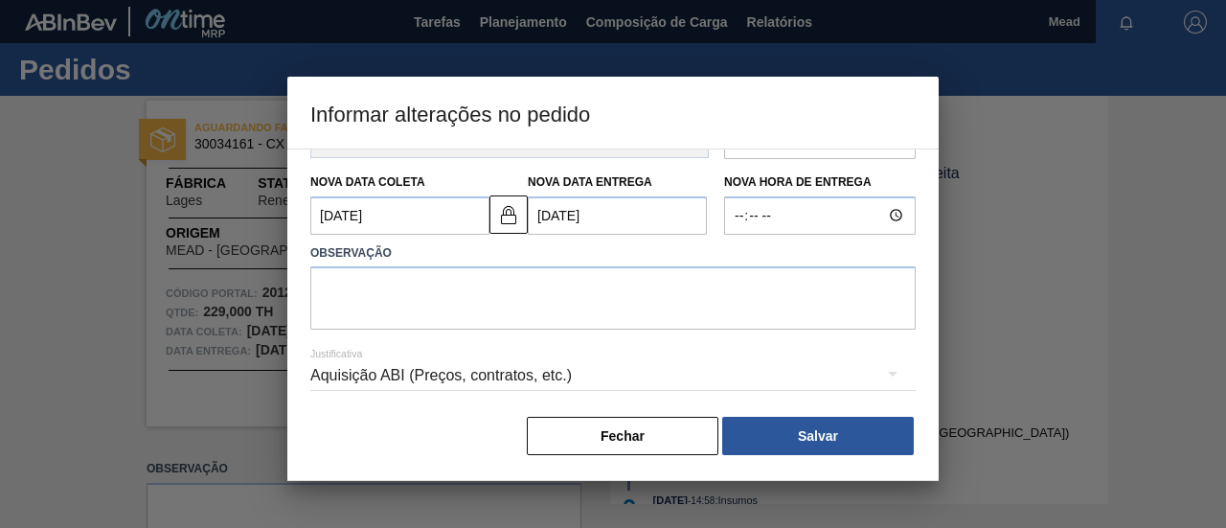
scroll to position [249, 0]
click at [495, 313] on textarea at bounding box center [612, 297] width 605 height 63
type textarea "z"
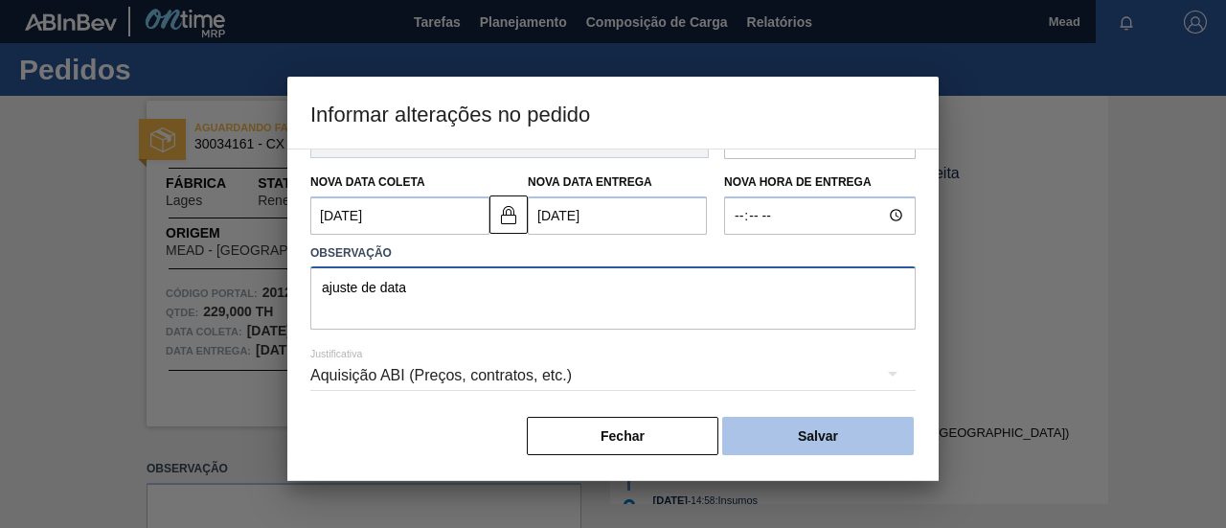
type textarea "ajuste de data"
click at [781, 430] on button "Salvar" at bounding box center [818, 436] width 192 height 38
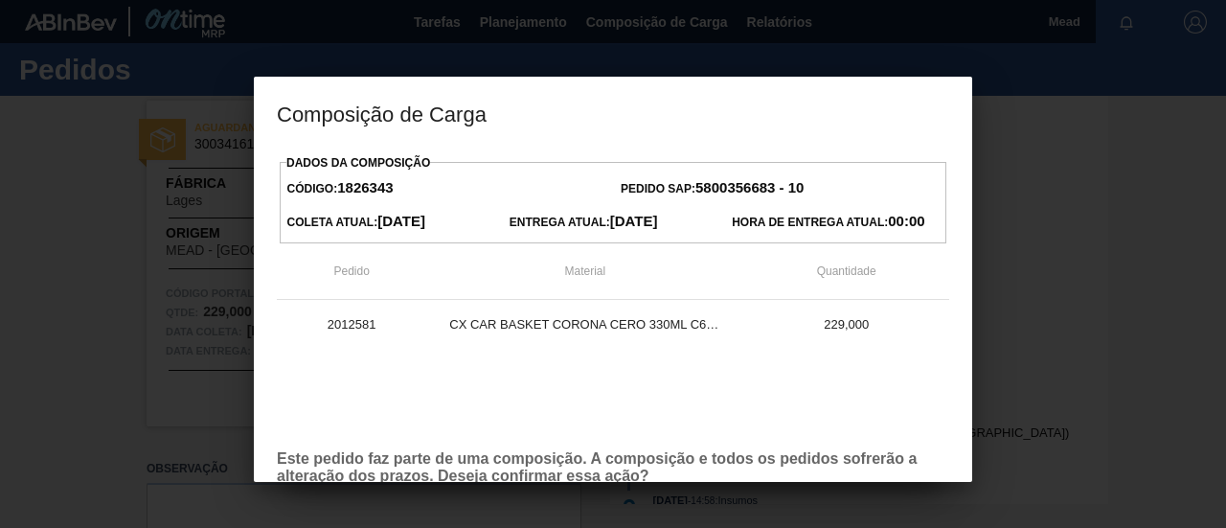
scroll to position [109, 0]
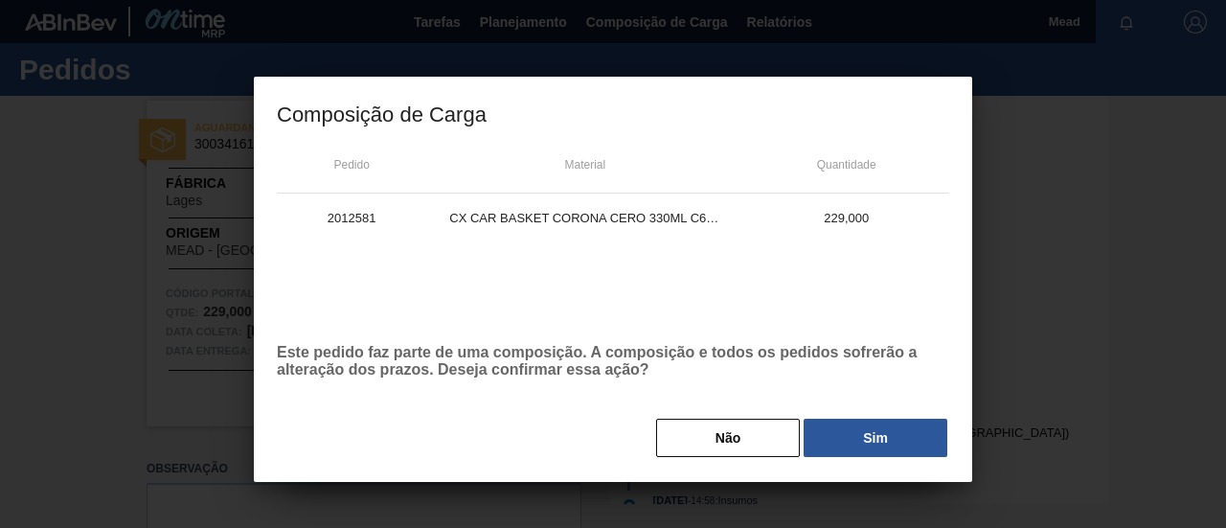
click at [924, 446] on button "Sim" at bounding box center [876, 438] width 144 height 38
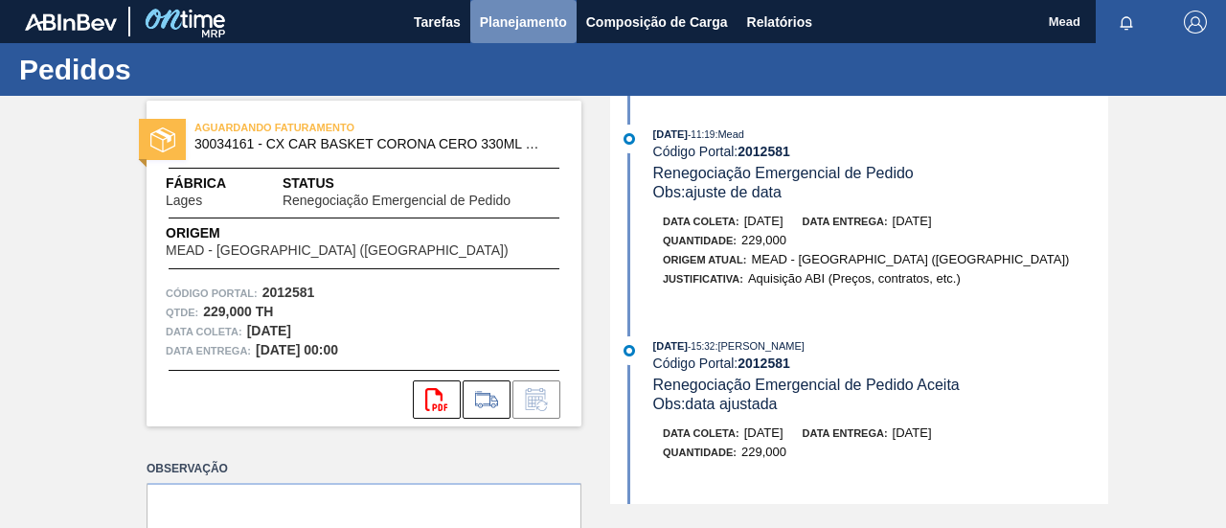
click at [522, 26] on span "Planejamento" at bounding box center [523, 22] width 87 height 23
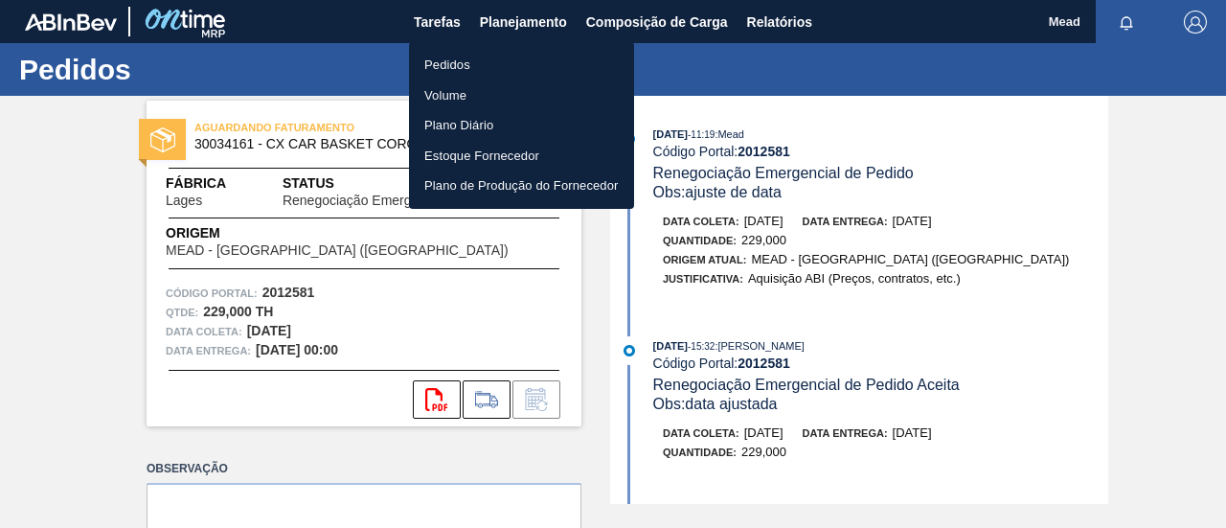
click at [461, 60] on li "Pedidos" at bounding box center [521, 65] width 225 height 31
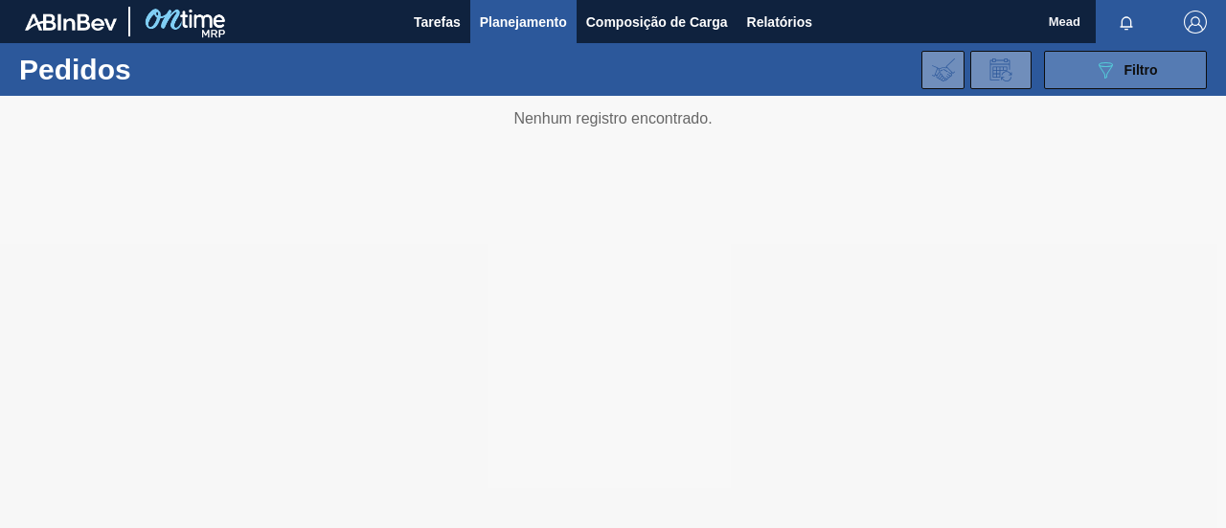
click at [1111, 66] on icon "089F7B8B-B2A5-4AFE-B5C0-19BA573D28AC" at bounding box center [1105, 69] width 23 height 23
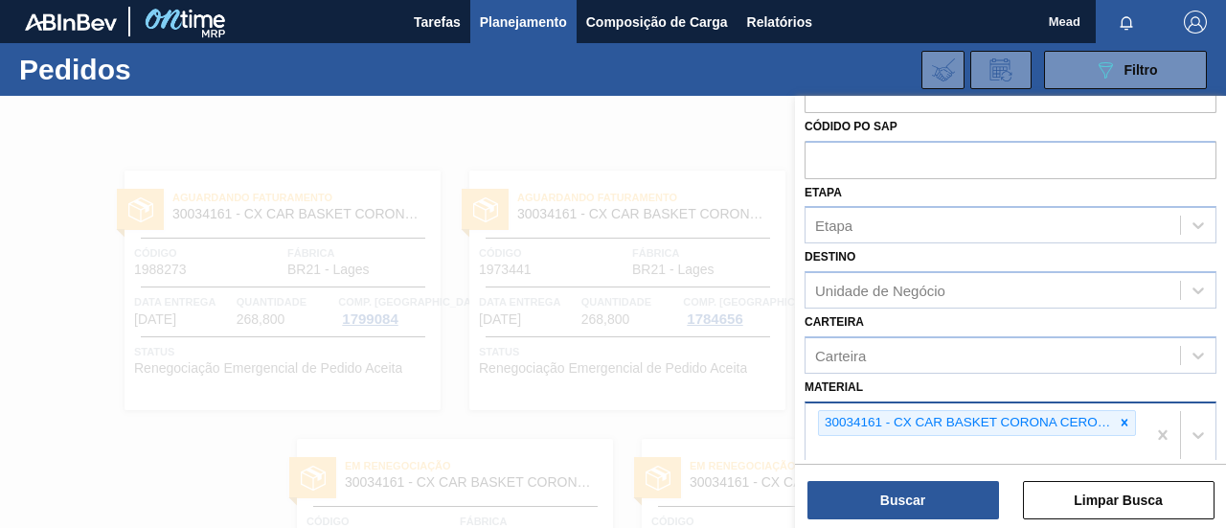
scroll to position [192, 0]
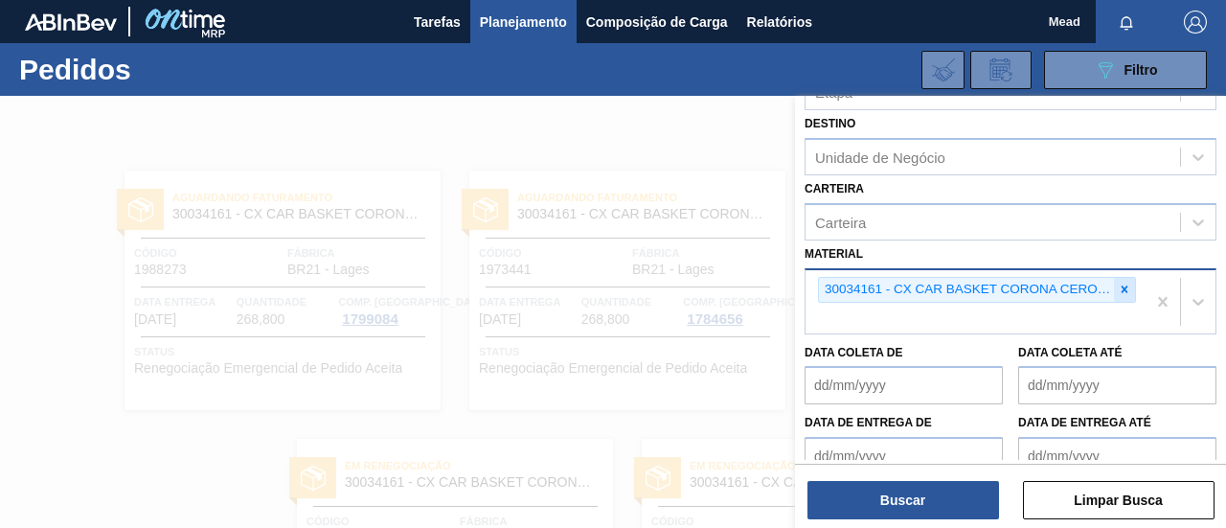
click at [1118, 286] on icon at bounding box center [1124, 289] width 13 height 13
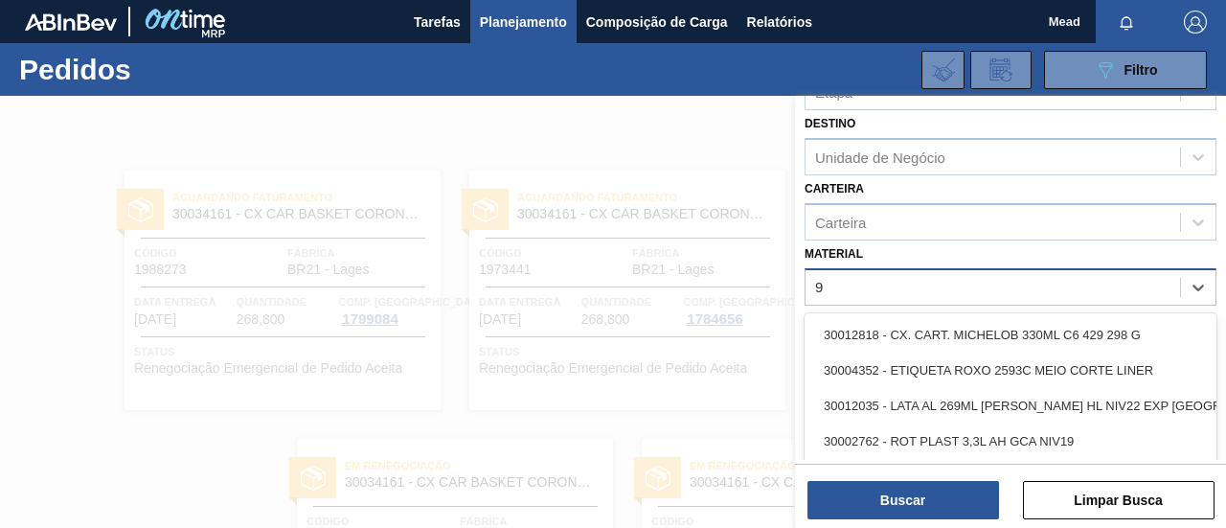
scroll to position [79, 0]
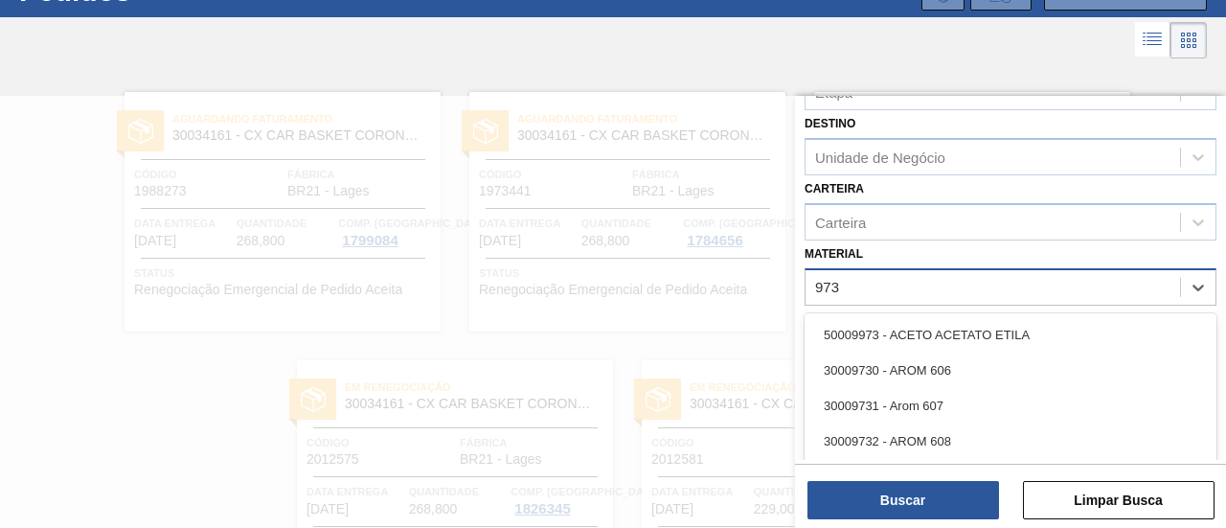
type input "9736"
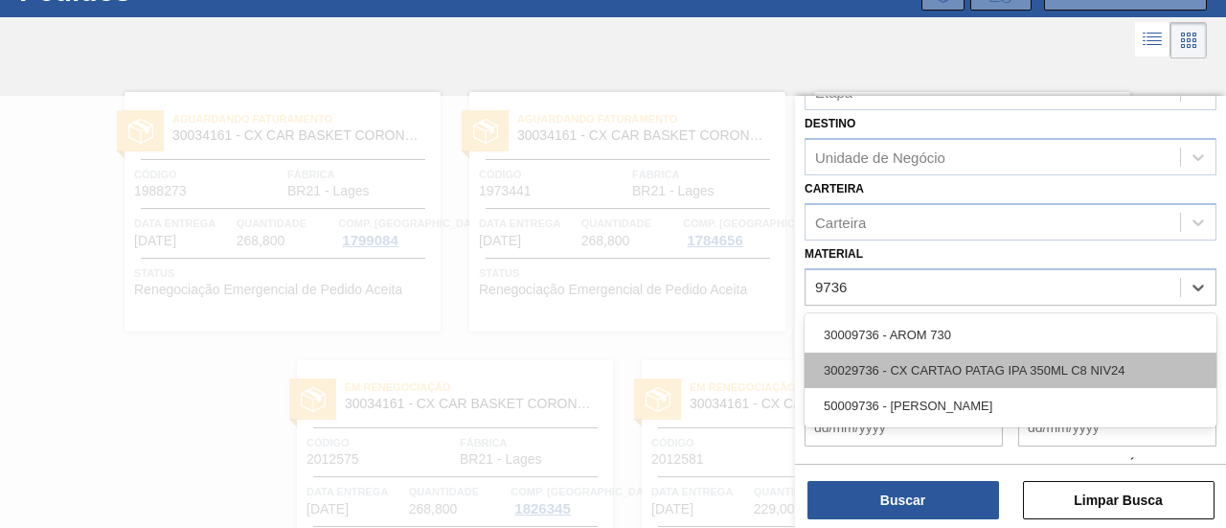
click at [971, 369] on div "30029736 - CX CARTAO PATAG IPA 350ML C8 NIV24" at bounding box center [1011, 370] width 412 height 35
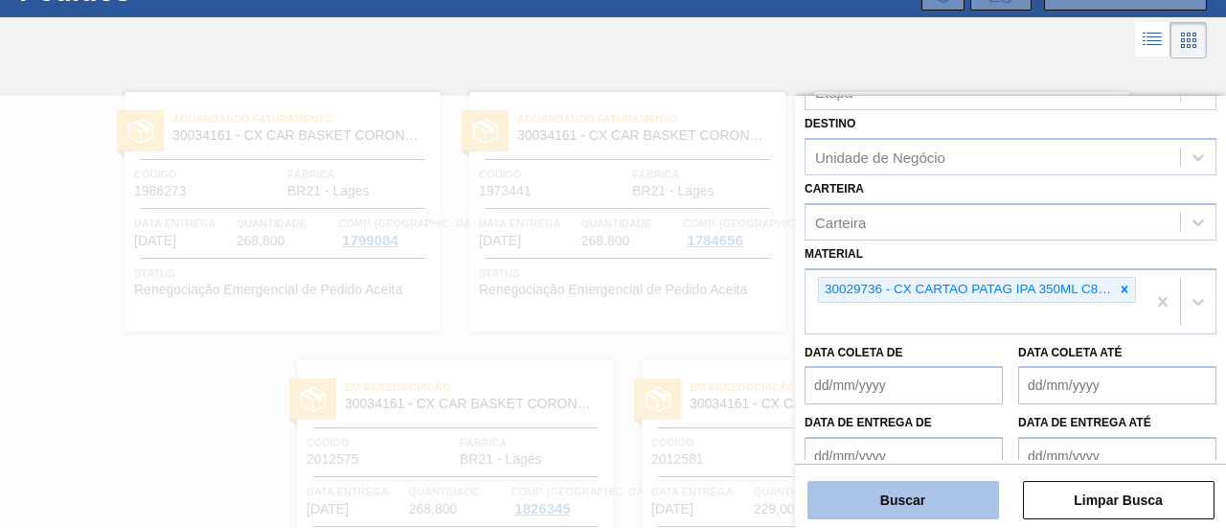
click at [958, 494] on button "Buscar" at bounding box center [904, 500] width 192 height 38
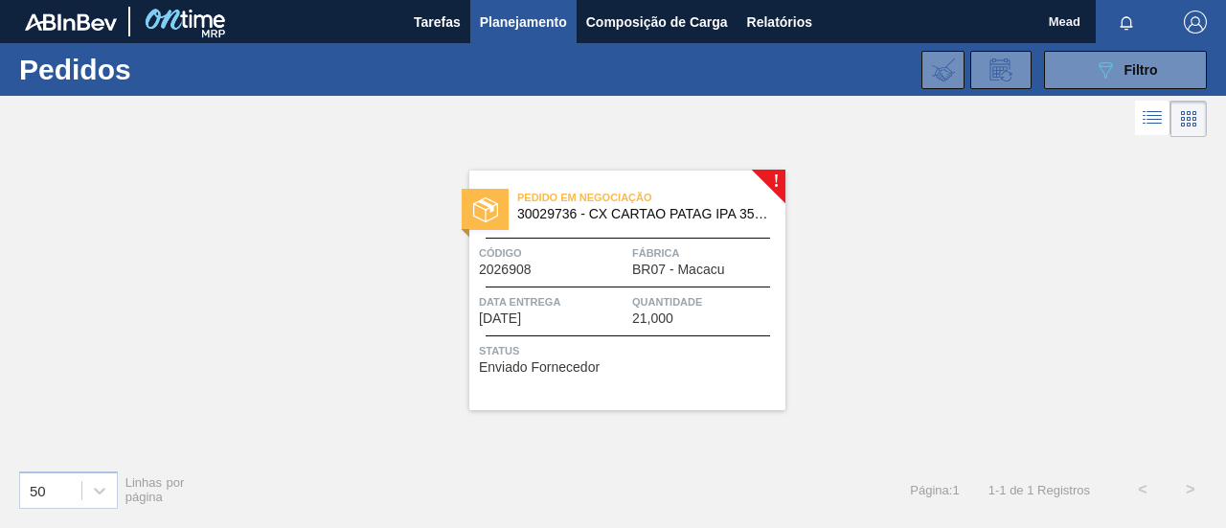
scroll to position [0, 0]
click at [547, 277] on div "Pedido em Negociação 30029736 - CX CARTAO PATAG IPA 350ML C8 NIV24 Código 20269…" at bounding box center [627, 291] width 316 height 240
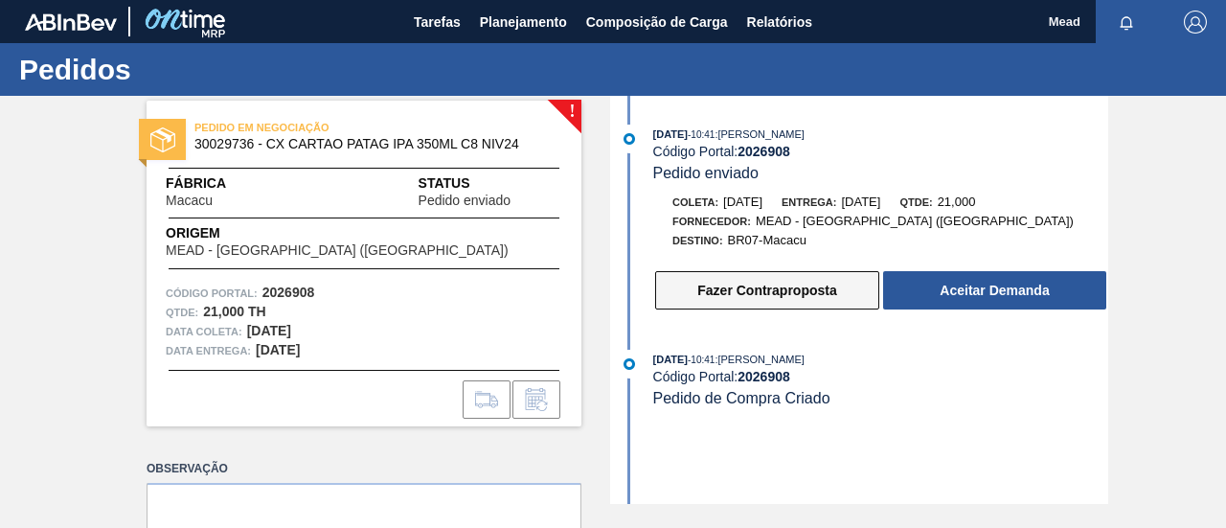
click at [788, 298] on button "Fazer Contraproposta" at bounding box center [767, 290] width 224 height 38
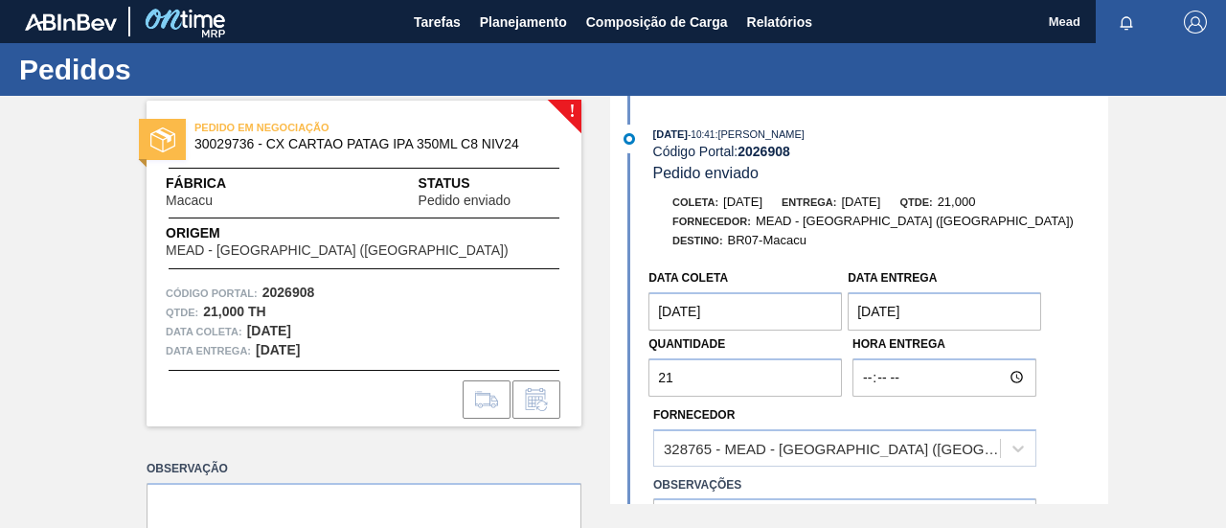
click at [730, 311] on coleta "22/09/2025" at bounding box center [746, 311] width 194 height 38
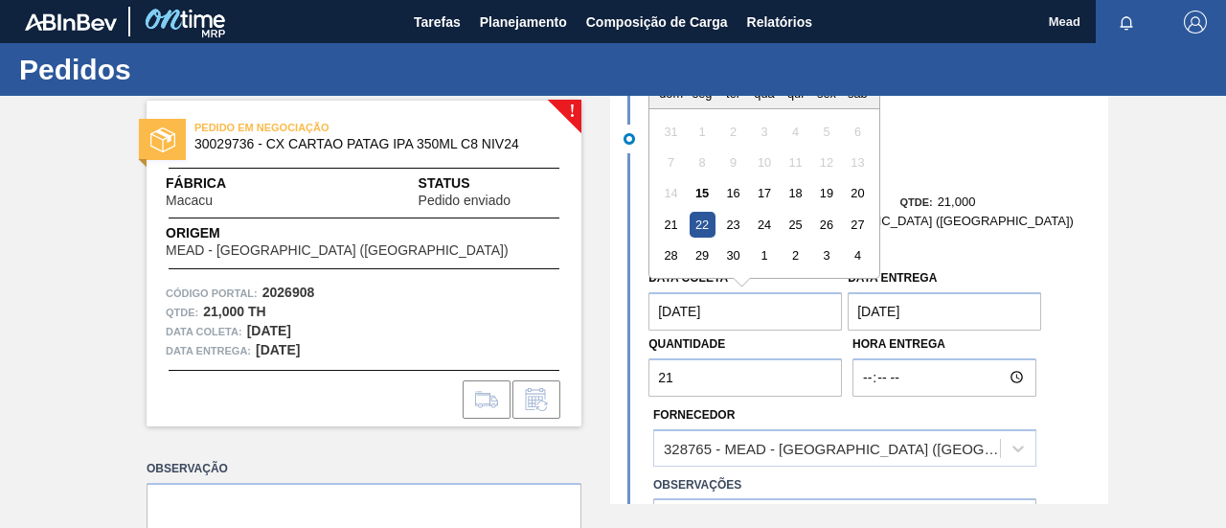
drag, startPoint x: 832, startPoint y: 258, endPoint x: 821, endPoint y: 275, distance: 20.2
click at [832, 258] on div "3" at bounding box center [827, 255] width 26 height 26
type coleta "03/10/2025"
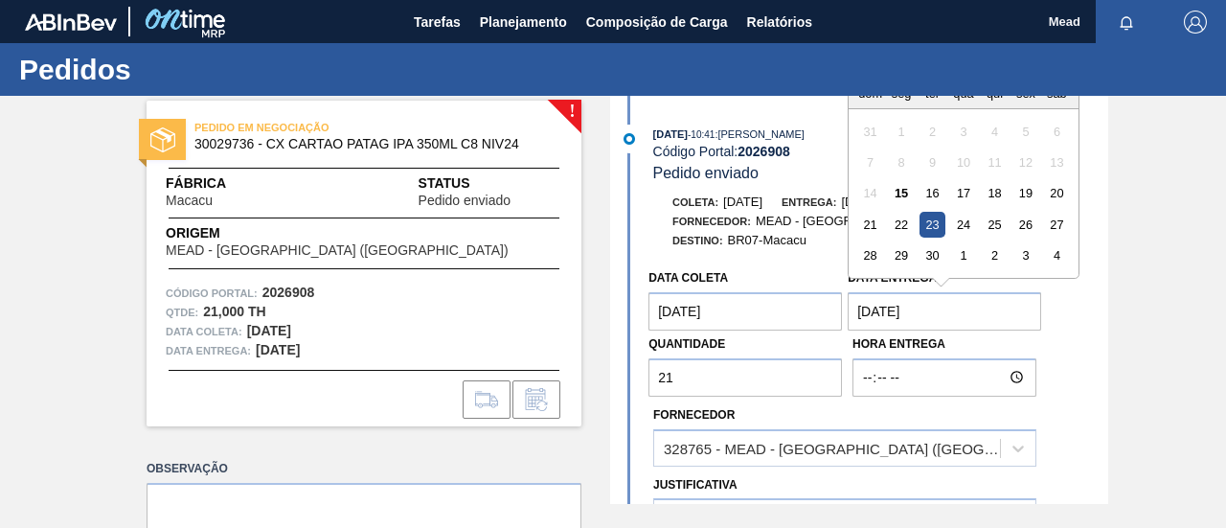
click at [910, 311] on entrega "23/09/2025" at bounding box center [945, 311] width 194 height 38
click at [1054, 256] on div "4" at bounding box center [1057, 255] width 26 height 26
type entrega "04/10/2025"
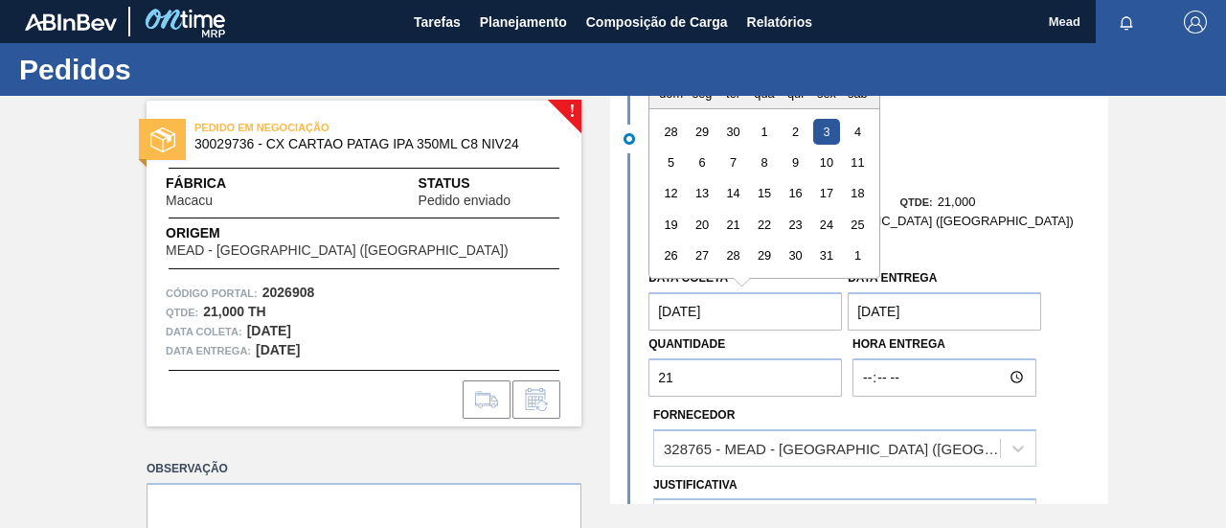
click at [766, 323] on coleta "03/10/2025" at bounding box center [746, 311] width 194 height 38
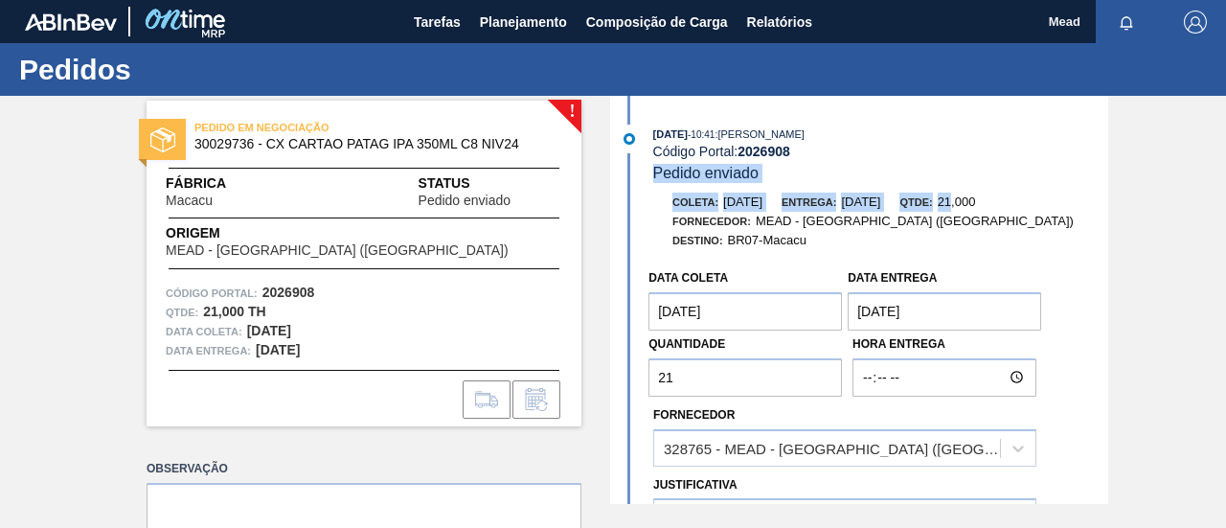
drag, startPoint x: 992, startPoint y: 187, endPoint x: 928, endPoint y: 168, distance: 66.1
click at [988, 185] on div "09/09/2025 - 10:41 : JULIA SILVA DE ALMEIDA Código Portal: 2026908 Pedido envia…" at bounding box center [861, 416] width 493 height 582
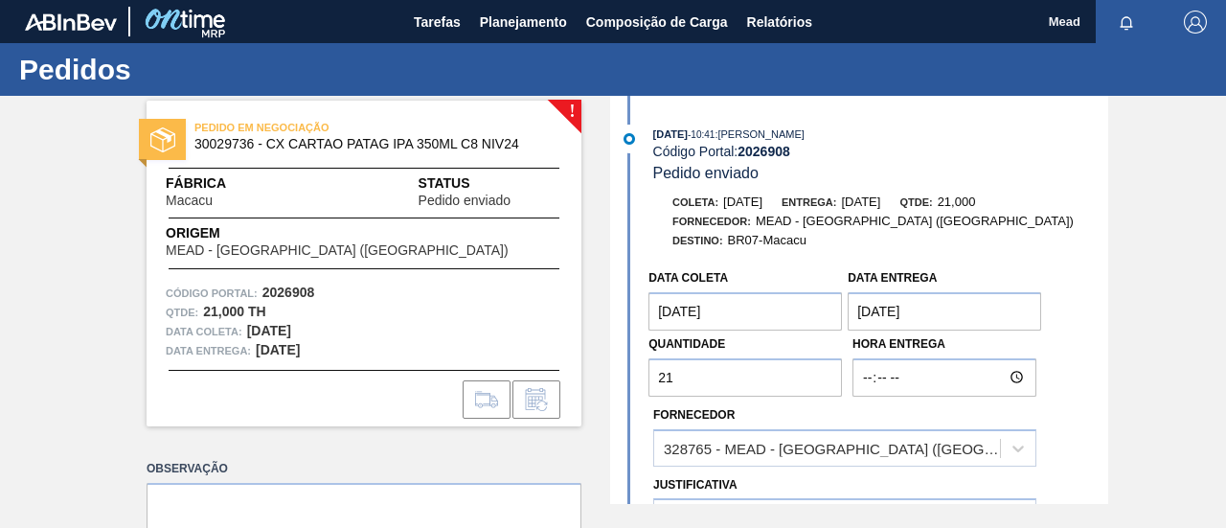
click at [705, 311] on coleta "03/10/2025" at bounding box center [746, 311] width 194 height 38
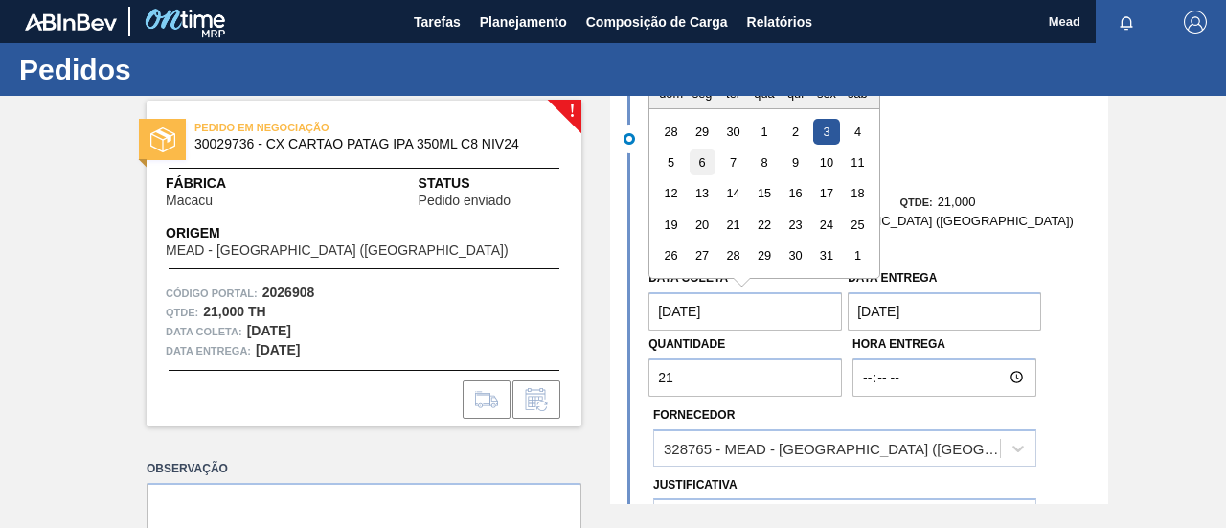
click at [695, 163] on div "6" at bounding box center [703, 162] width 26 height 26
type coleta "06/10/2025"
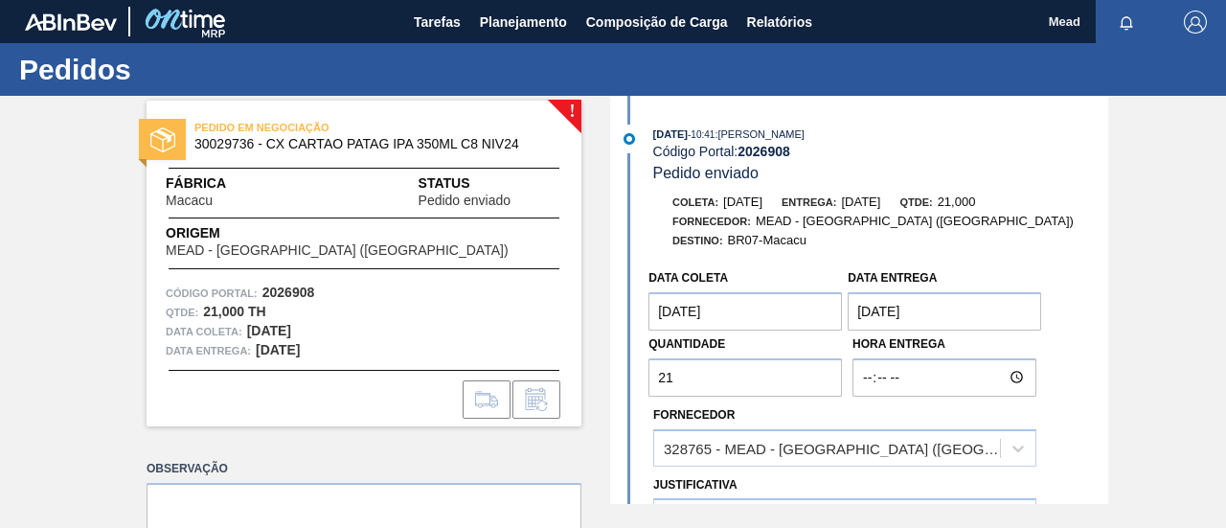
click at [887, 311] on entrega "04/10/2025" at bounding box center [945, 311] width 194 height 38
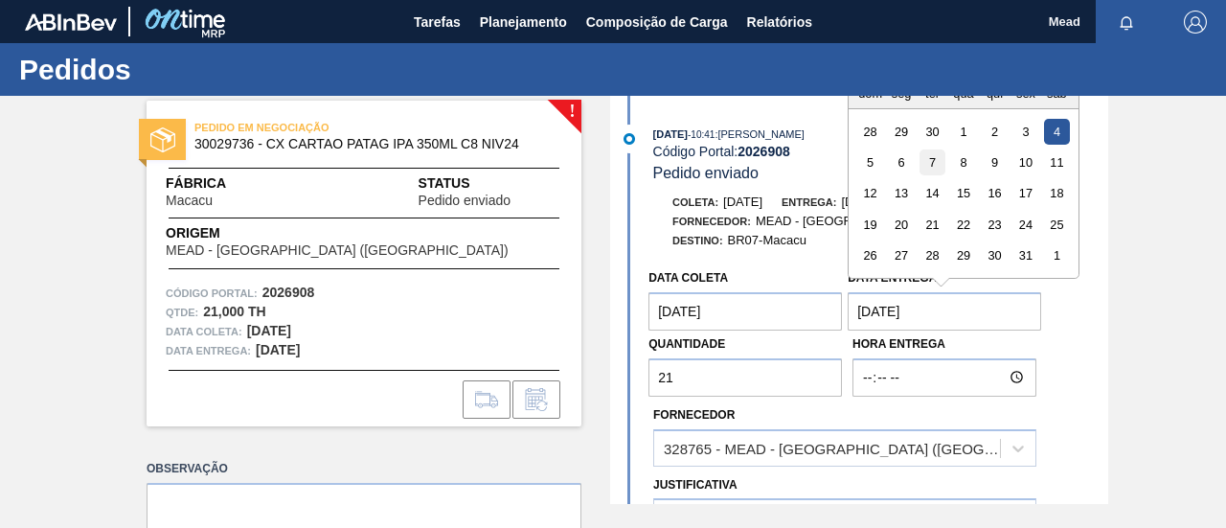
click at [926, 163] on div "7" at bounding box center [933, 162] width 26 height 26
type entrega "07/10/2025"
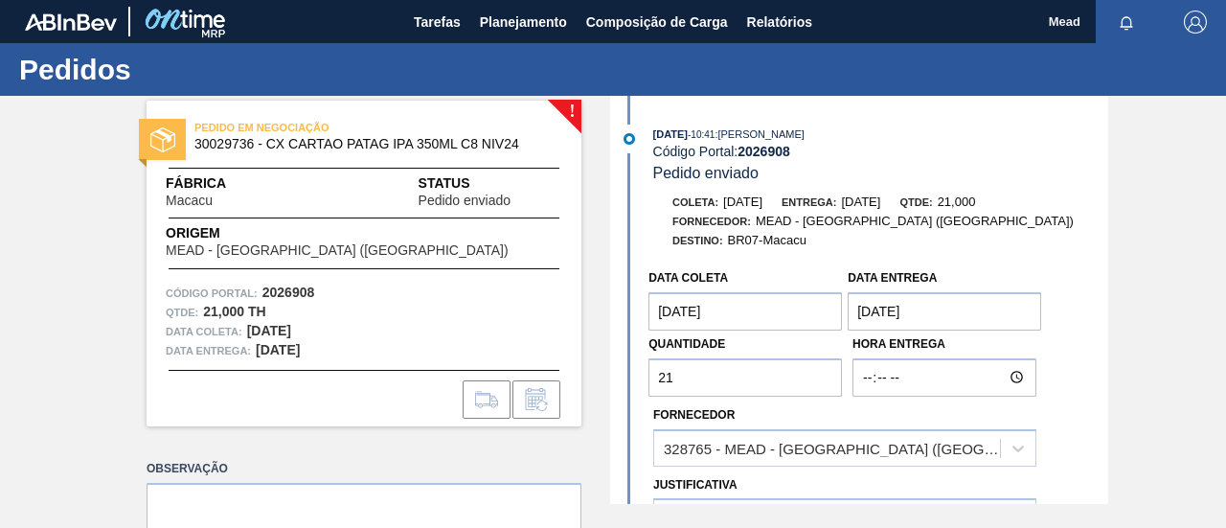
drag, startPoint x: 764, startPoint y: 376, endPoint x: 582, endPoint y: 378, distance: 181.1
click at [582, 378] on div "! PEDIDO EM NEGOCIAÇÃO 30029736 - CX CARTAO PATAG IPA 350ML C8 NIV24 Fábrica Ma…" at bounding box center [613, 300] width 1226 height 408
click at [466, 398] on div "! PEDIDO EM NEGOCIAÇÃO 30029736 - CX CARTAO PATAG IPA 350ML C8 NIV24 Fábrica Ma…" at bounding box center [613, 300] width 1226 height 408
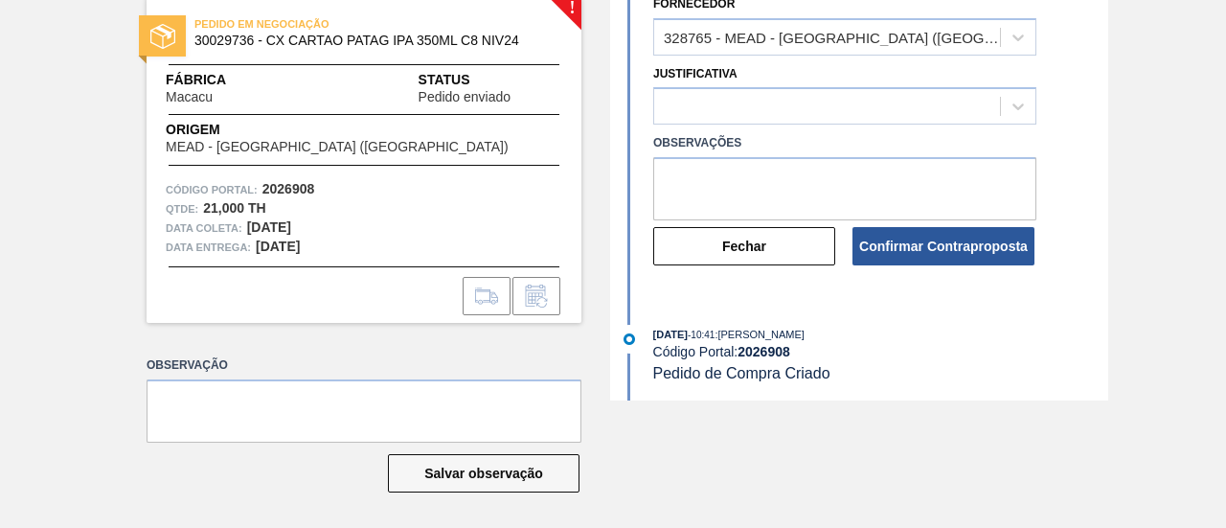
scroll to position [311, 0]
type input "29"
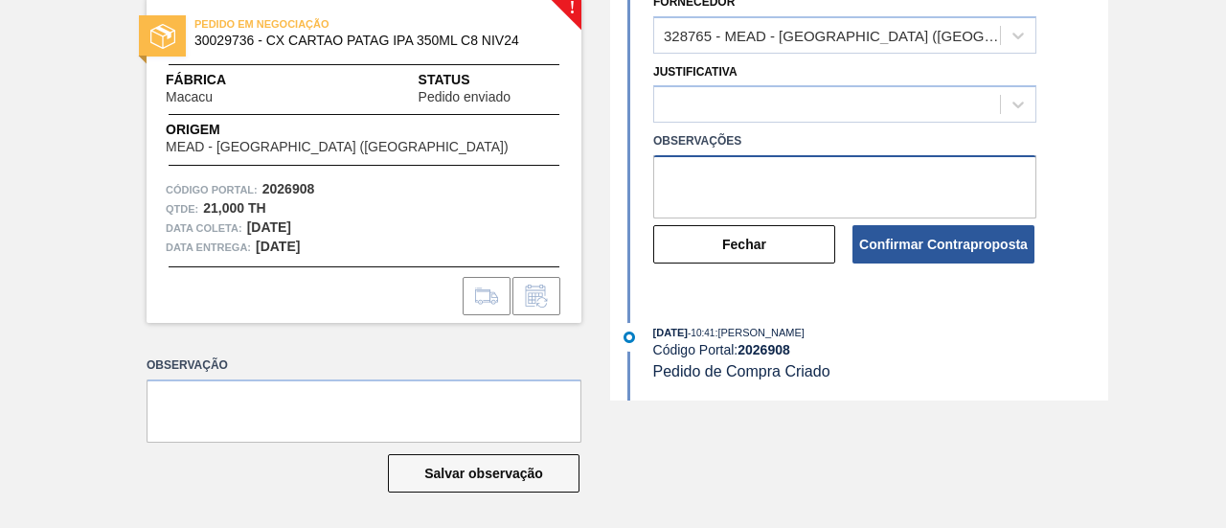
click at [743, 170] on textarea at bounding box center [844, 186] width 383 height 63
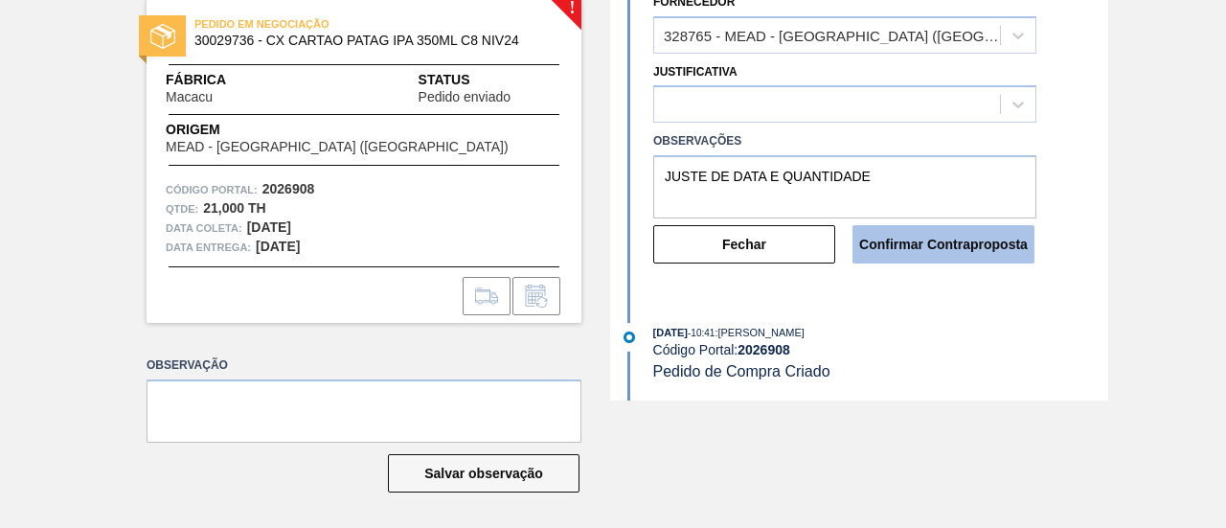
click at [912, 246] on button "Confirmar Contraproposta" at bounding box center [944, 244] width 182 height 38
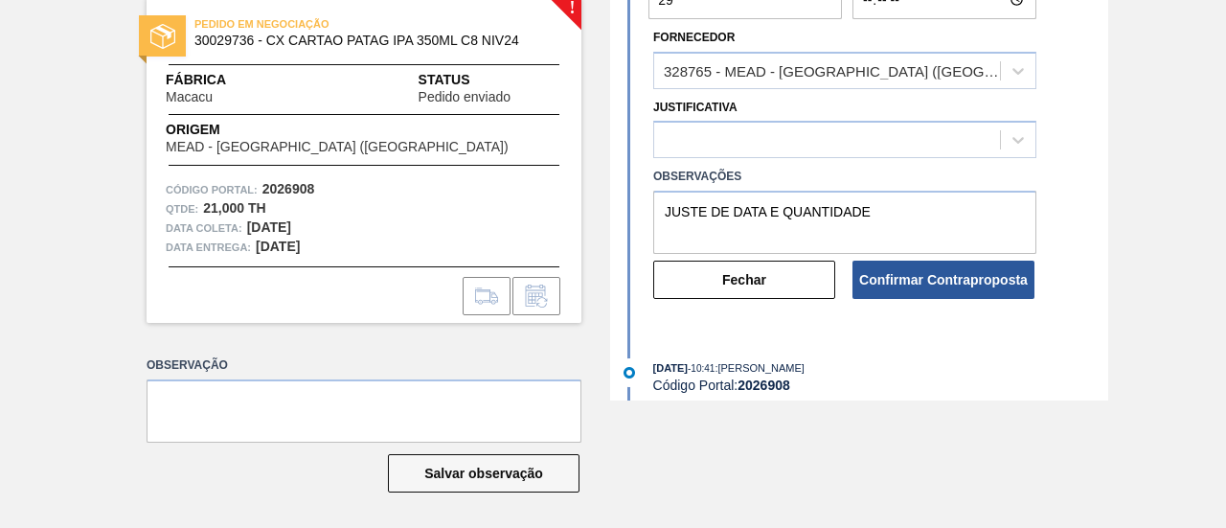
scroll to position [216, 0]
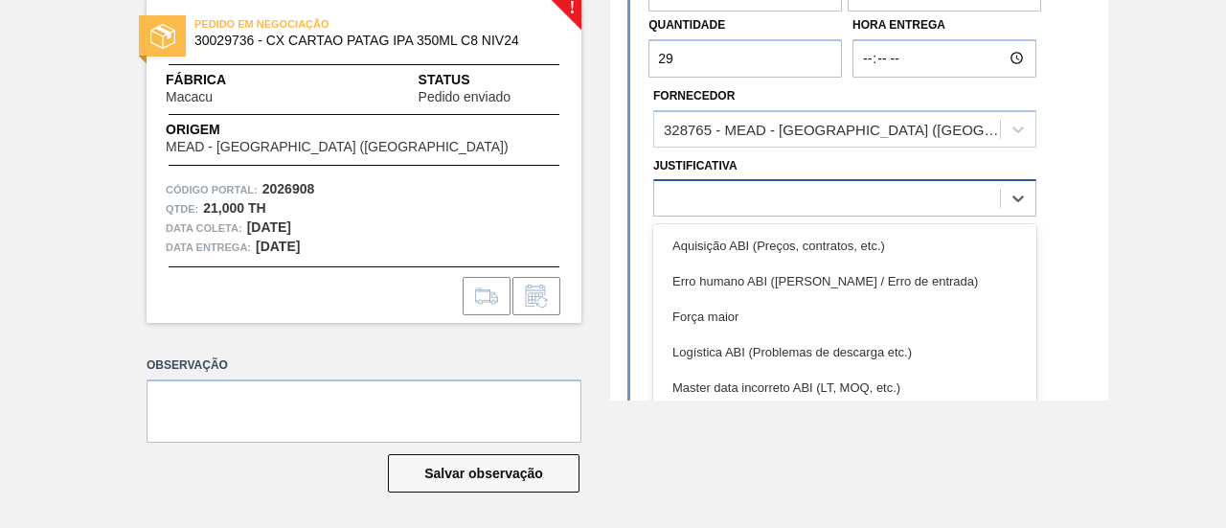
click at [922, 207] on div at bounding box center [827, 199] width 346 height 28
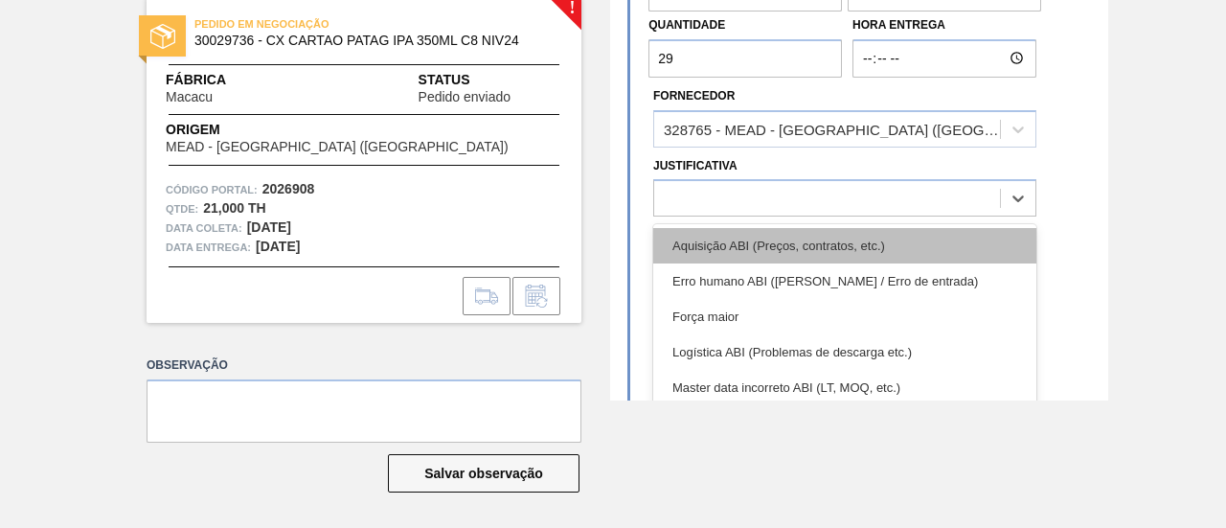
click at [824, 247] on div "Aquisição ABI (Preços, contratos, etc.)" at bounding box center [844, 245] width 383 height 35
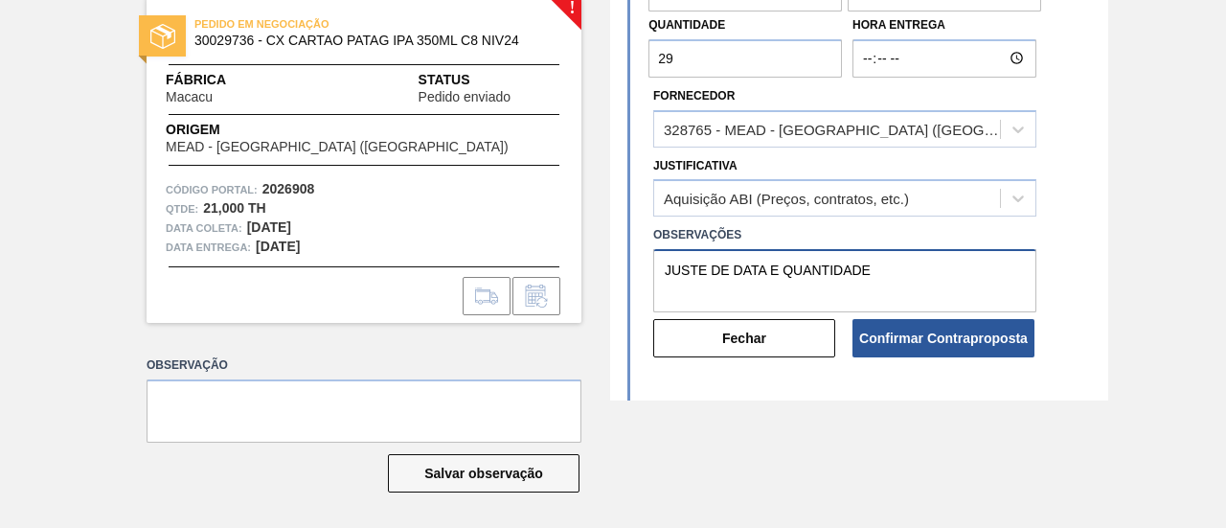
click at [657, 274] on textarea "JUSTE DE DATA E QUANTIDADE" at bounding box center [844, 280] width 383 height 63
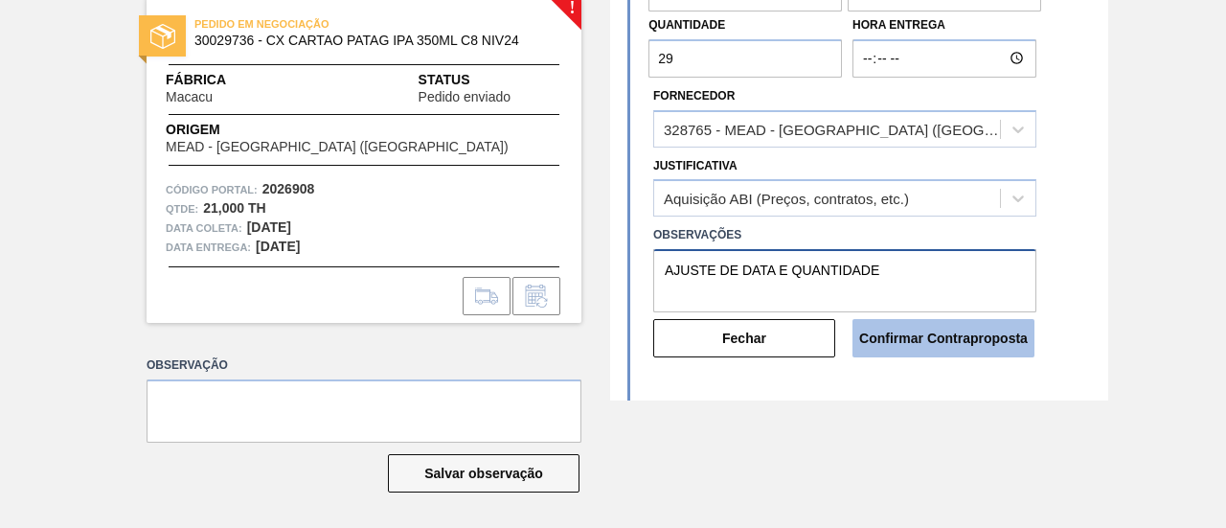
type textarea "AJUSTE DE DATA E QUANTIDADE"
click at [932, 331] on button "Confirmar Contraproposta" at bounding box center [944, 338] width 182 height 38
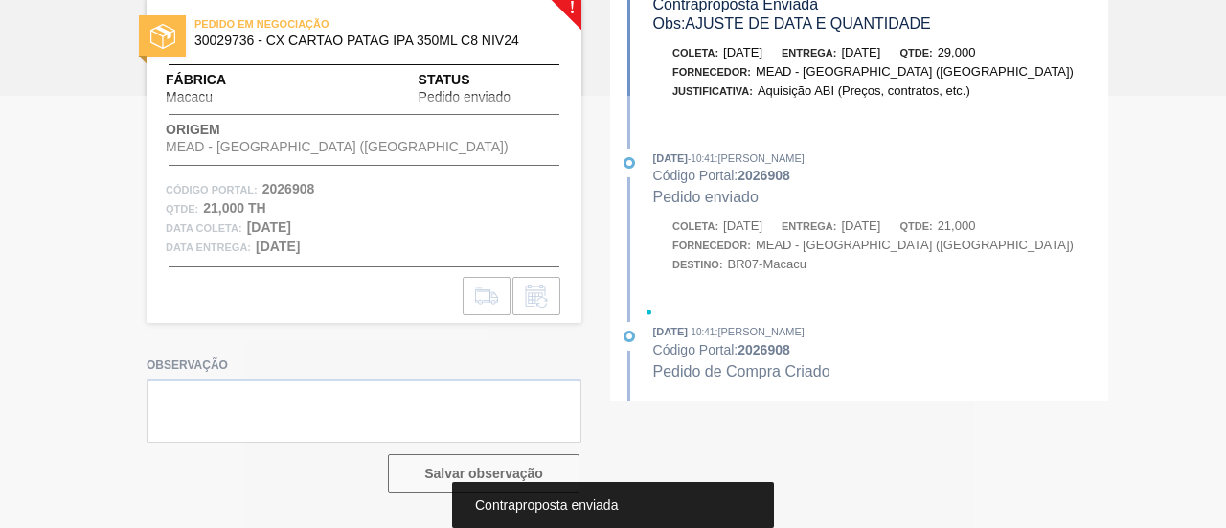
scroll to position [69, 0]
